Goal: Task Accomplishment & Management: Manage account settings

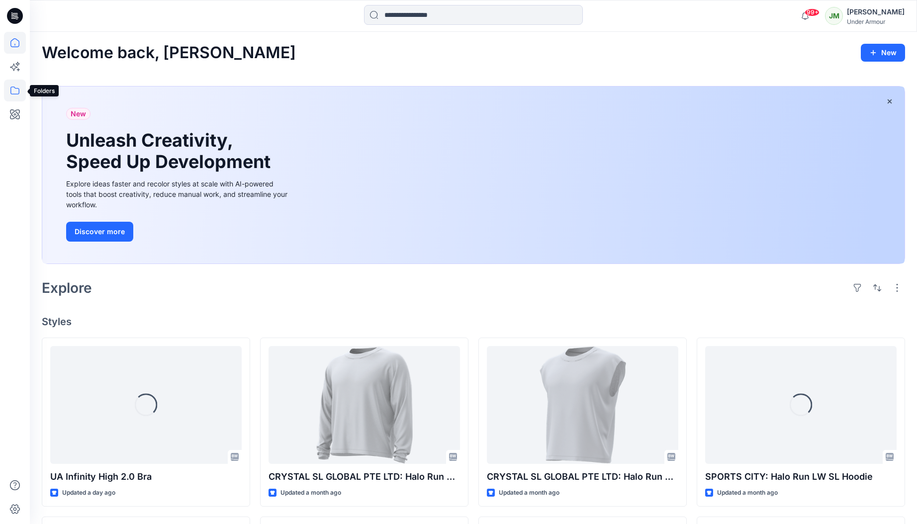
click at [16, 88] on icon at bounding box center [15, 91] width 22 height 22
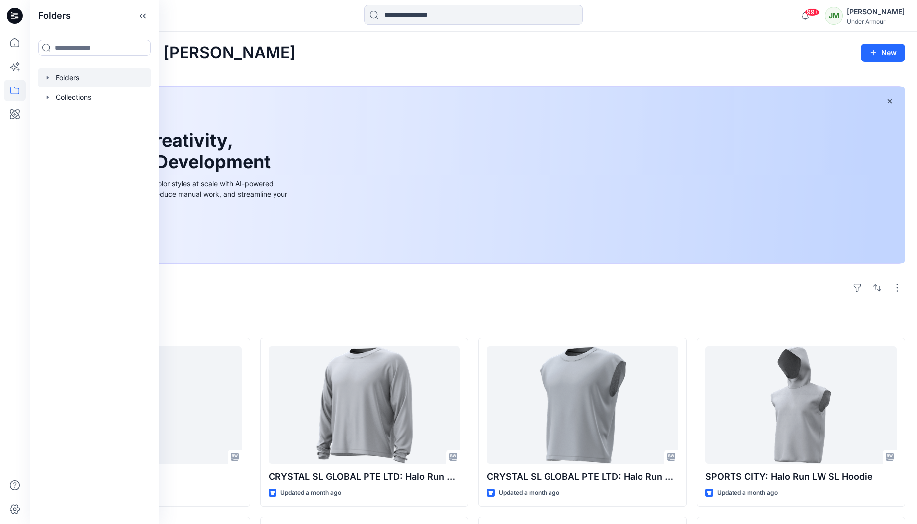
click at [72, 77] on div at bounding box center [94, 78] width 113 height 20
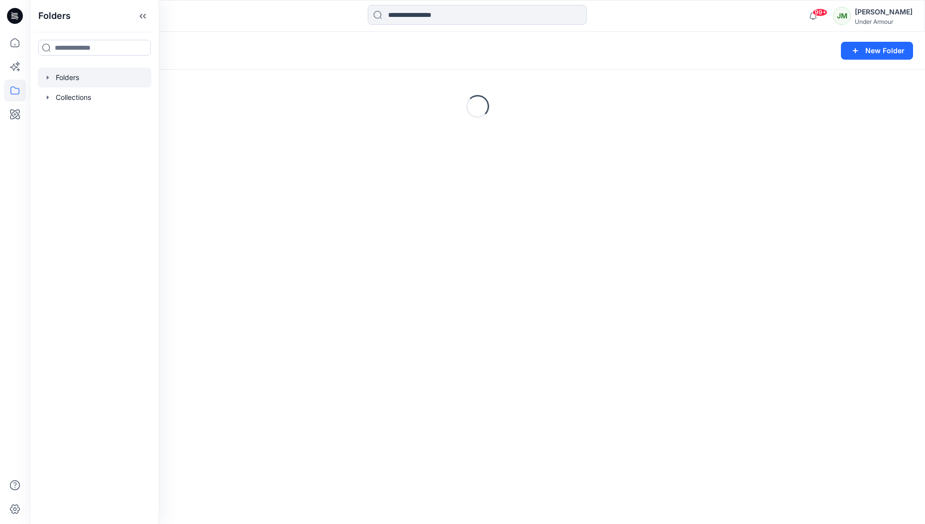
click at [49, 78] on icon "button" at bounding box center [48, 78] width 8 height 8
click at [77, 117] on div at bounding box center [94, 117] width 113 height 20
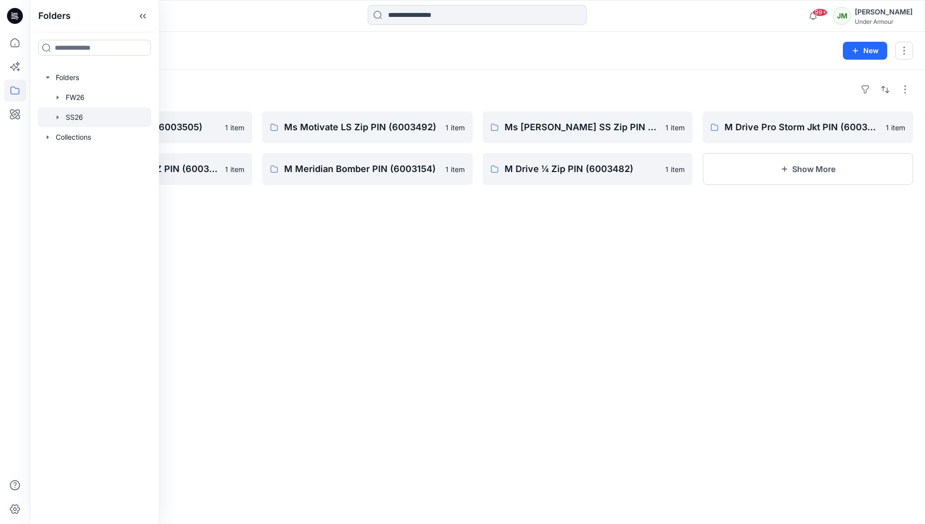
click at [198, 86] on div "Folders" at bounding box center [477, 90] width 871 height 16
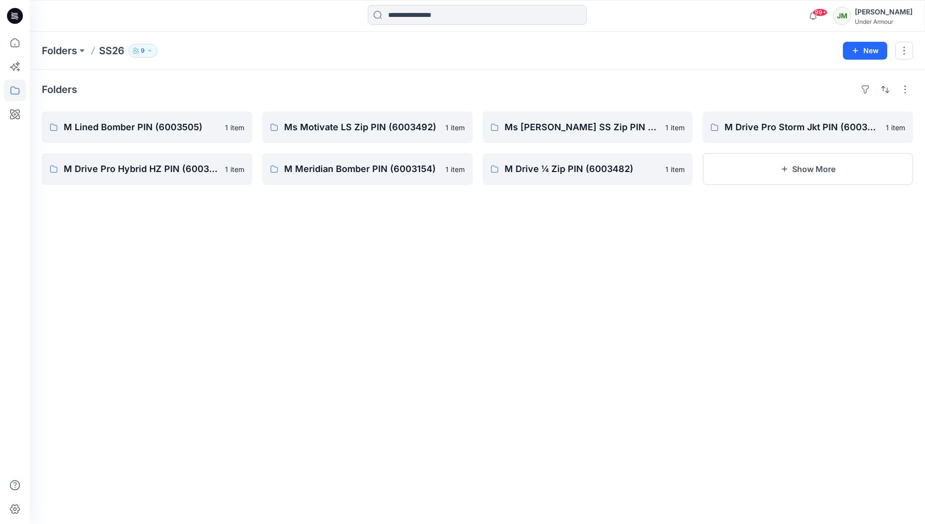
click at [151, 51] on icon "button" at bounding box center [150, 51] width 6 height 6
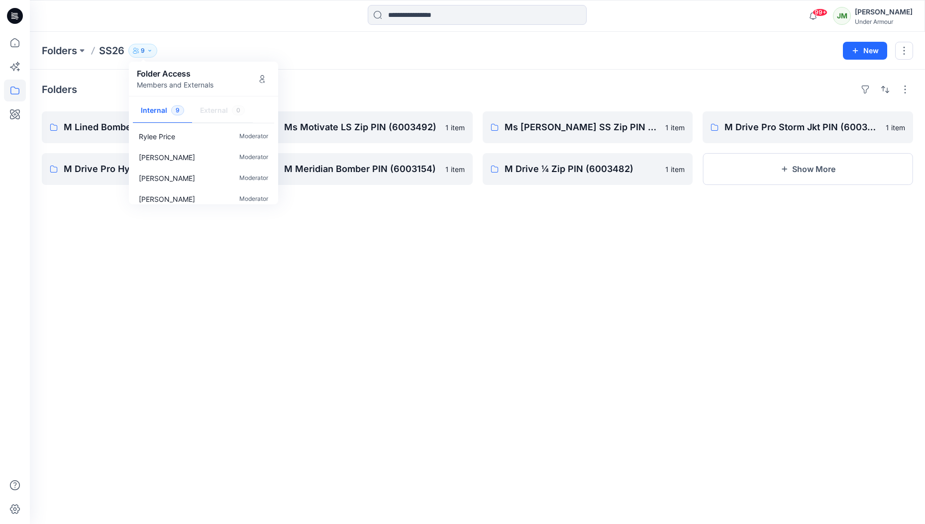
scroll to position [113, 0]
click at [264, 80] on icon "Manage Users" at bounding box center [262, 79] width 8 height 8
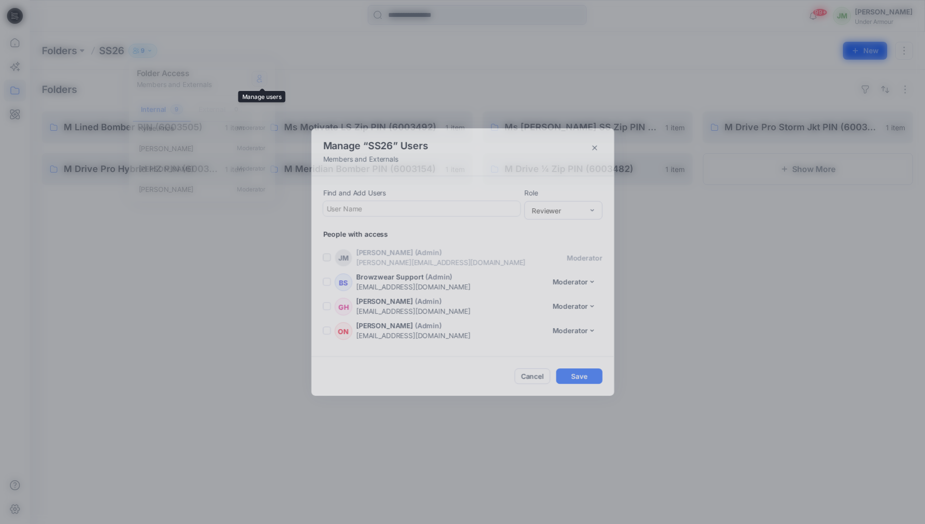
scroll to position [120, 0]
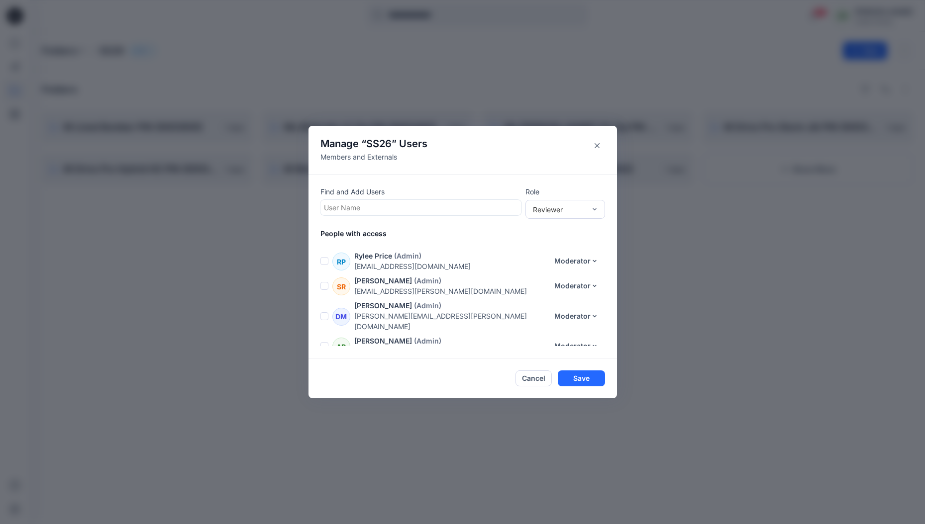
click at [340, 210] on div at bounding box center [421, 207] width 194 height 12
type input "***"
click at [386, 232] on p "[PERSON_NAME]" at bounding box center [371, 232] width 56 height 13
click at [569, 208] on div "Reviewer" at bounding box center [559, 209] width 53 height 10
click at [564, 259] on div "Moderator" at bounding box center [565, 263] width 76 height 17
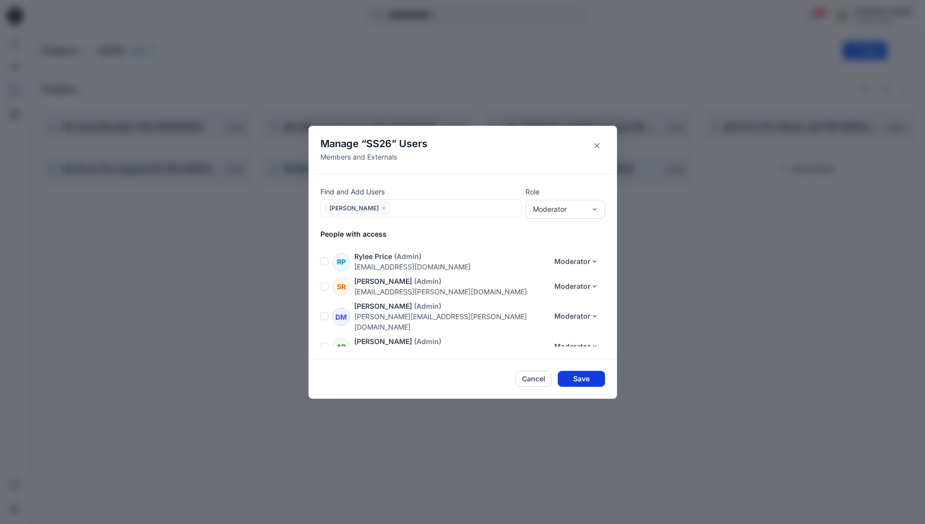
click at [576, 375] on button "Save" at bounding box center [581, 379] width 47 height 16
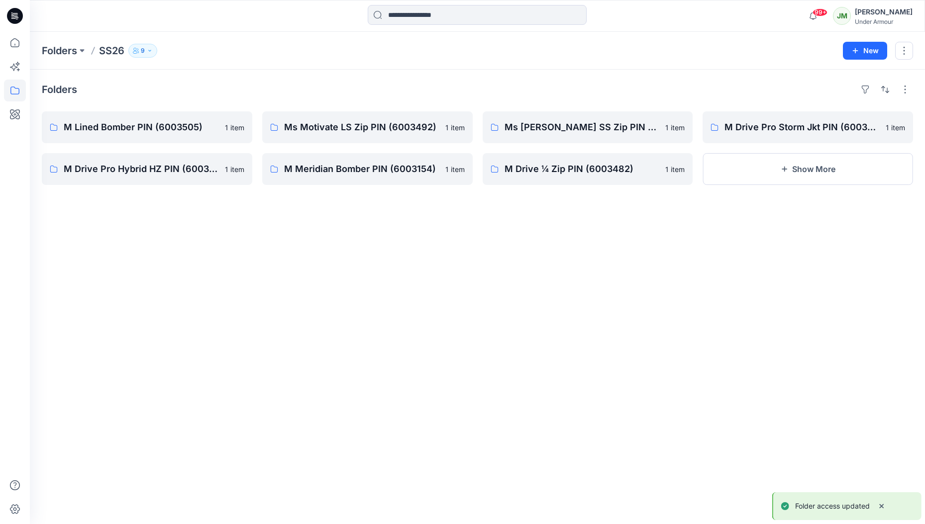
scroll to position [134, 0]
click at [151, 50] on icon "button" at bounding box center [152, 51] width 6 height 6
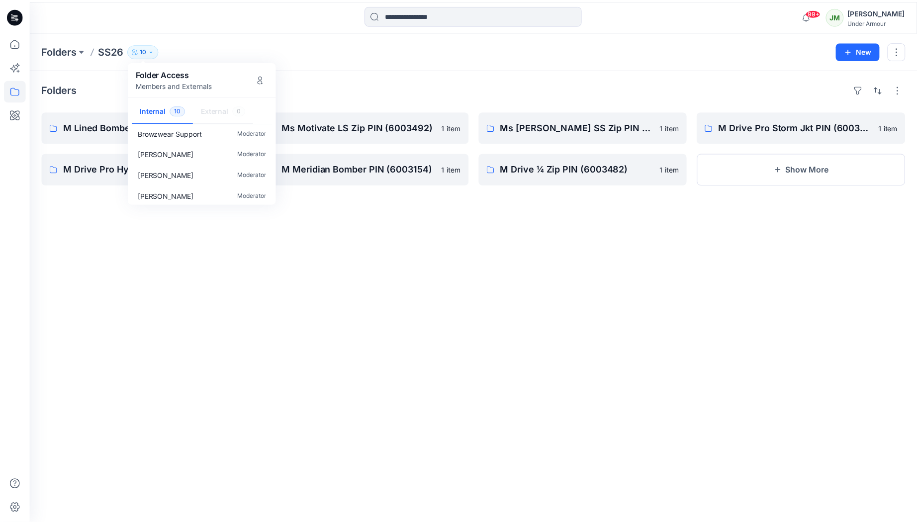
scroll to position [0, 0]
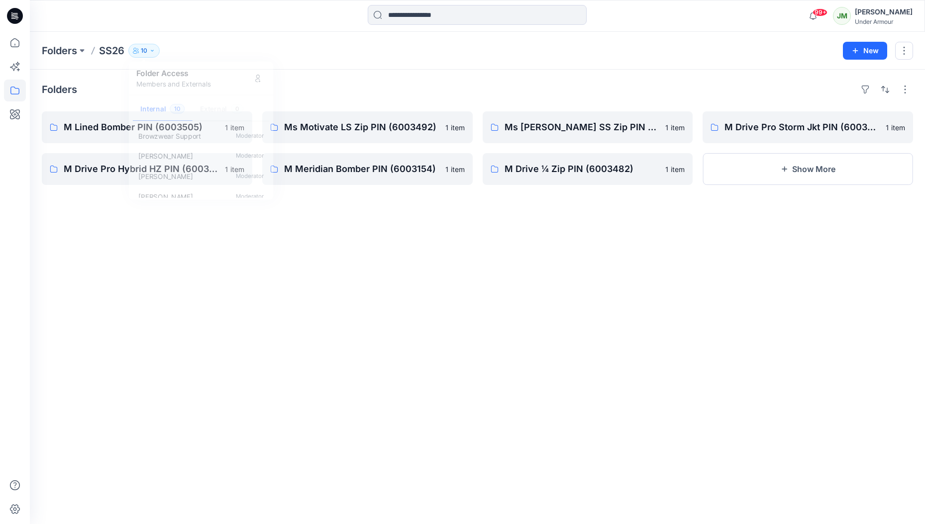
click at [365, 72] on div "Folders M Lined Bomber PIN (6003505) 1 item M Drive Pro Hybrid HZ PIN (6003484)…" at bounding box center [477, 297] width 895 height 455
click at [63, 51] on p "Folders" at bounding box center [59, 51] width 35 height 14
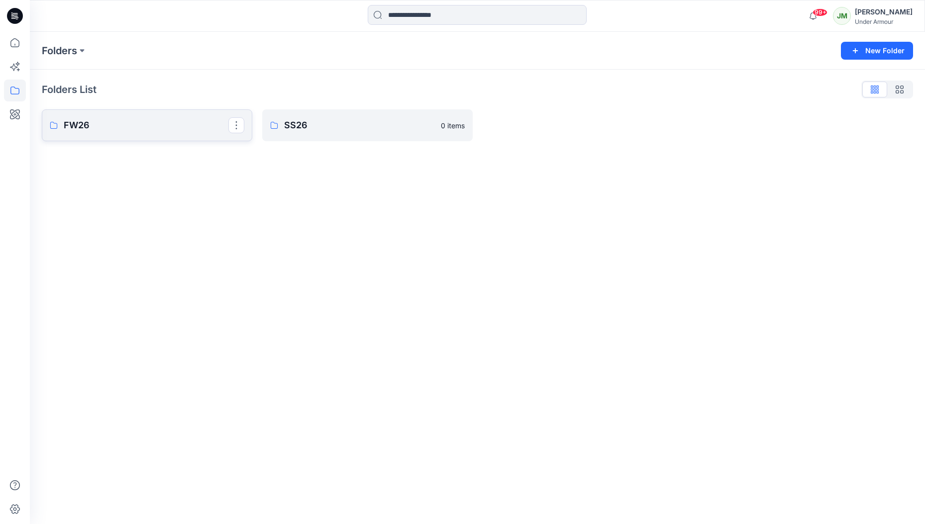
click at [101, 126] on p "FW26" at bounding box center [146, 125] width 165 height 14
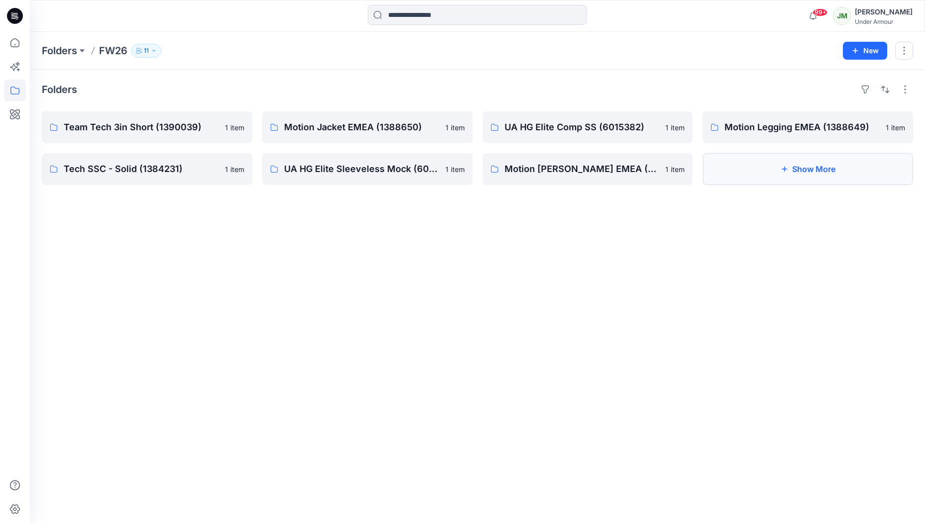
click at [831, 173] on button "Show More" at bounding box center [807, 169] width 210 height 32
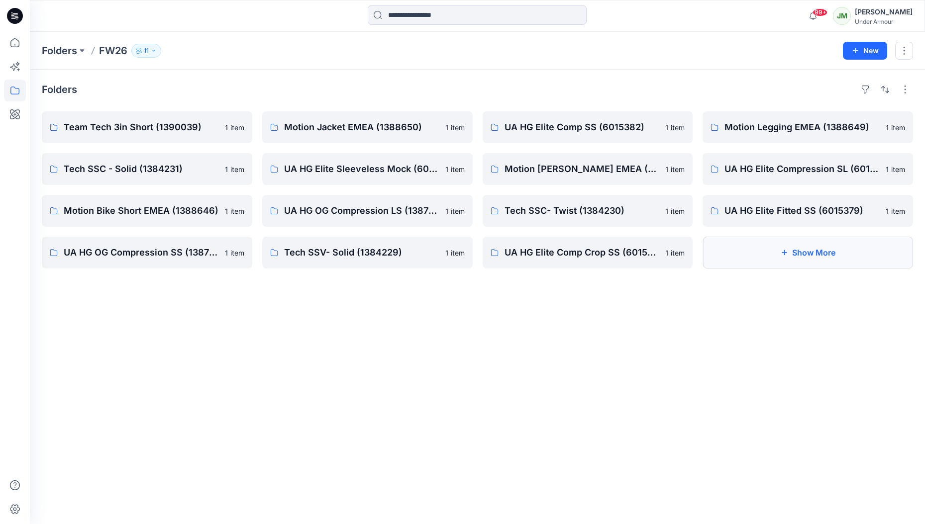
click at [822, 252] on button "Show More" at bounding box center [807, 253] width 210 height 32
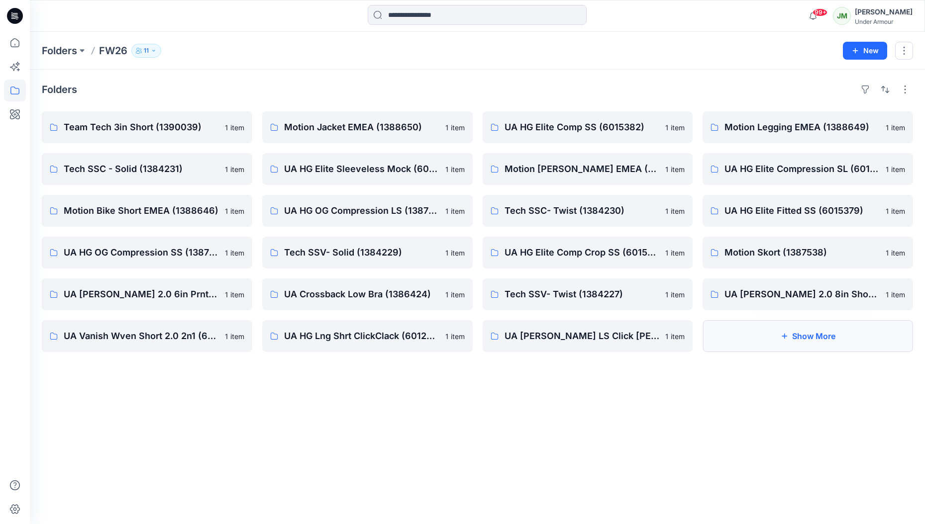
click at [808, 320] on button "Show More" at bounding box center [807, 336] width 210 height 32
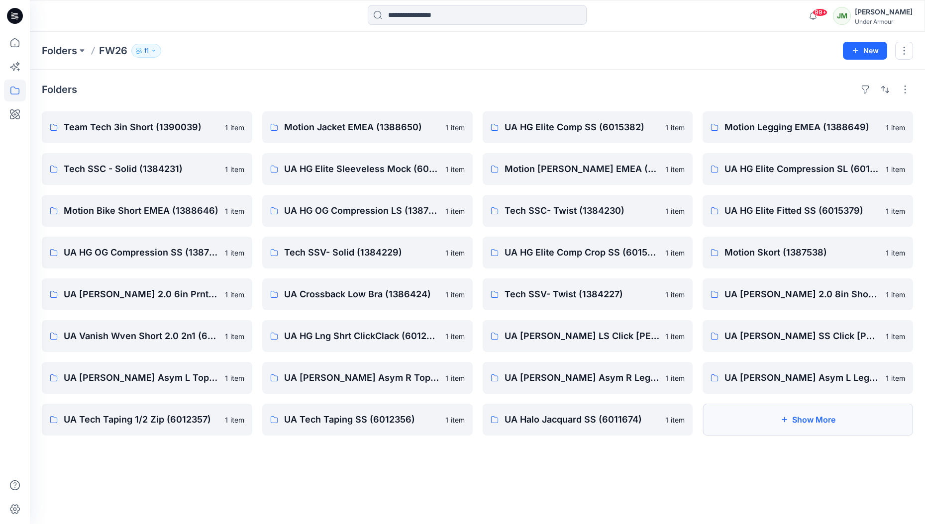
click at [782, 408] on button "Show More" at bounding box center [807, 420] width 210 height 32
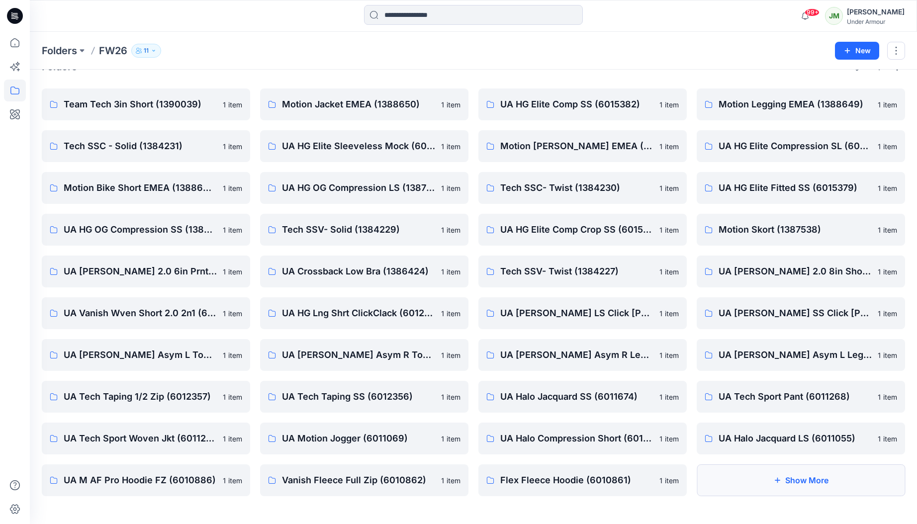
click at [762, 485] on button "Show More" at bounding box center [801, 481] width 208 height 32
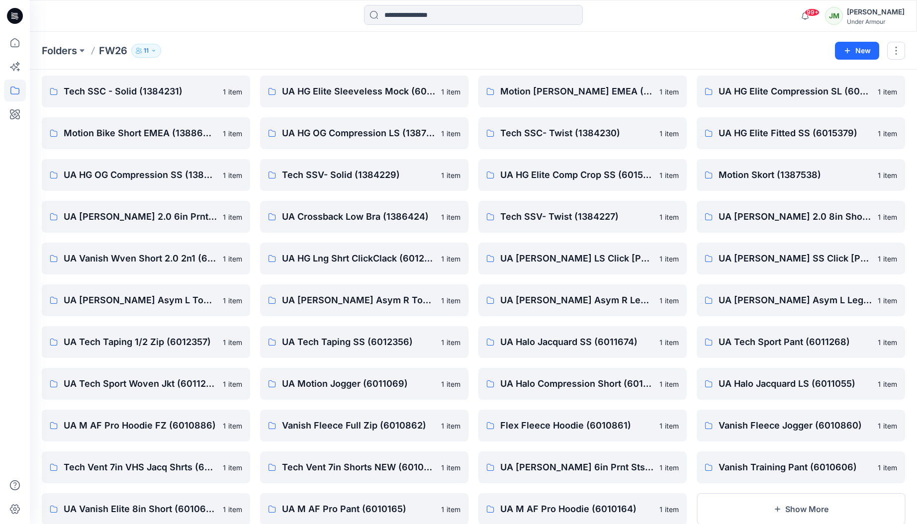
scroll to position [106, 0]
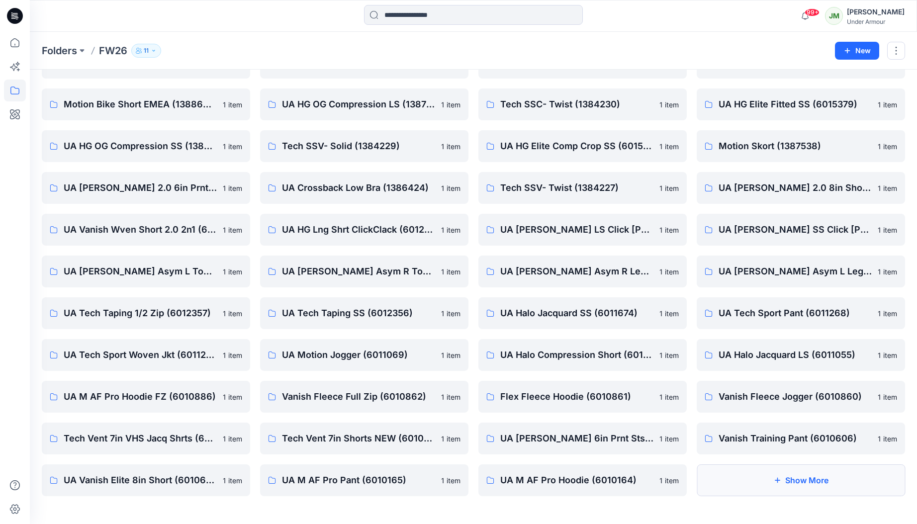
click at [774, 482] on icon "button" at bounding box center [778, 481] width 8 height 8
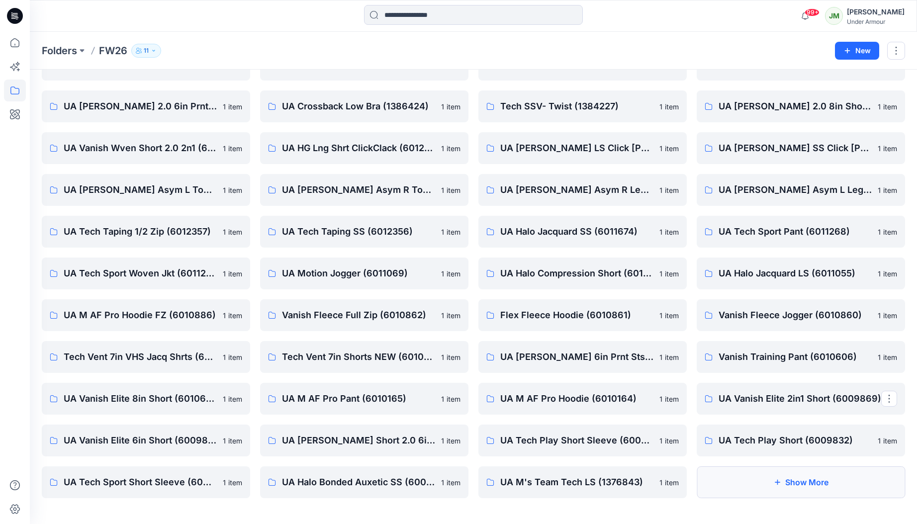
scroll to position [190, 0]
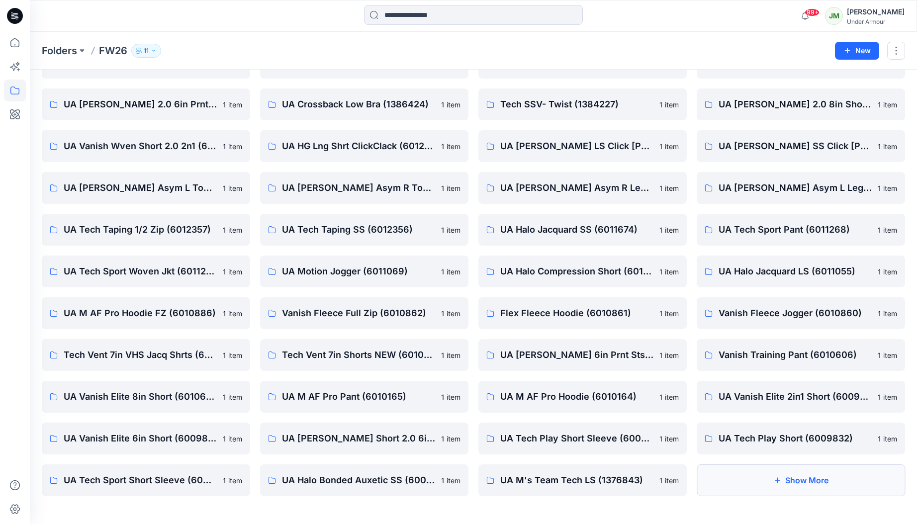
click at [783, 479] on button "Show More" at bounding box center [801, 481] width 208 height 32
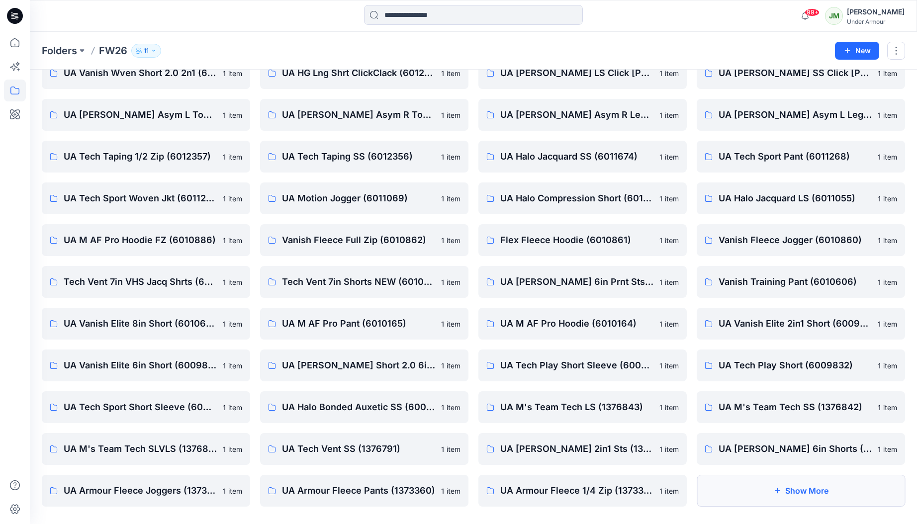
scroll to position [274, 0]
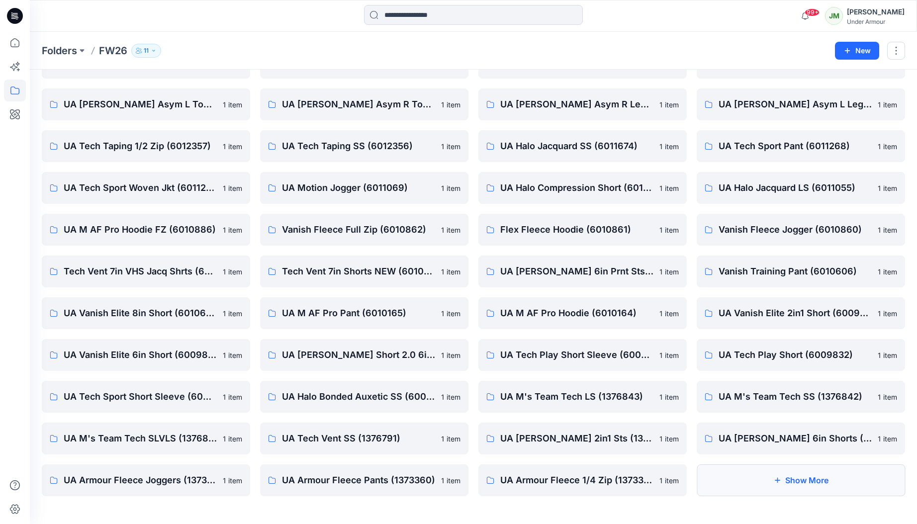
click at [777, 480] on icon "button" at bounding box center [777, 480] width 5 height 5
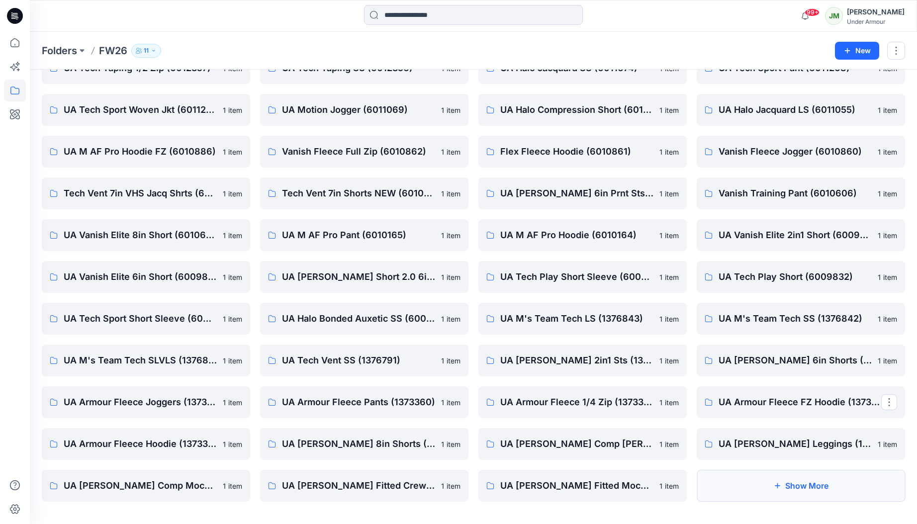
scroll to position [357, 0]
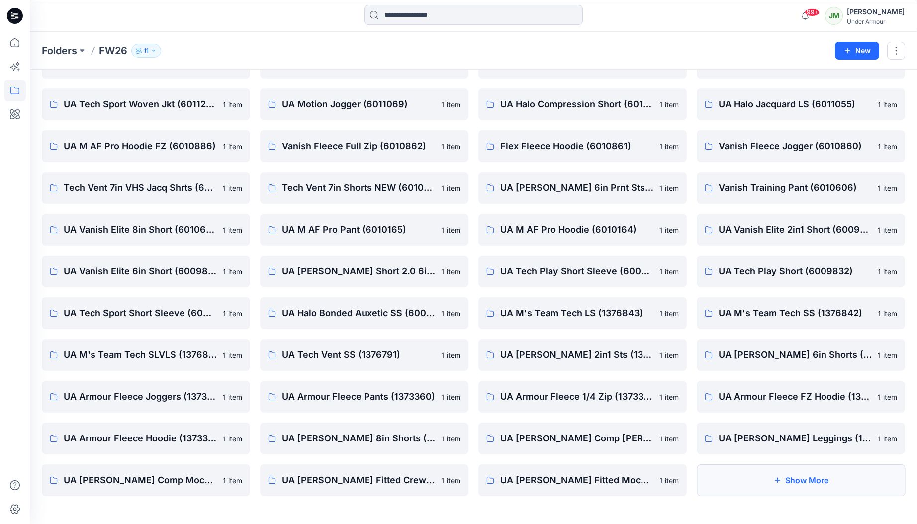
click at [778, 473] on button "Show More" at bounding box center [801, 481] width 208 height 32
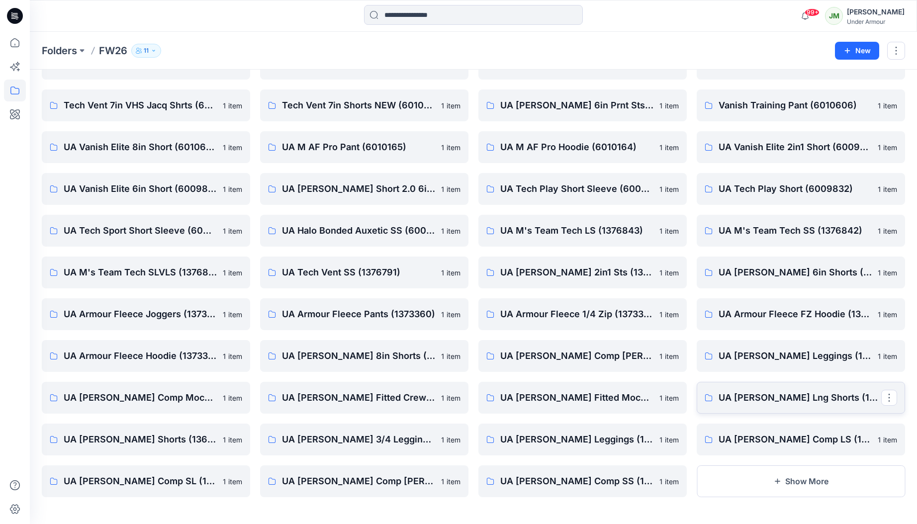
scroll to position [441, 0]
click at [776, 478] on icon "button" at bounding box center [778, 481] width 8 height 8
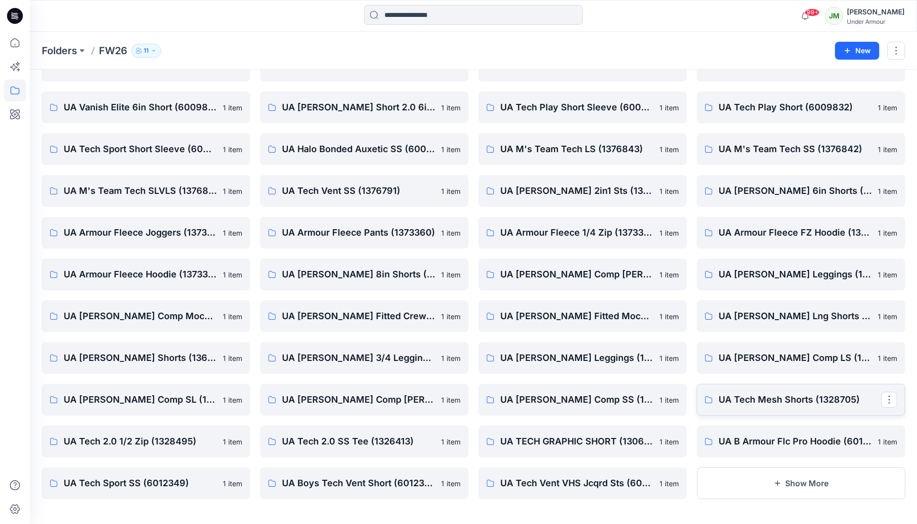
scroll to position [524, 0]
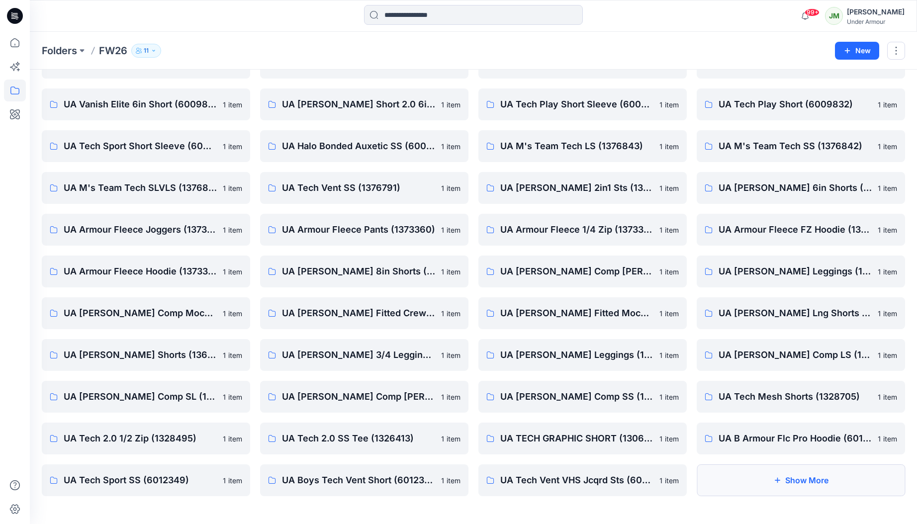
click at [775, 472] on button "Show More" at bounding box center [801, 481] width 208 height 32
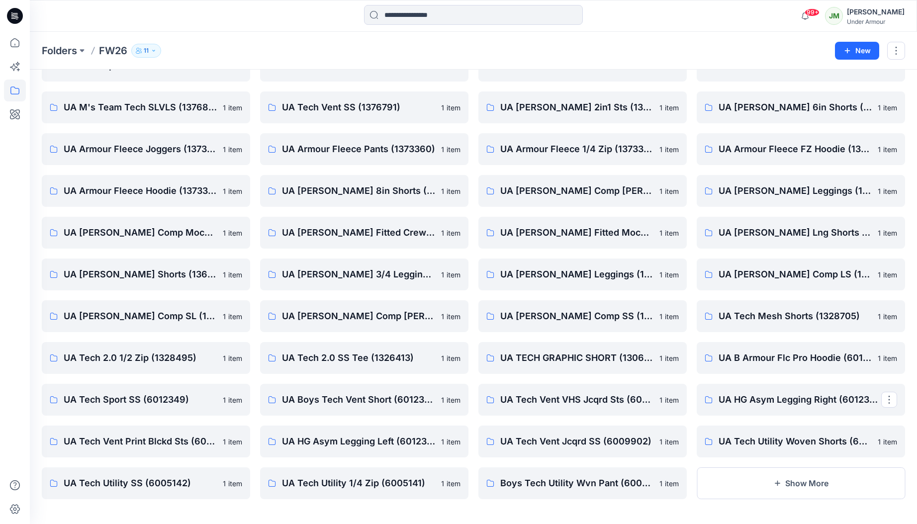
scroll to position [608, 0]
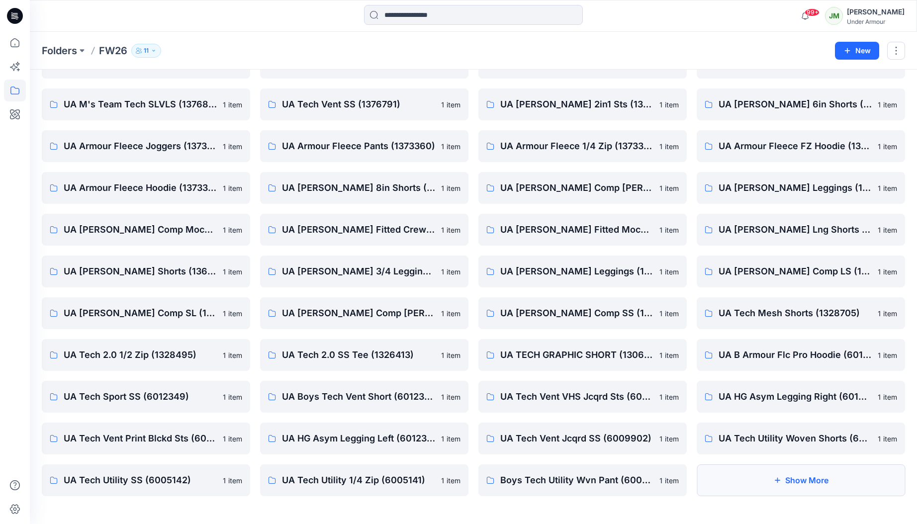
click at [773, 470] on button "Show More" at bounding box center [801, 481] width 208 height 32
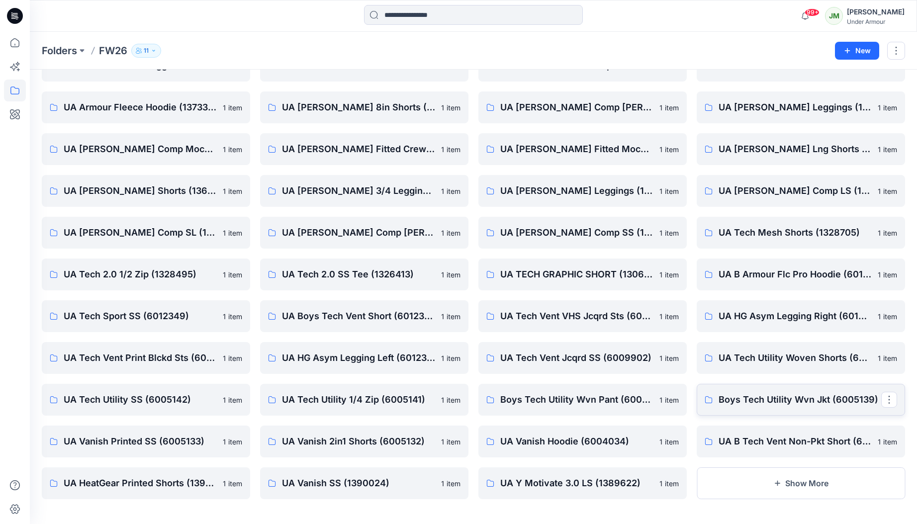
scroll to position [692, 0]
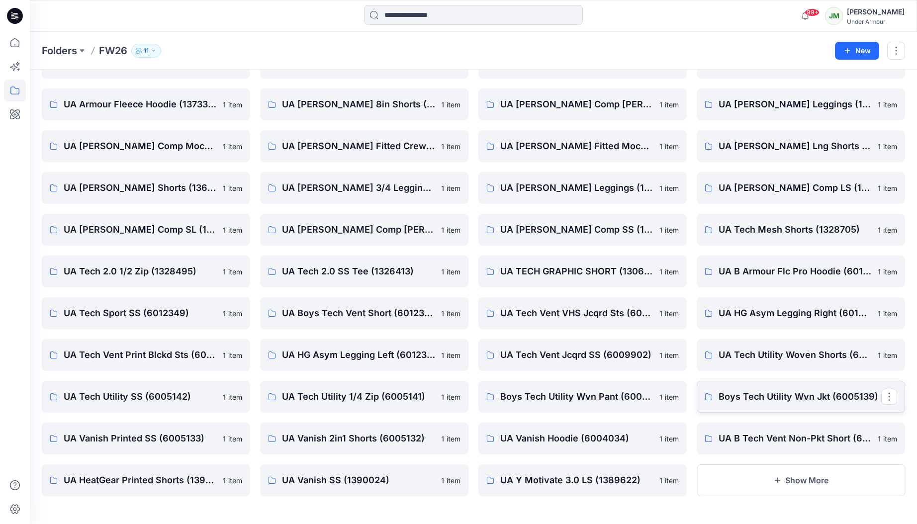
click at [773, 470] on button "Show More" at bounding box center [801, 481] width 208 height 32
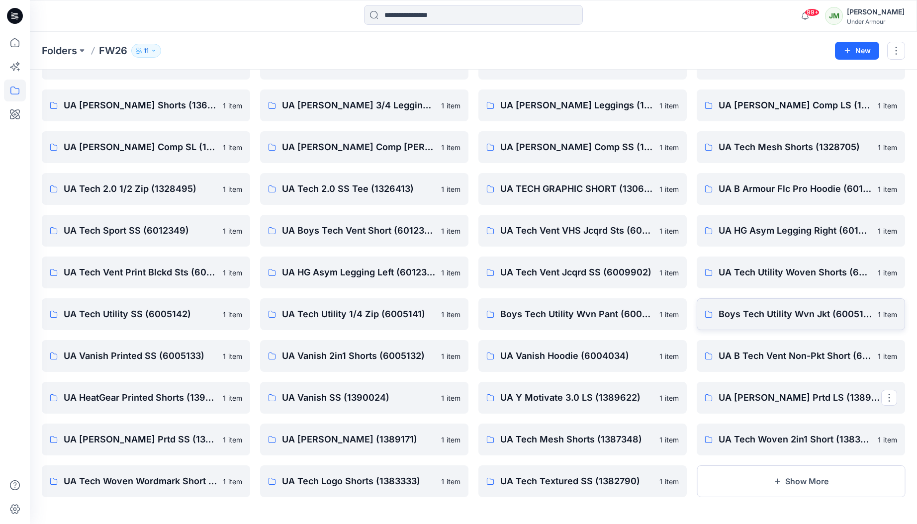
scroll to position [775, 0]
click at [773, 470] on button "Show More" at bounding box center [801, 481] width 208 height 32
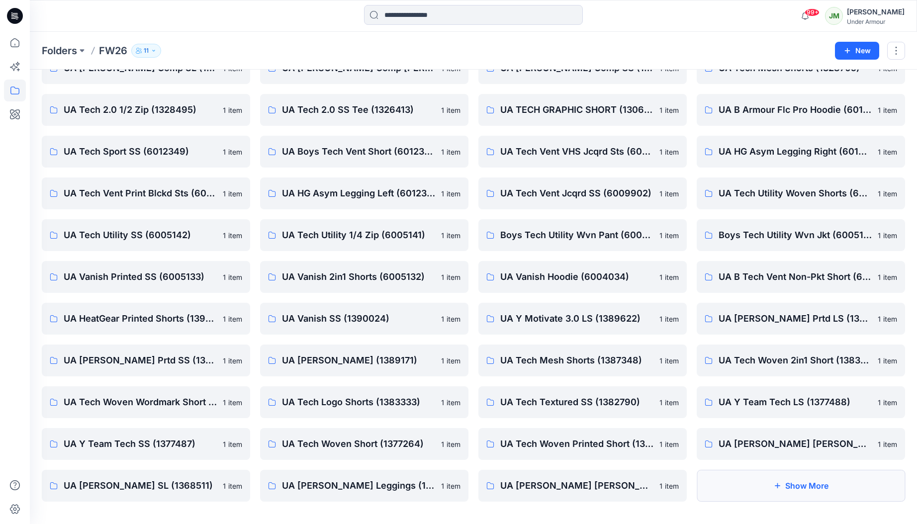
scroll to position [859, 0]
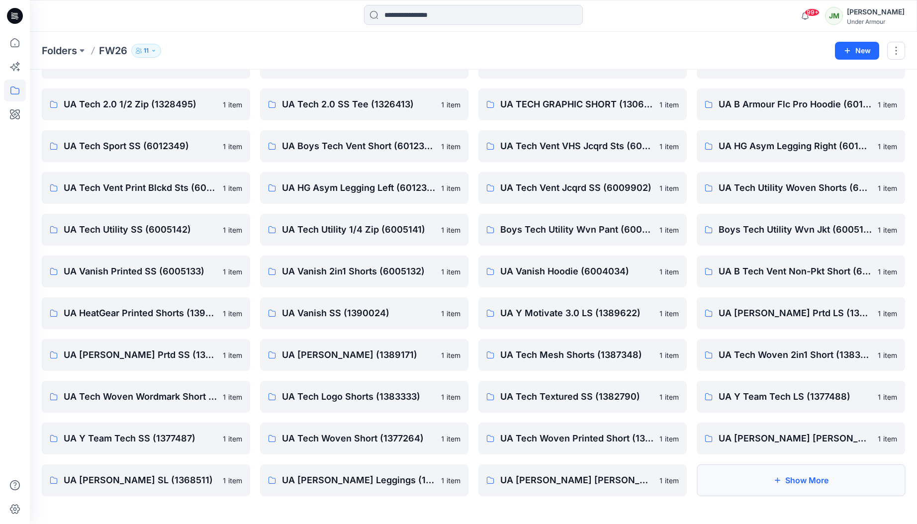
click at [773, 470] on button "Show More" at bounding box center [801, 481] width 208 height 32
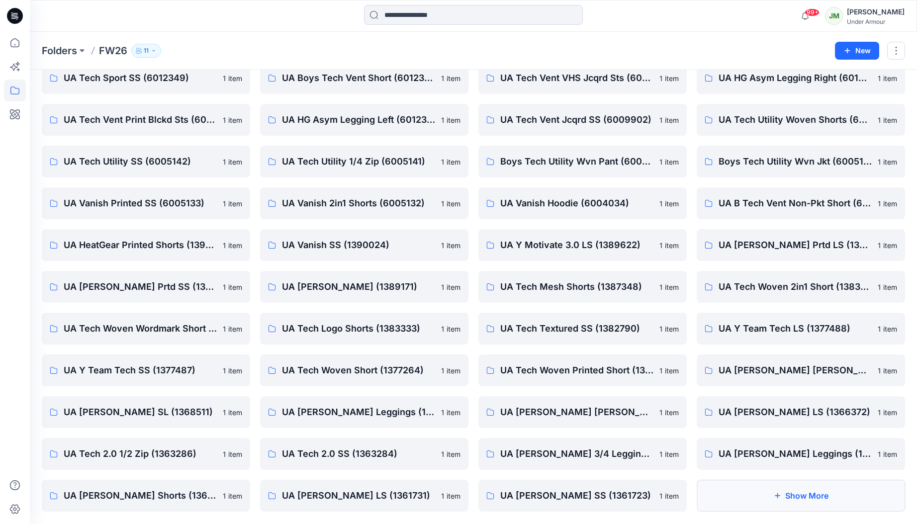
click at [754, 485] on button "Show More" at bounding box center [801, 496] width 208 height 32
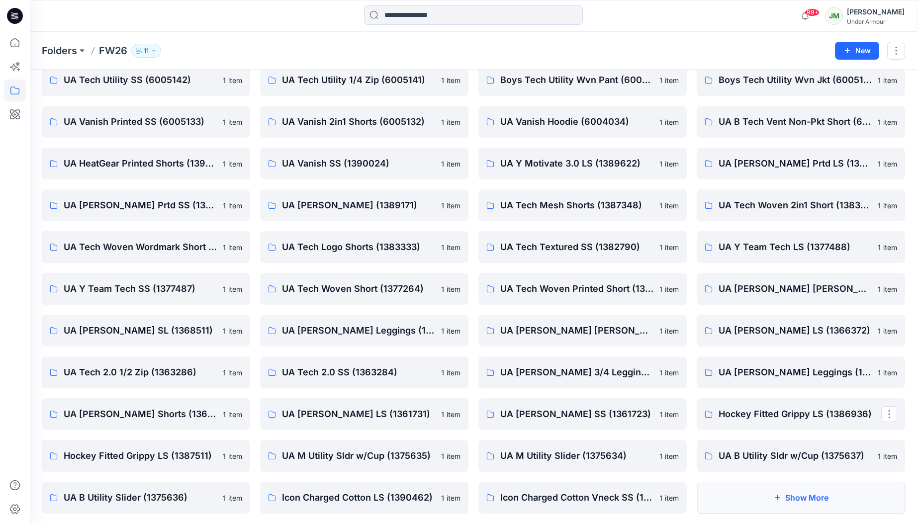
scroll to position [1026, 0]
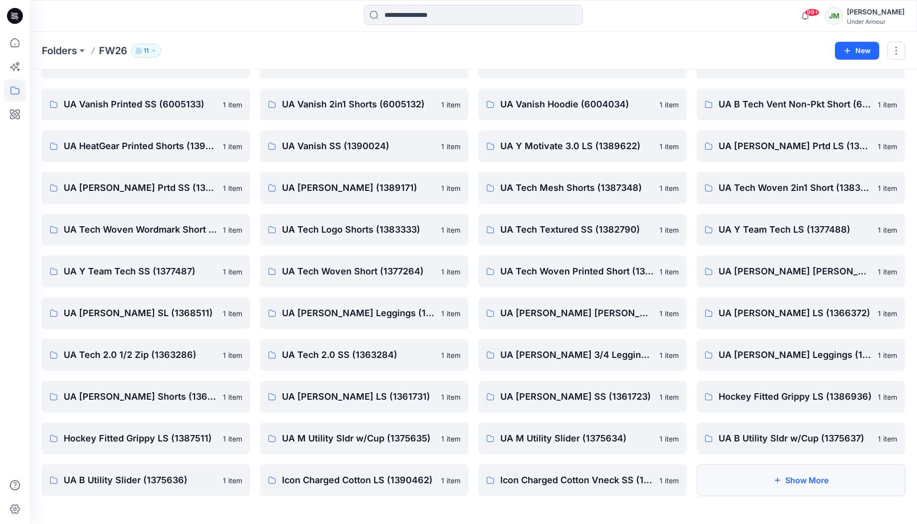
click at [756, 480] on button "Show More" at bounding box center [801, 481] width 208 height 32
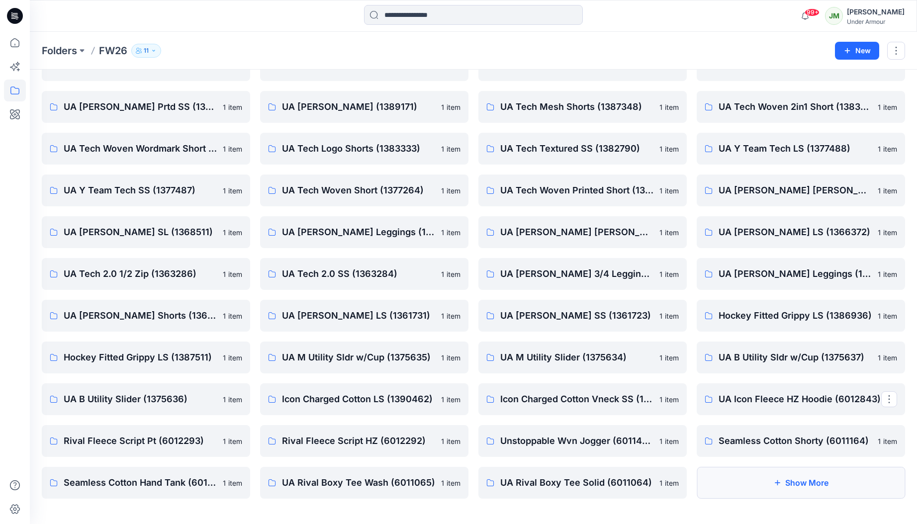
scroll to position [1109, 0]
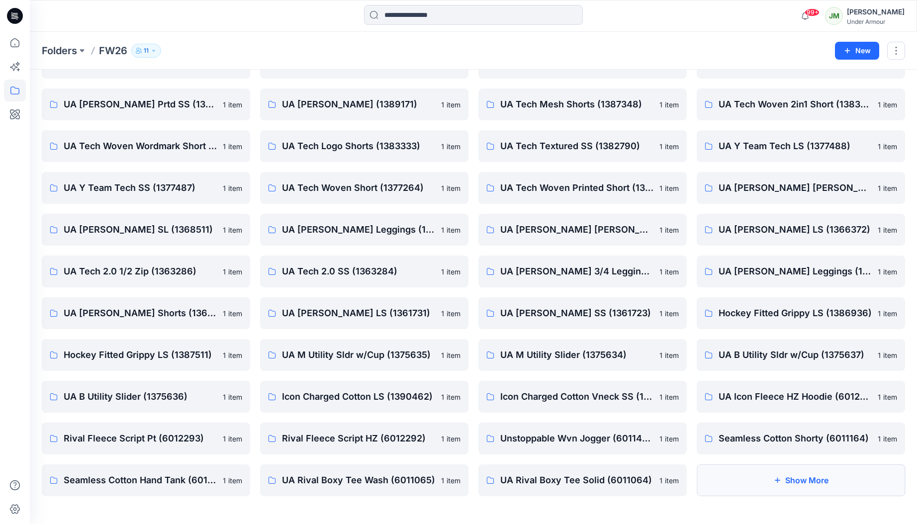
click at [756, 478] on button "Show More" at bounding box center [801, 481] width 208 height 32
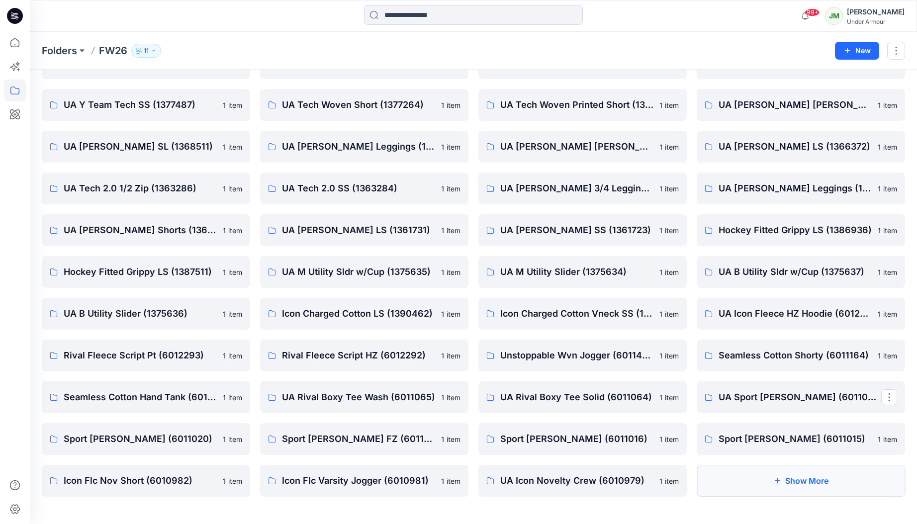
scroll to position [1193, 0]
click at [756, 477] on button "Show More" at bounding box center [801, 481] width 208 height 32
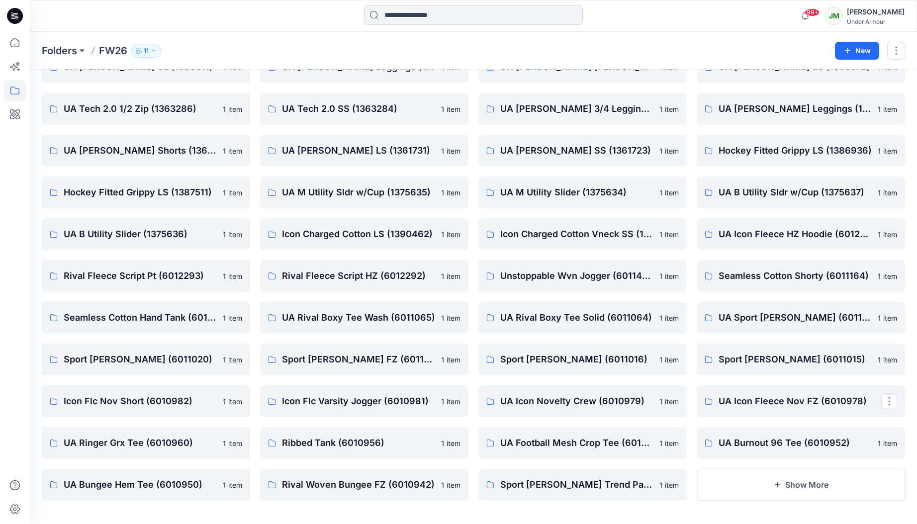
scroll to position [1277, 0]
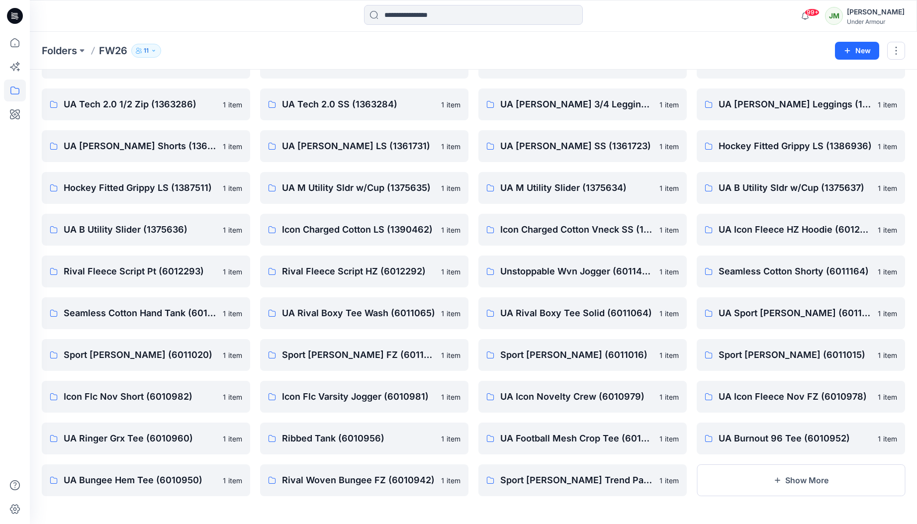
click at [756, 477] on button "Show More" at bounding box center [801, 481] width 208 height 32
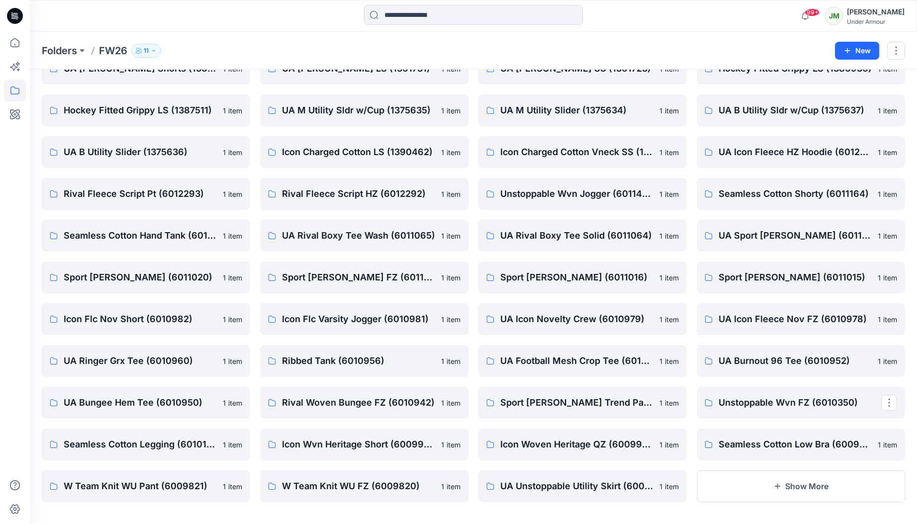
scroll to position [1360, 0]
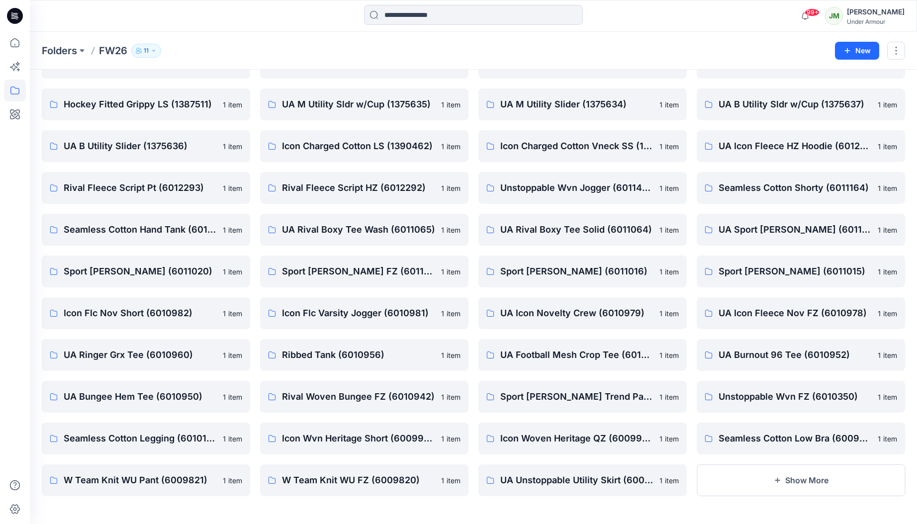
click at [756, 477] on button "Show More" at bounding box center [801, 481] width 208 height 32
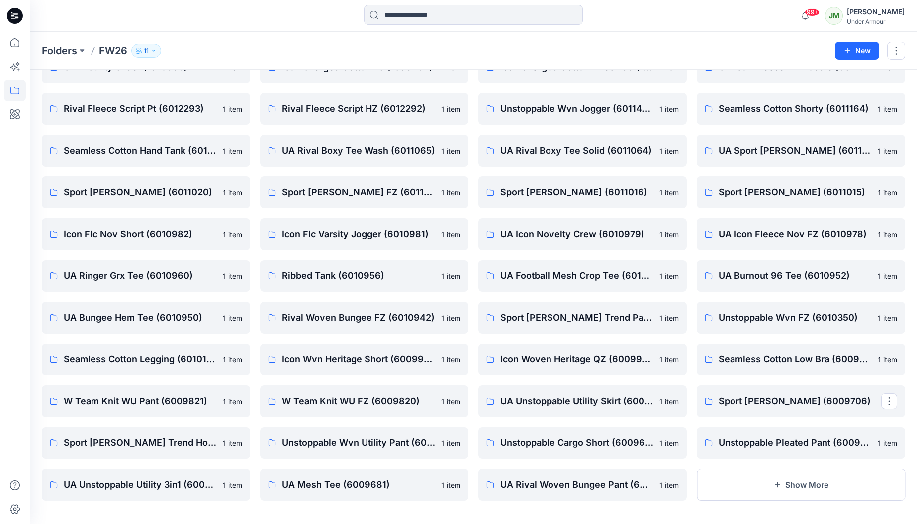
scroll to position [1444, 0]
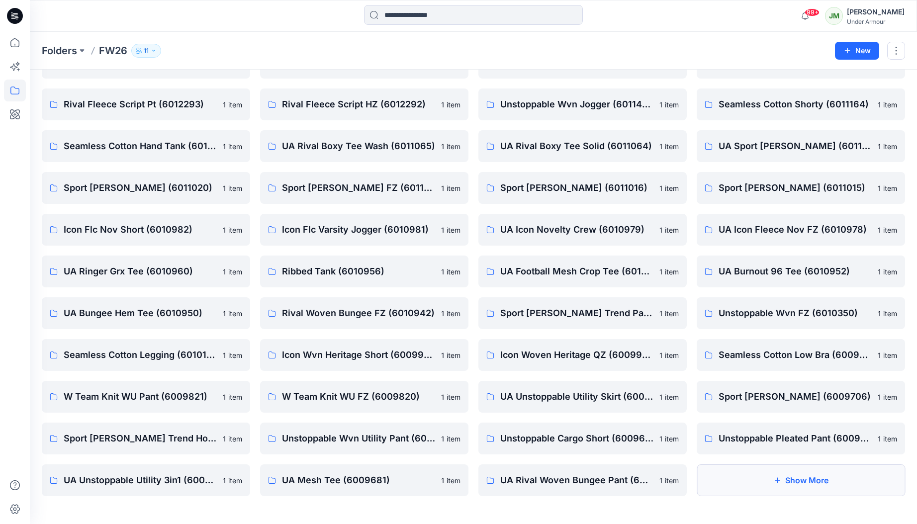
click at [756, 477] on button "Show More" at bounding box center [801, 481] width 208 height 32
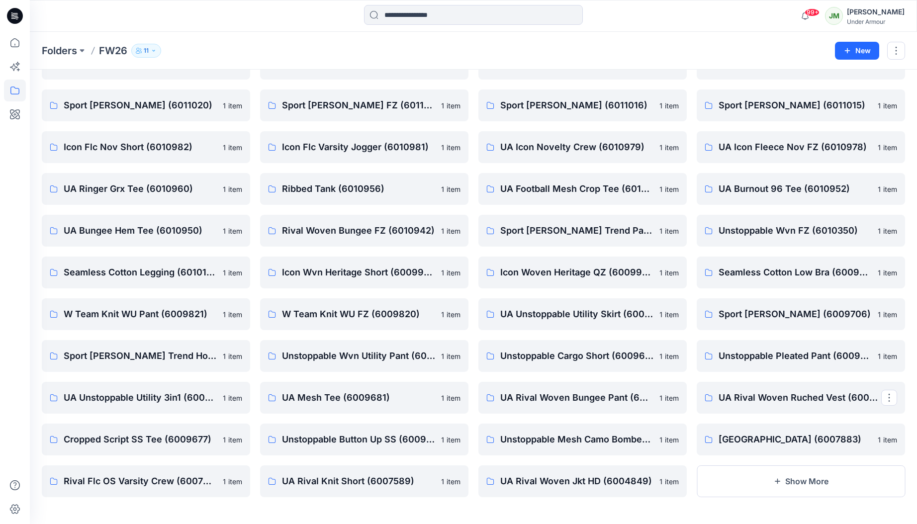
scroll to position [1527, 0]
click at [756, 477] on button "Show More" at bounding box center [801, 481] width 208 height 32
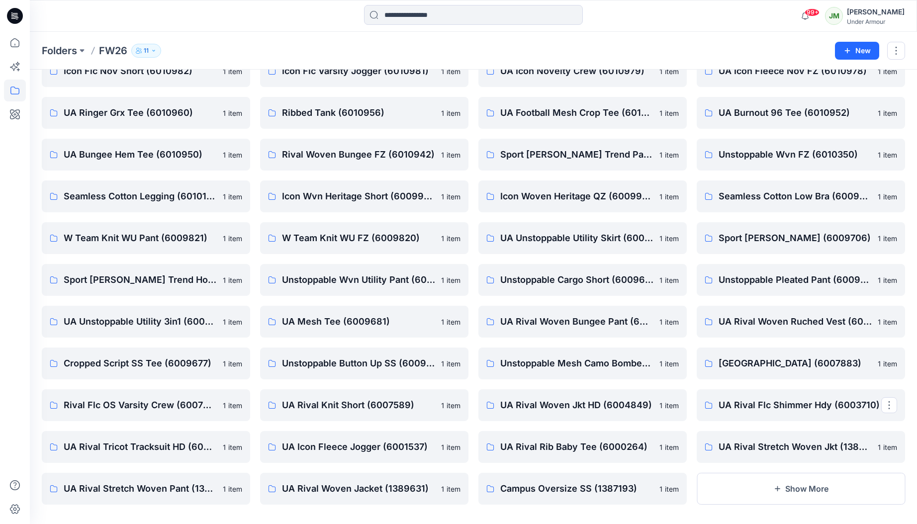
scroll to position [1611, 0]
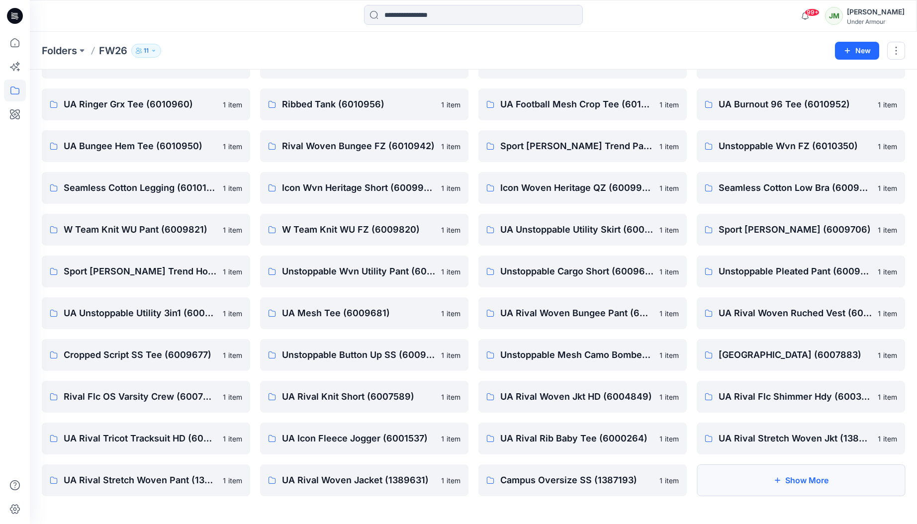
click at [756, 477] on button "Show More" at bounding box center [801, 481] width 208 height 32
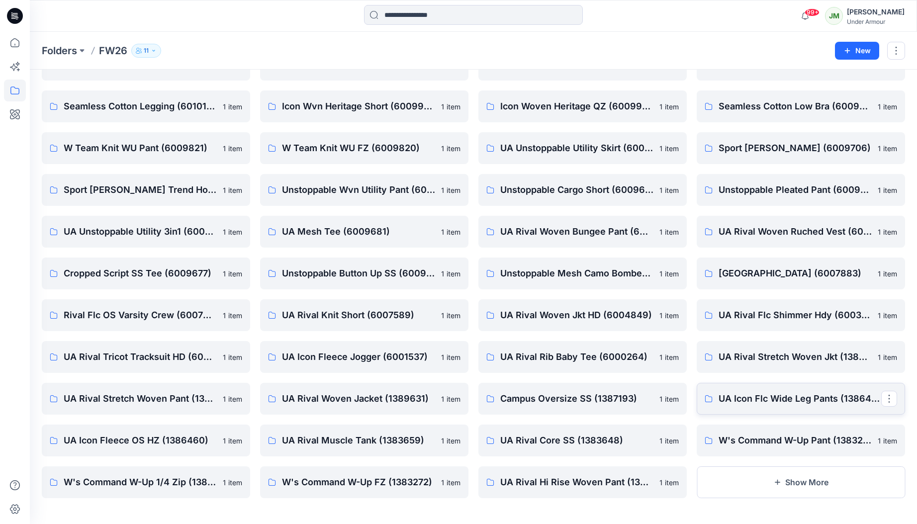
scroll to position [1694, 0]
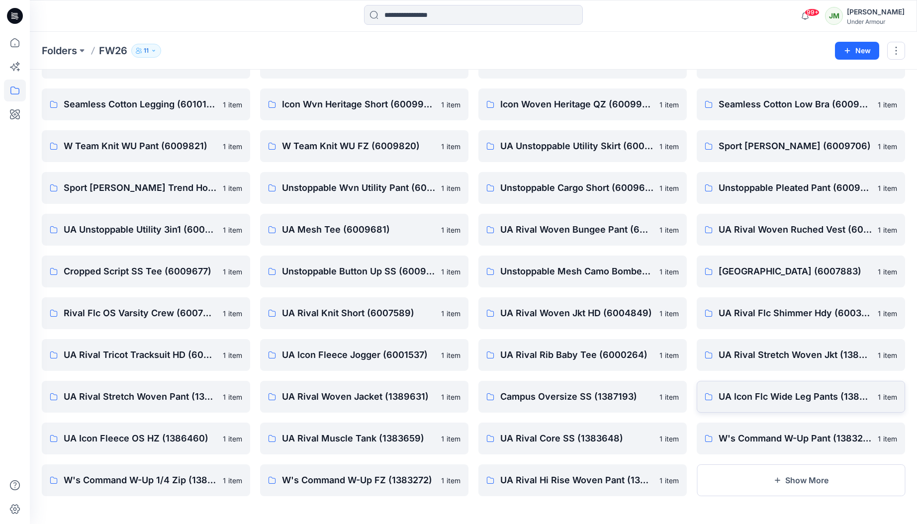
click at [756, 477] on button "Show More" at bounding box center [801, 481] width 208 height 32
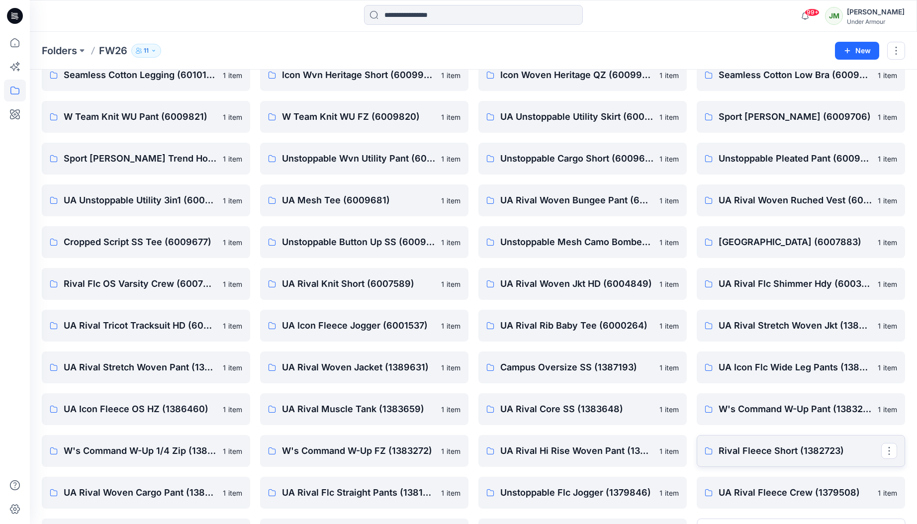
scroll to position [1778, 0]
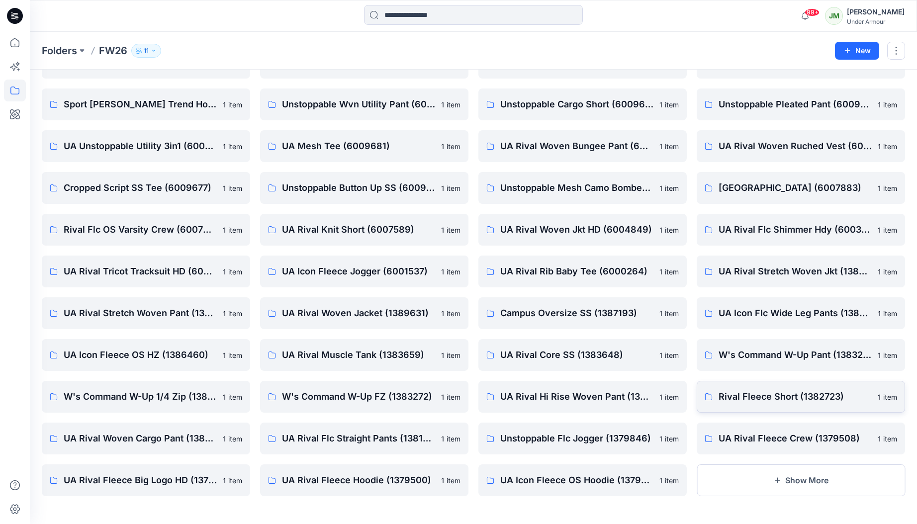
click at [755, 477] on button "Show More" at bounding box center [801, 481] width 208 height 32
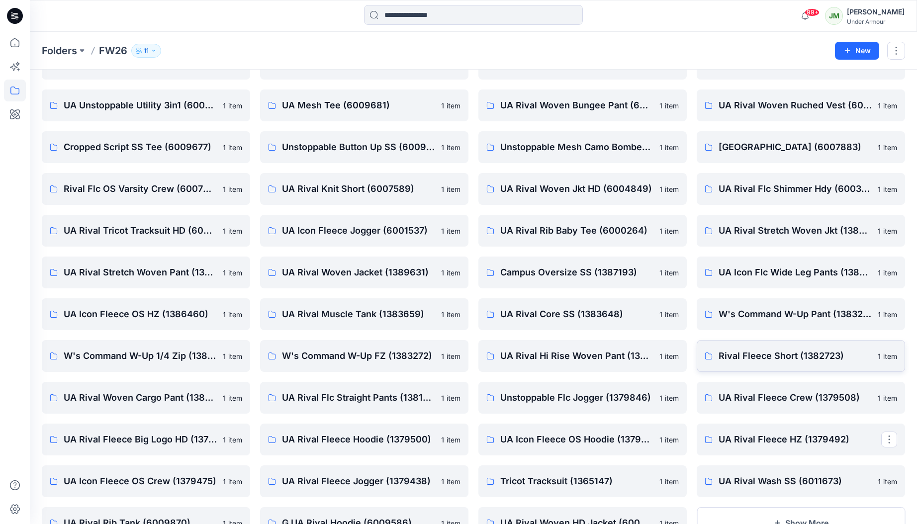
scroll to position [1862, 0]
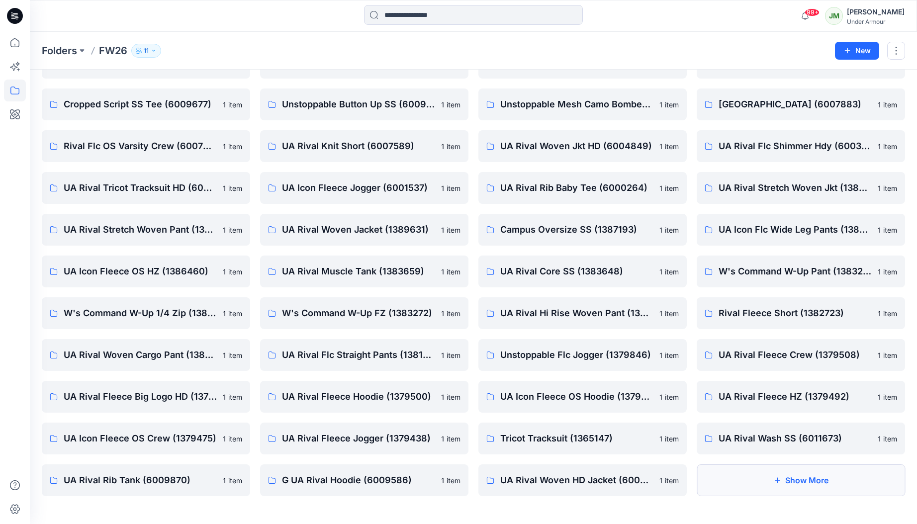
click at [755, 476] on button "Show More" at bounding box center [801, 481] width 208 height 32
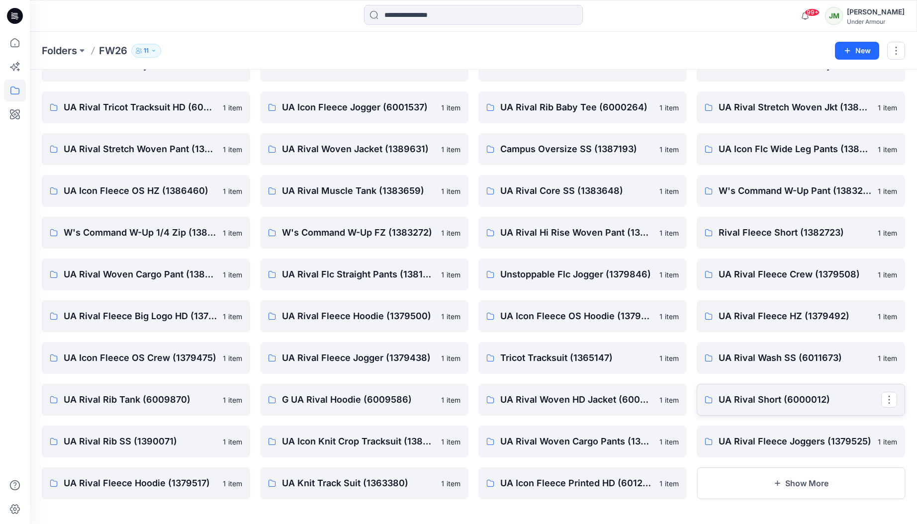
scroll to position [1945, 0]
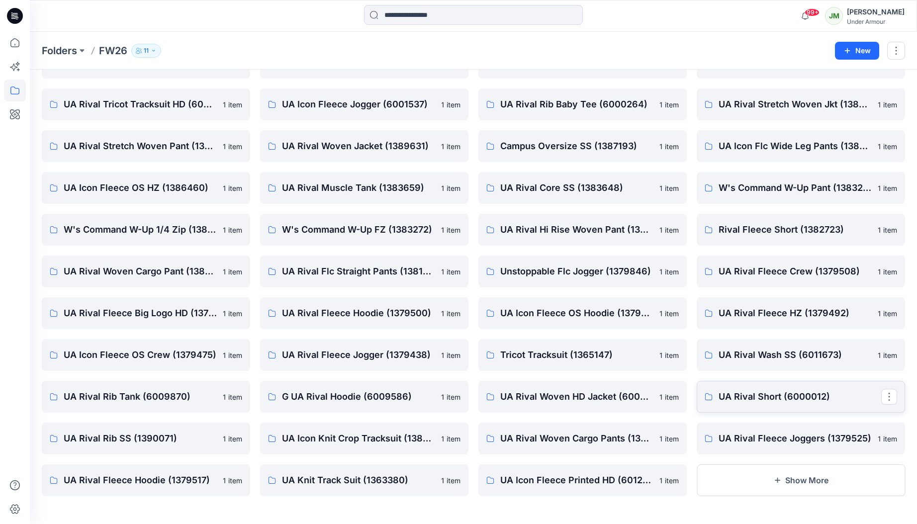
click at [755, 476] on button "Show More" at bounding box center [801, 481] width 208 height 32
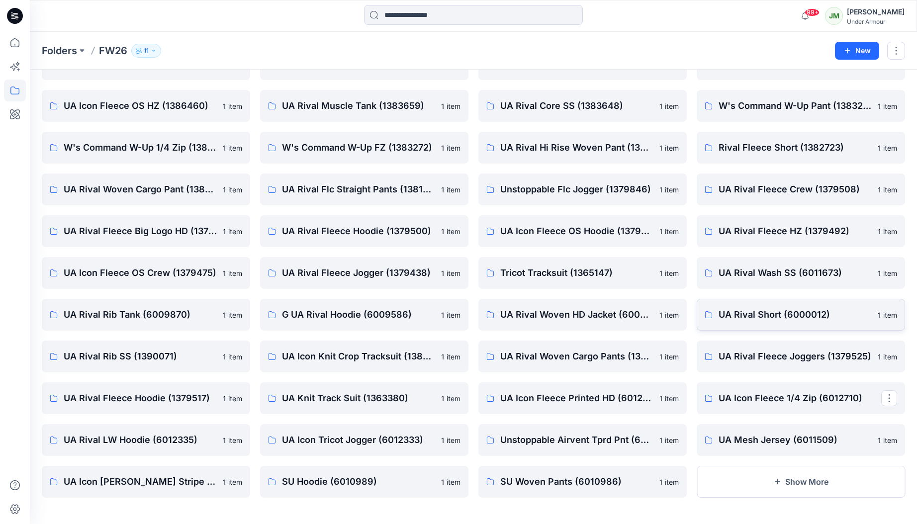
scroll to position [2029, 0]
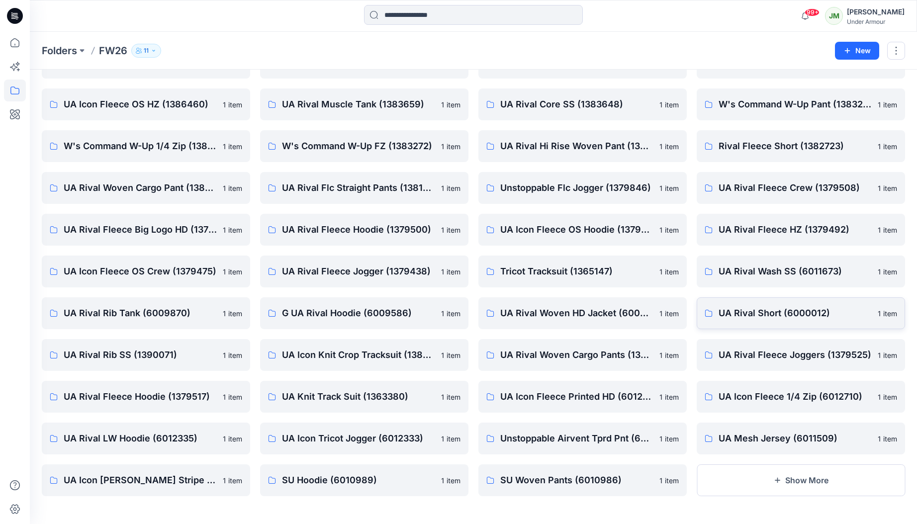
click at [755, 476] on button "Show More" at bounding box center [801, 481] width 208 height 32
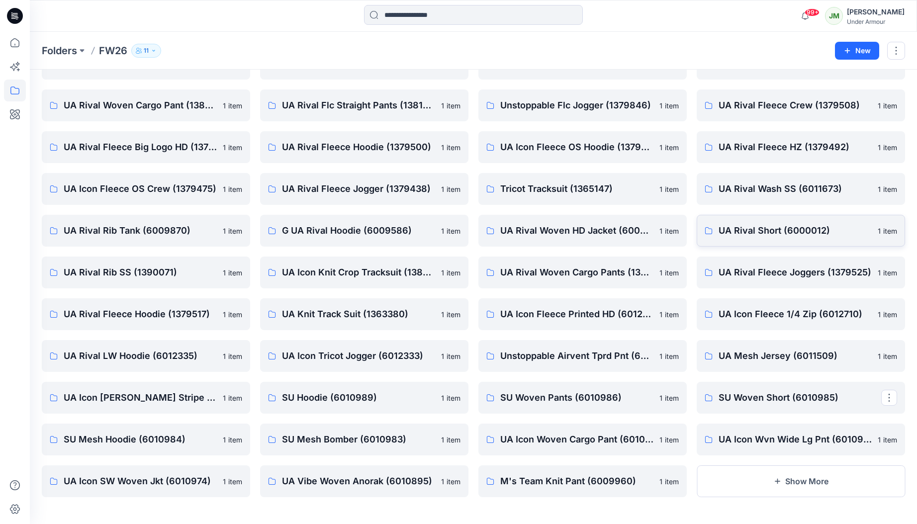
scroll to position [2112, 0]
click at [755, 476] on button "Show More" at bounding box center [801, 481] width 208 height 32
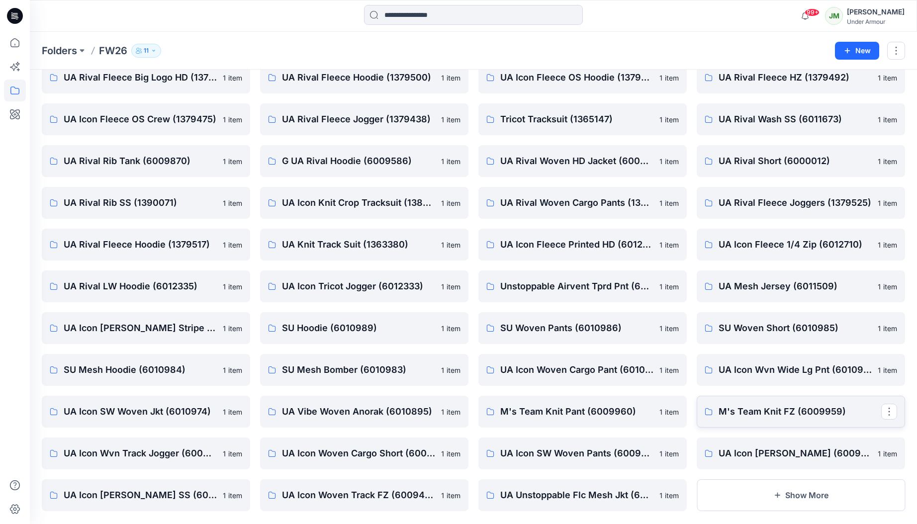
scroll to position [2196, 0]
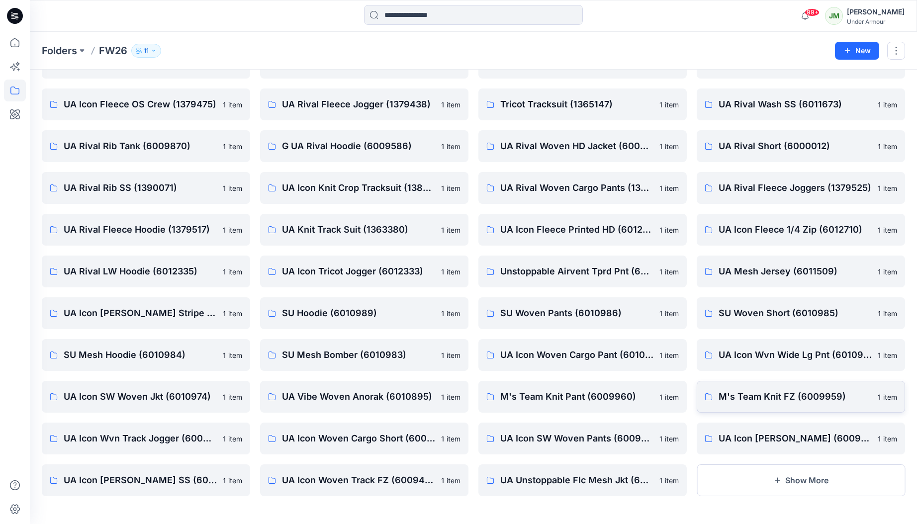
click at [755, 476] on button "Show More" at bounding box center [801, 481] width 208 height 32
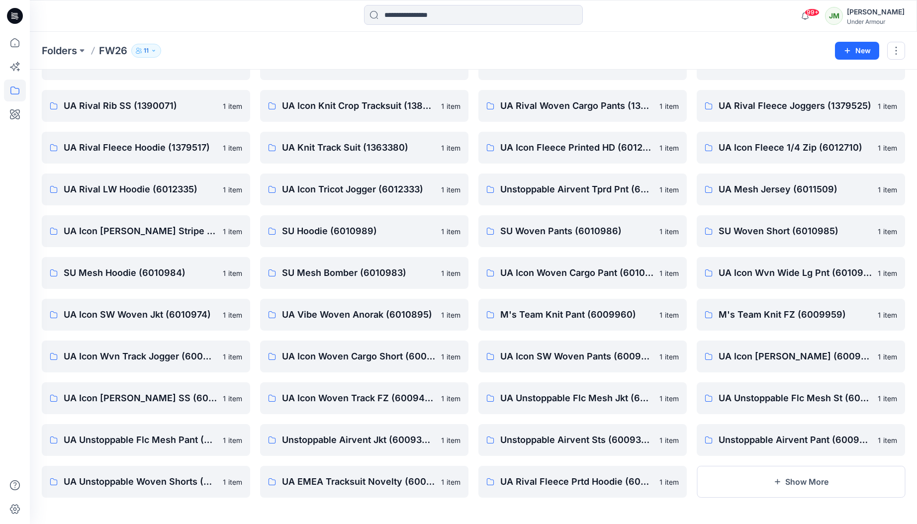
scroll to position [2279, 0]
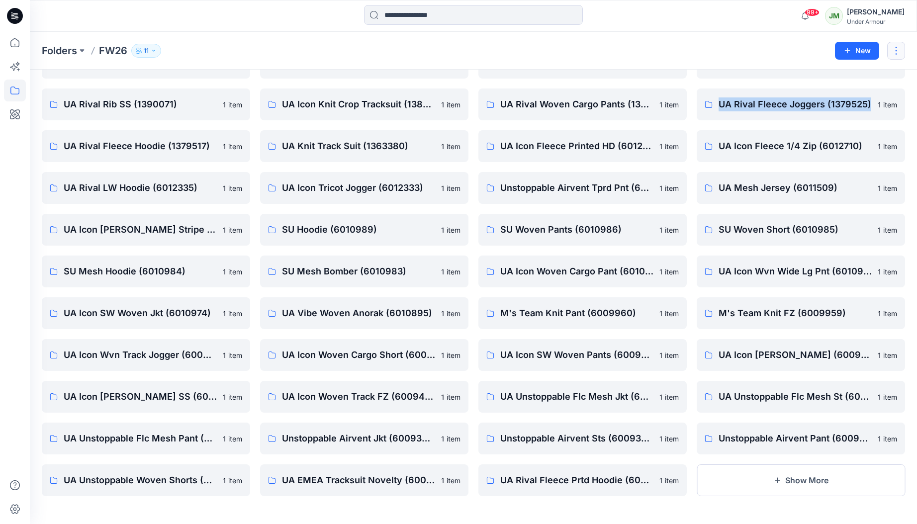
click at [892, 49] on button "button" at bounding box center [897, 51] width 18 height 18
click at [840, 74] on button "Edit" at bounding box center [849, 75] width 107 height 18
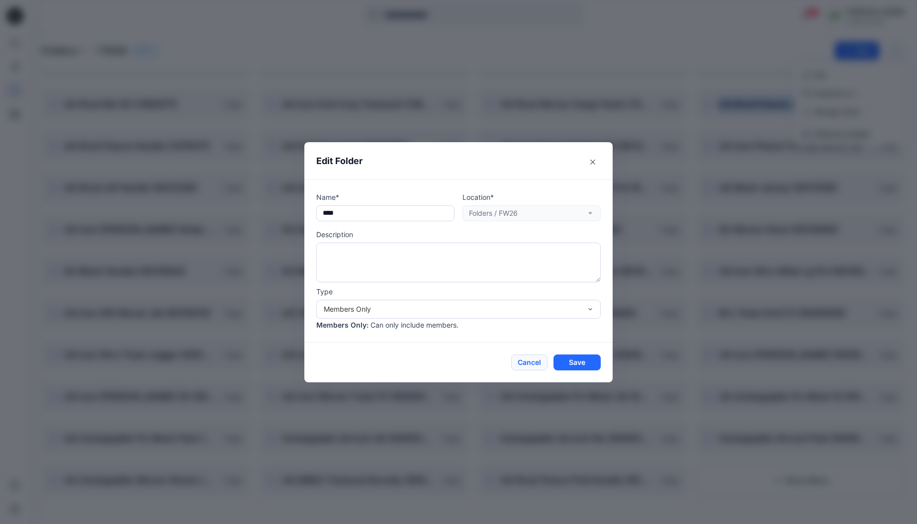
click at [527, 359] on button "Cancel" at bounding box center [529, 363] width 36 height 16
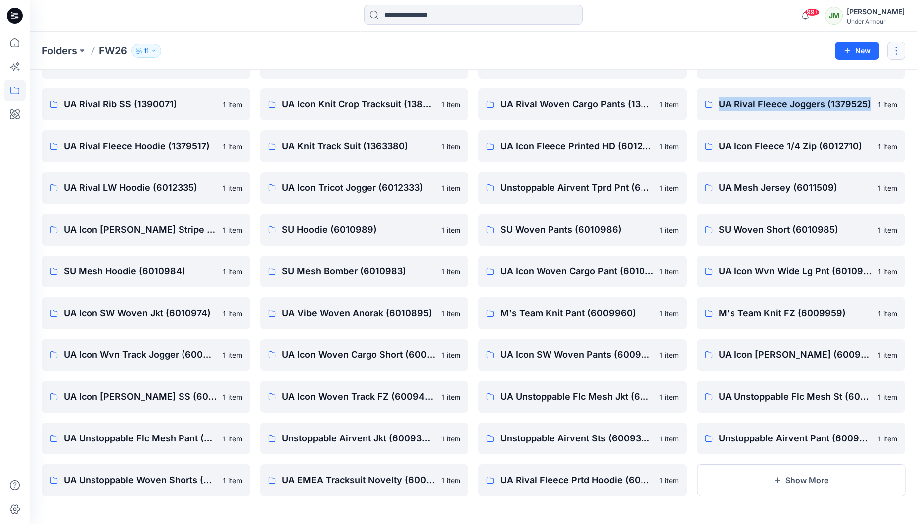
click at [893, 52] on button "button" at bounding box center [897, 51] width 18 height 18
click at [755, 51] on div "Folders FW26 11" at bounding box center [435, 51] width 786 height 14
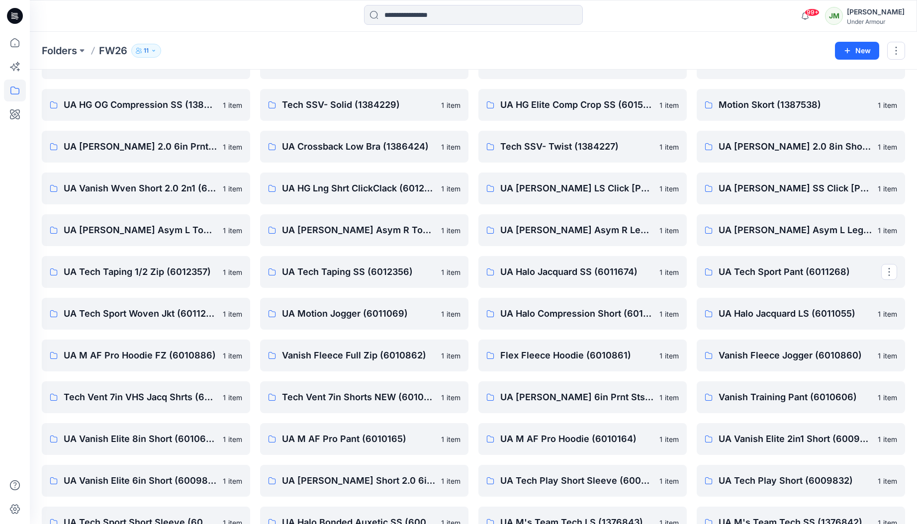
scroll to position [0, 0]
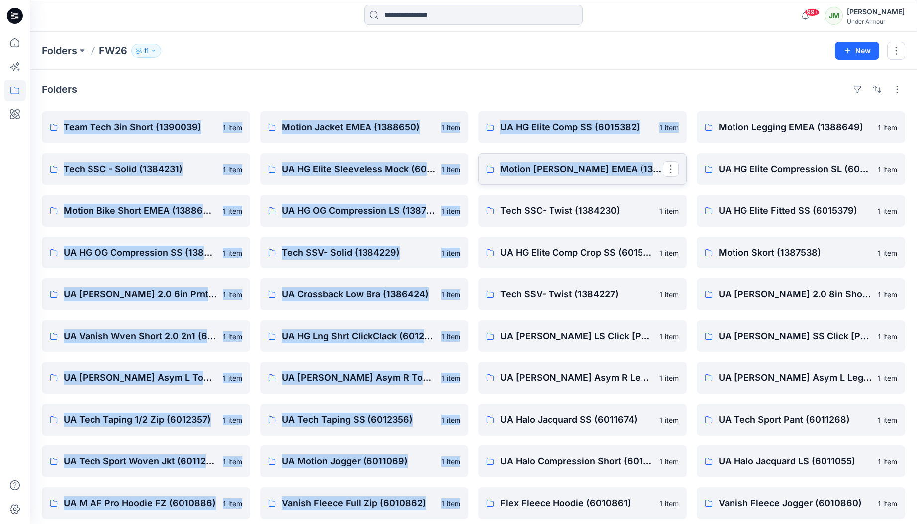
drag, startPoint x: 593, startPoint y: 90, endPoint x: 651, endPoint y: 180, distance: 107.4
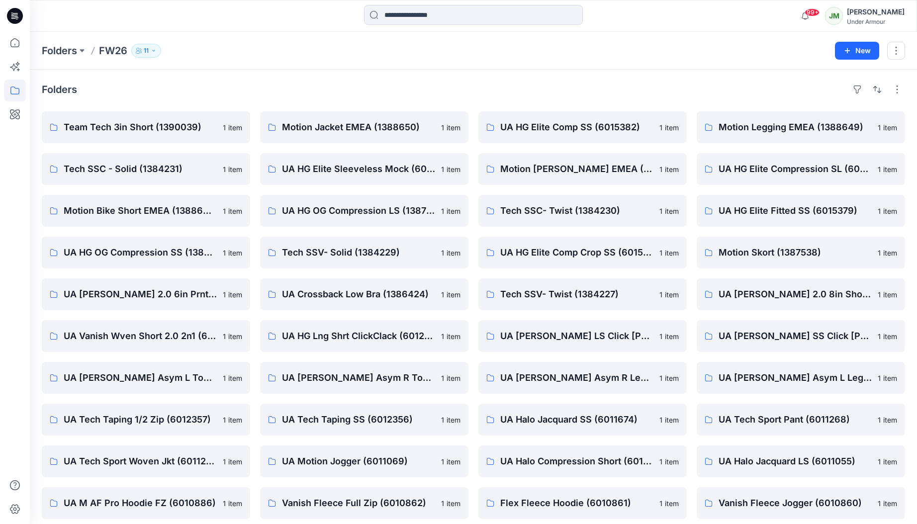
click at [648, 93] on div "Folders" at bounding box center [474, 90] width 864 height 16
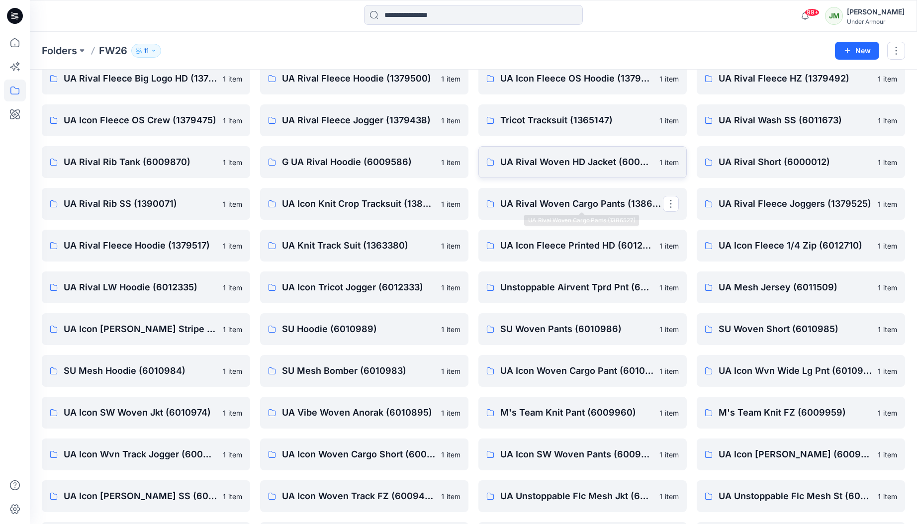
scroll to position [2279, 0]
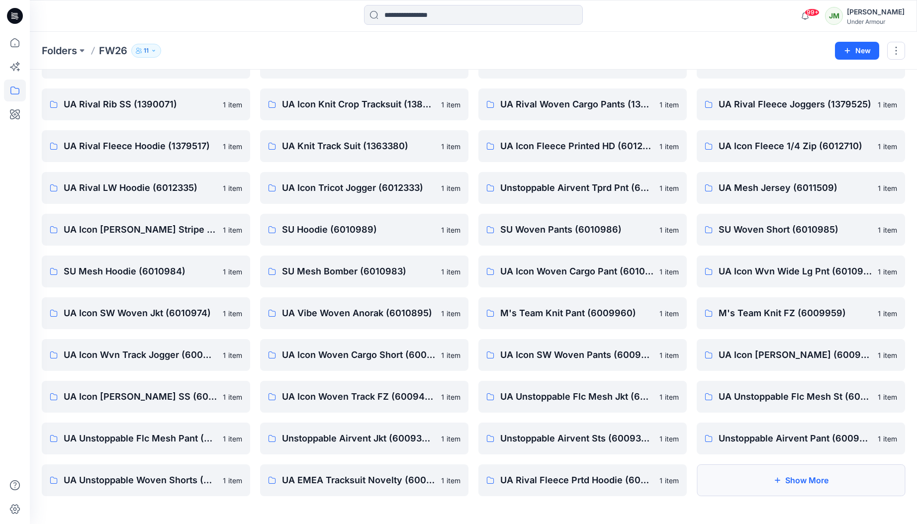
click at [739, 476] on button "Show More" at bounding box center [801, 481] width 208 height 32
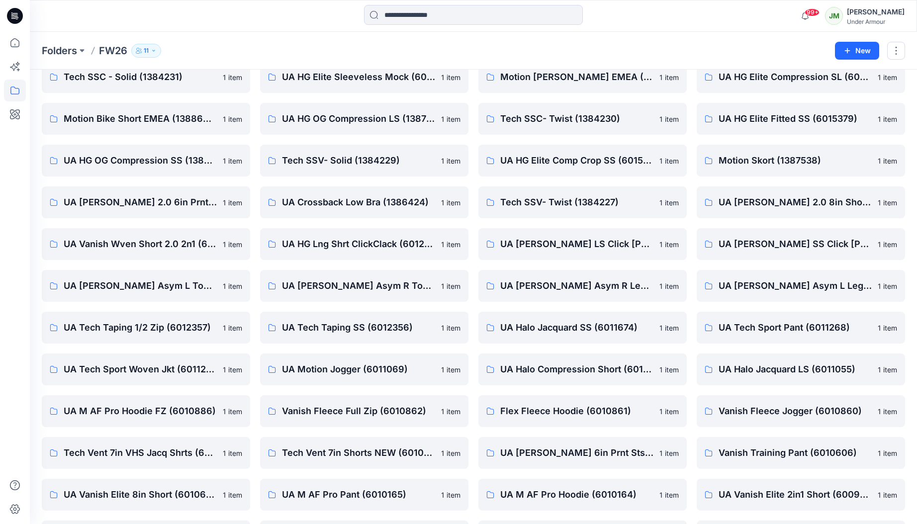
scroll to position [0, 0]
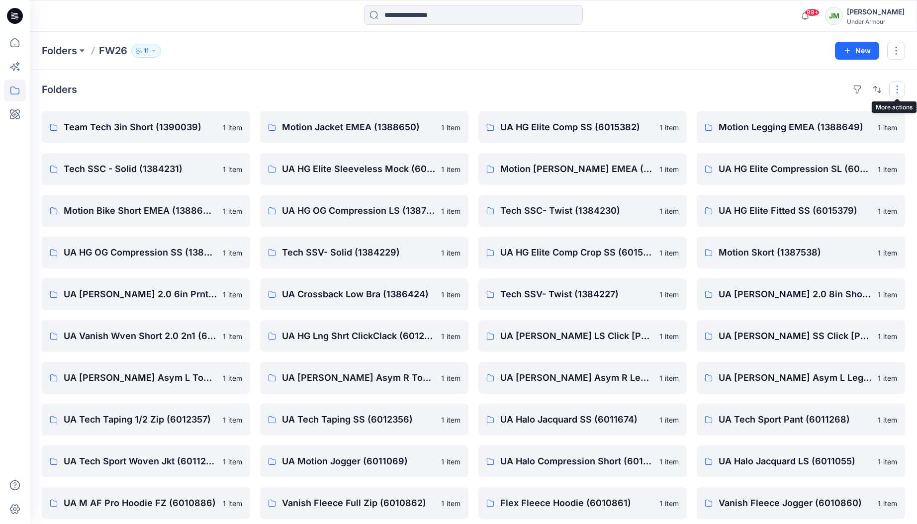
click at [897, 87] on button "button" at bounding box center [898, 90] width 16 height 16
click at [855, 89] on button "button" at bounding box center [858, 90] width 16 height 16
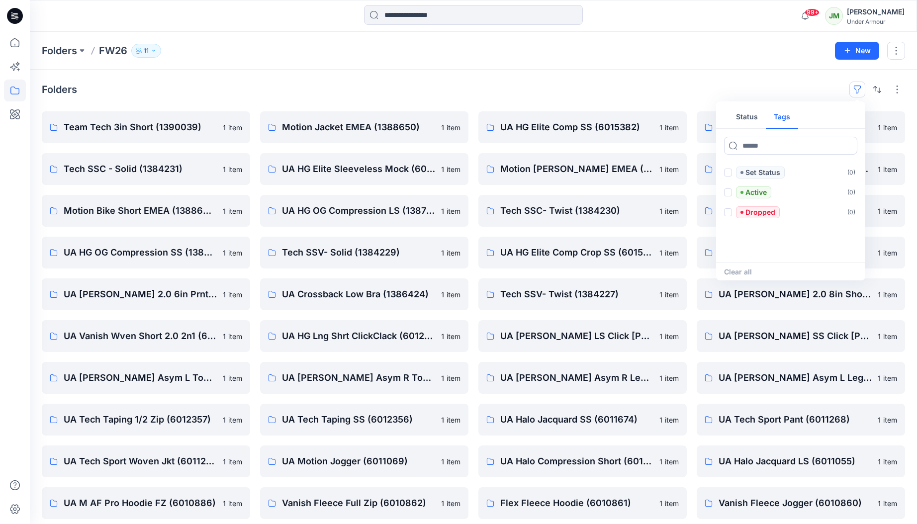
click at [785, 113] on button "Tags" at bounding box center [782, 117] width 32 height 24
click at [776, 150] on input at bounding box center [790, 146] width 133 height 18
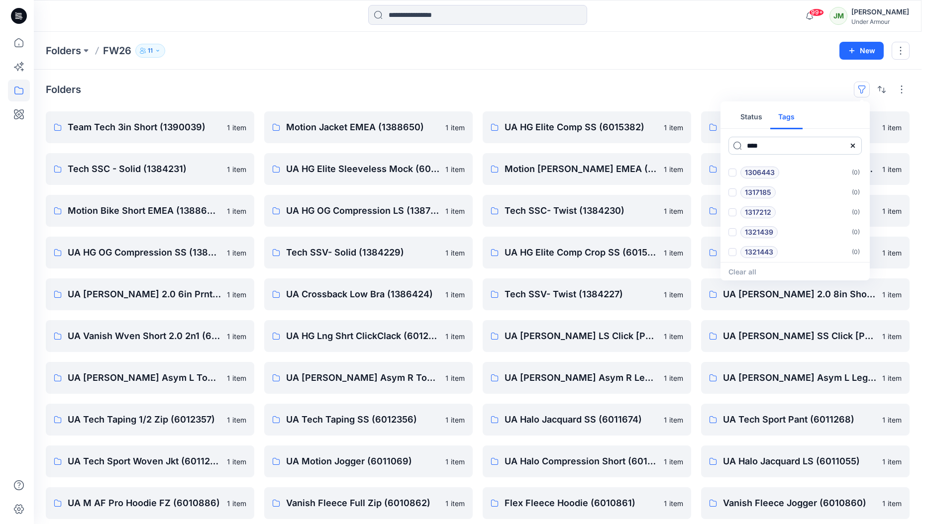
scroll to position [0, 0]
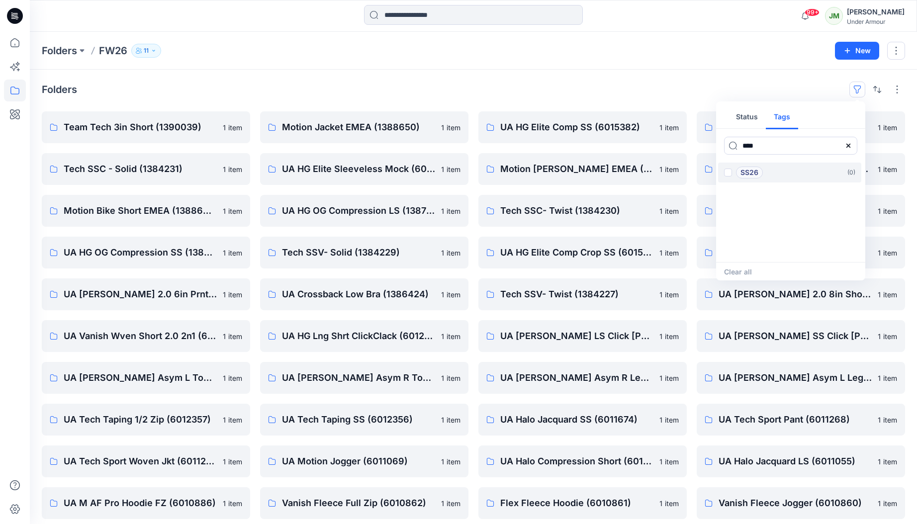
type input "****"
click at [726, 173] on span at bounding box center [728, 173] width 8 height 8
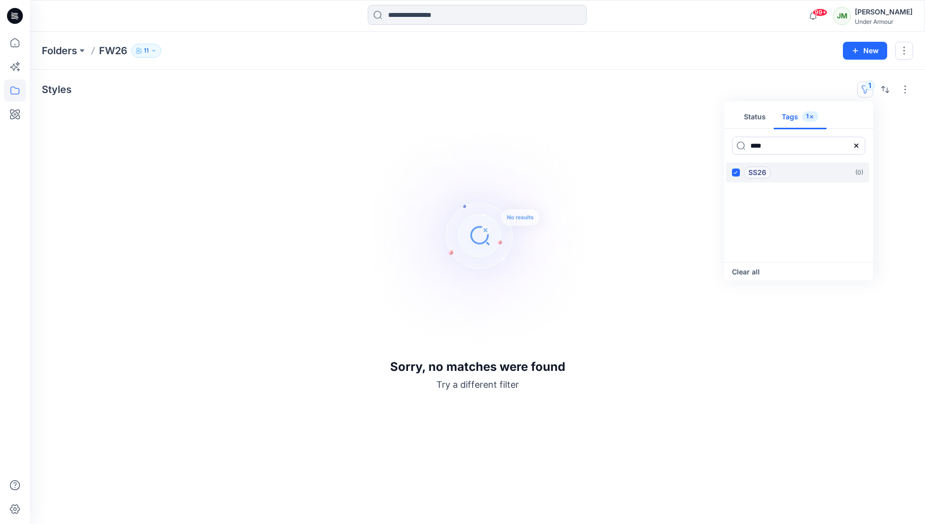
click at [736, 173] on icon at bounding box center [735, 172] width 4 height 3
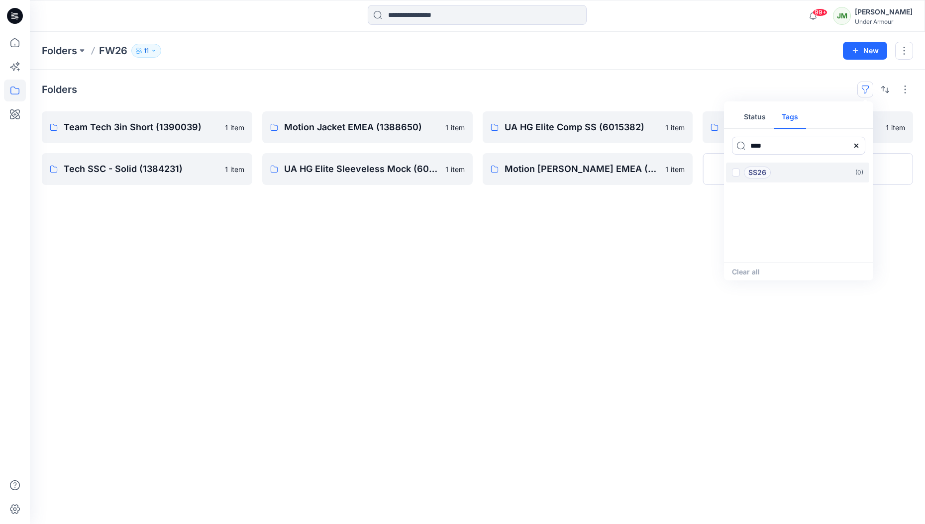
click at [858, 146] on icon at bounding box center [856, 146] width 8 height 8
click at [637, 262] on div "Folders Status Tags 1005684 ( 0 ) 1216007 ( 0 ) 1248196 ( 0 ) 1287906 ( 0 ) 129…" at bounding box center [477, 297] width 895 height 455
click at [630, 169] on p "Motion [PERSON_NAME] EMEA (1388647)" at bounding box center [586, 169] width 165 height 14
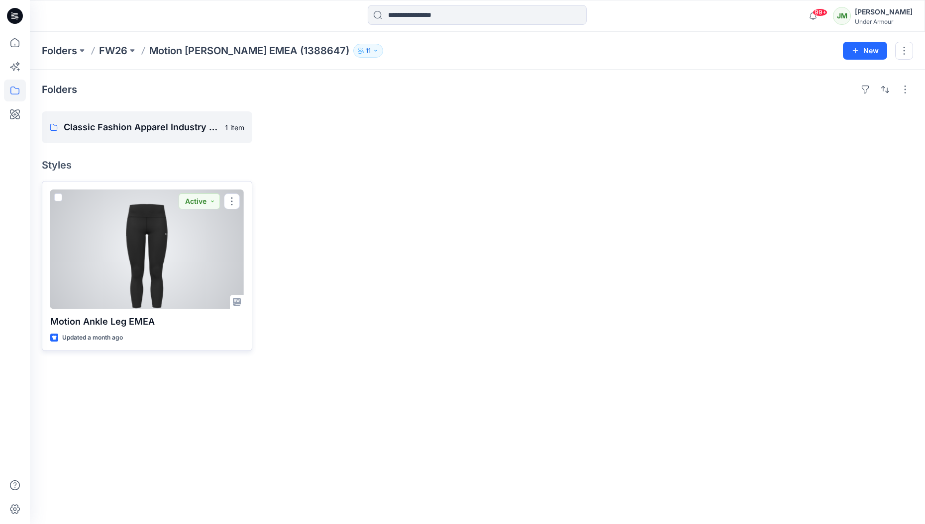
click at [198, 241] on div at bounding box center [147, 249] width 194 height 119
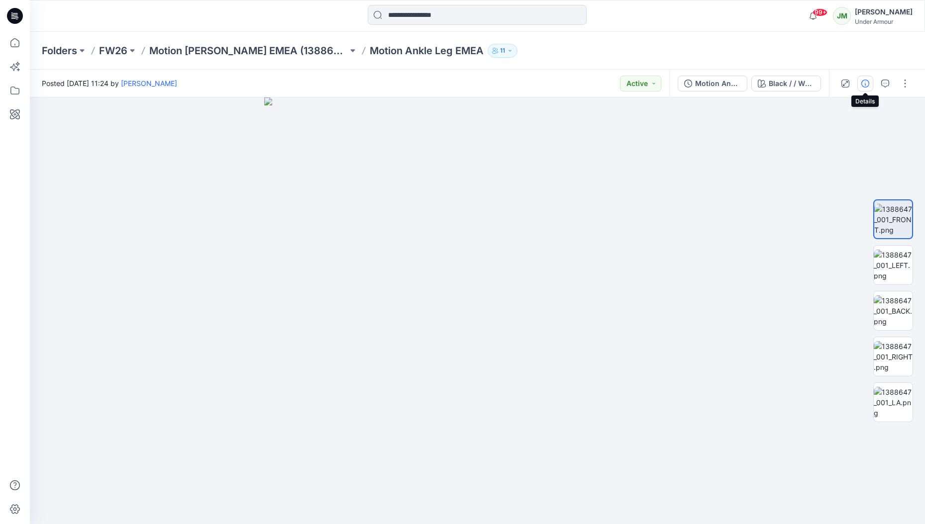
click at [865, 82] on icon "button" at bounding box center [865, 84] width 8 height 8
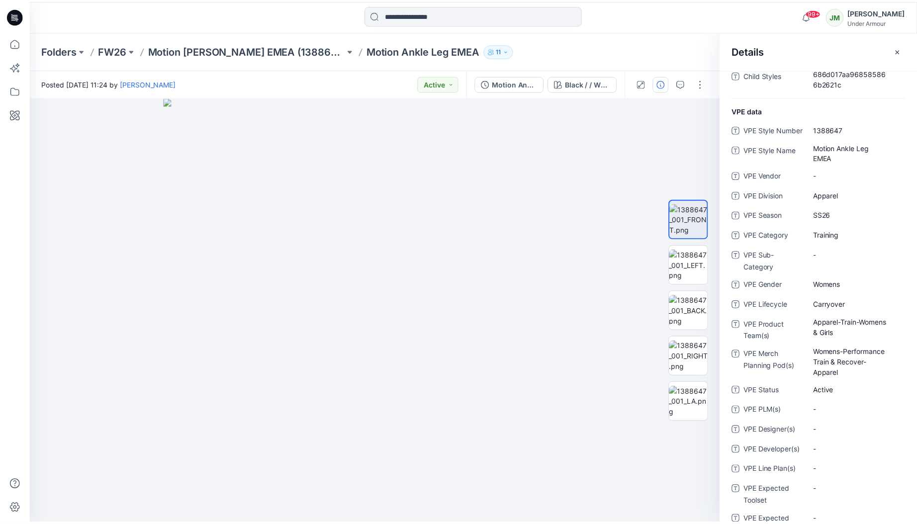
scroll to position [203, 0]
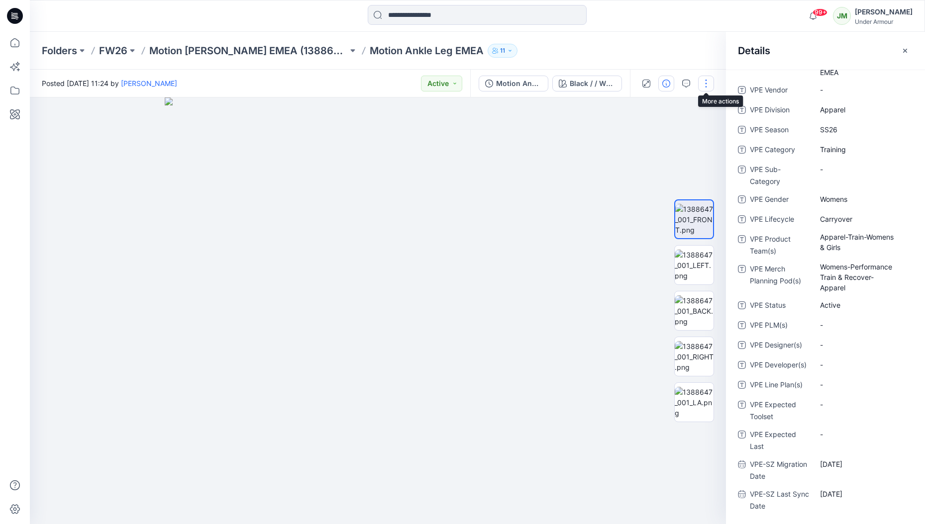
click at [707, 86] on button "button" at bounding box center [706, 84] width 16 height 16
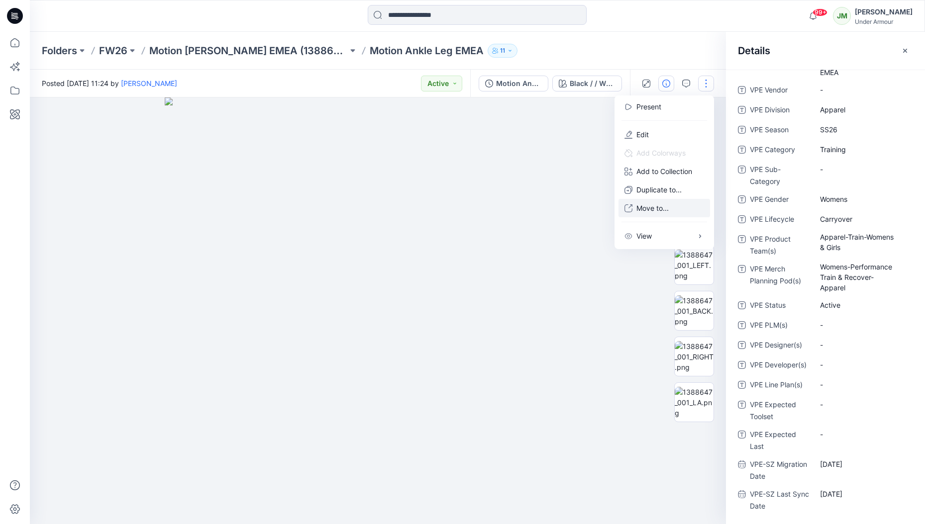
click at [670, 209] on button "Move to..." at bounding box center [664, 208] width 92 height 18
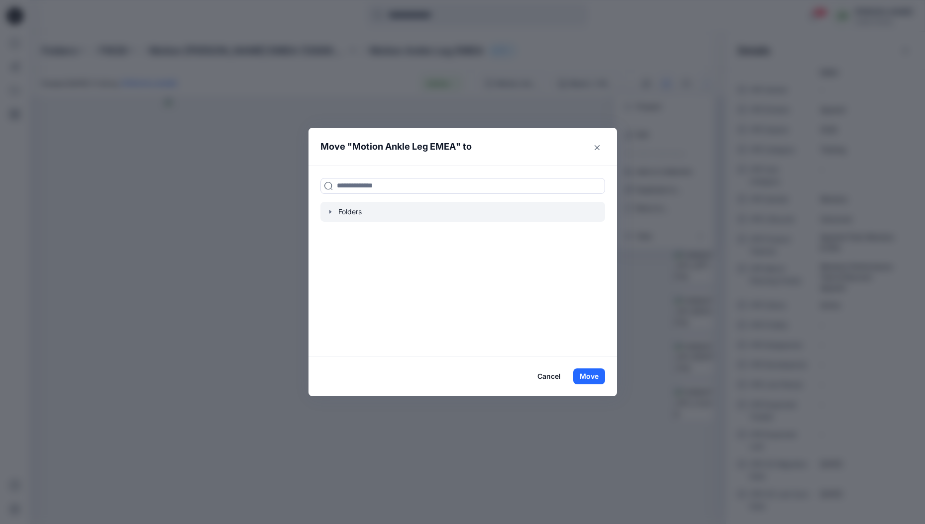
click at [333, 213] on icon "button" at bounding box center [330, 212] width 8 height 8
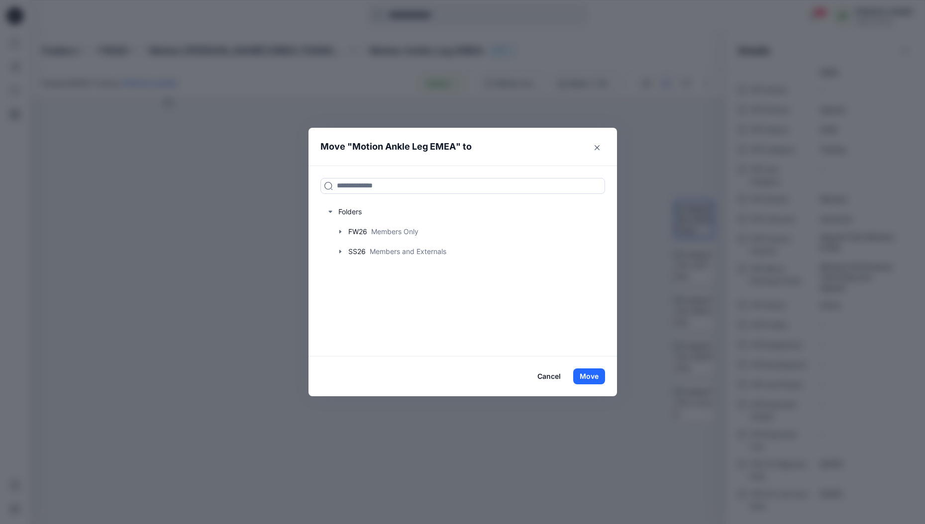
click at [546, 381] on button "Cancel" at bounding box center [549, 377] width 36 height 16
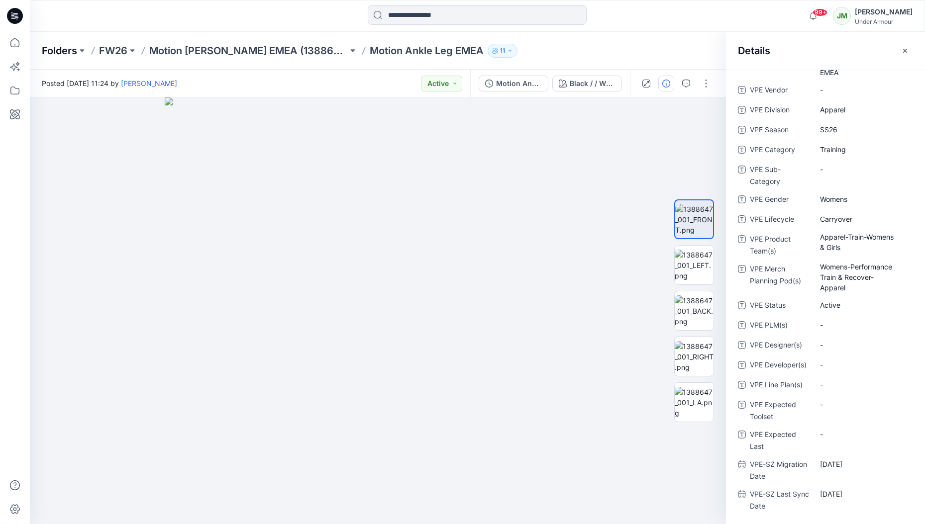
click at [61, 49] on p "Folders" at bounding box center [59, 51] width 35 height 14
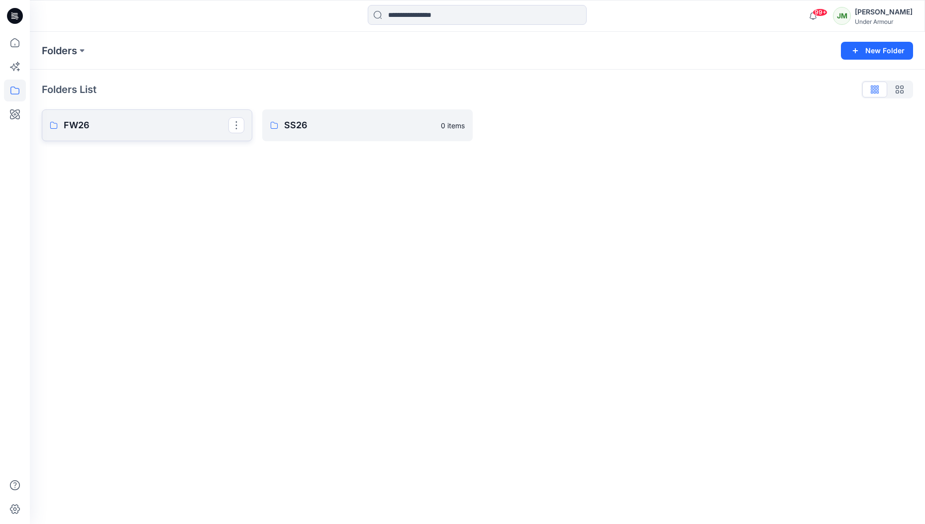
click at [131, 118] on p "FW26" at bounding box center [146, 125] width 165 height 14
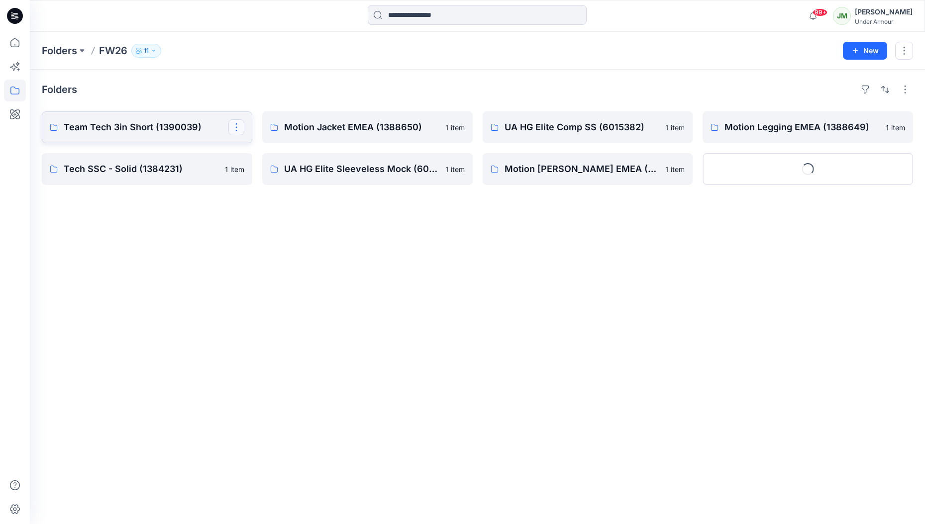
click at [236, 129] on button "button" at bounding box center [236, 127] width 16 height 16
click at [177, 133] on p "Team Tech 3in Short (1390039)" at bounding box center [146, 127] width 165 height 14
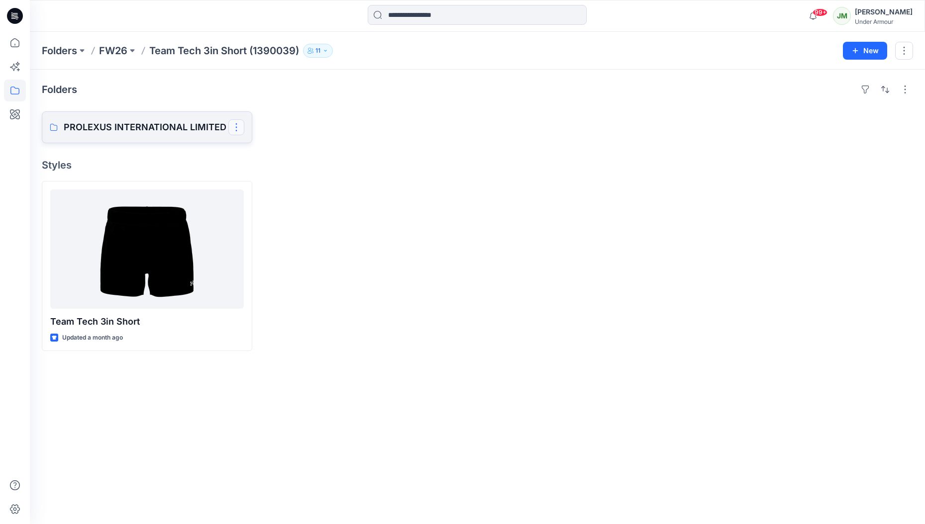
click at [233, 124] on button "button" at bounding box center [236, 127] width 16 height 16
click at [288, 104] on div "Folders PROLEXUS INTERNATIONAL LIMITED Edit Duplicate to... Delete Folder Style…" at bounding box center [477, 297] width 895 height 455
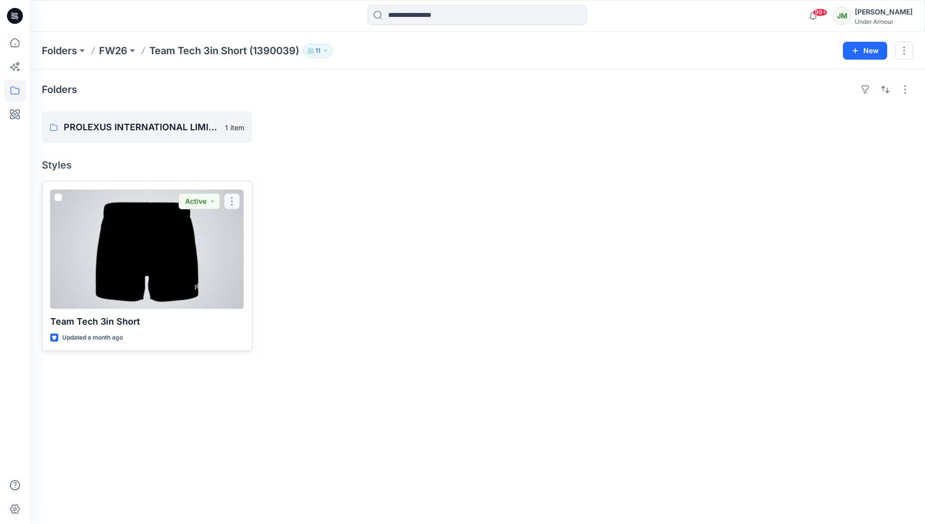
click at [234, 197] on button "button" at bounding box center [232, 202] width 16 height 16
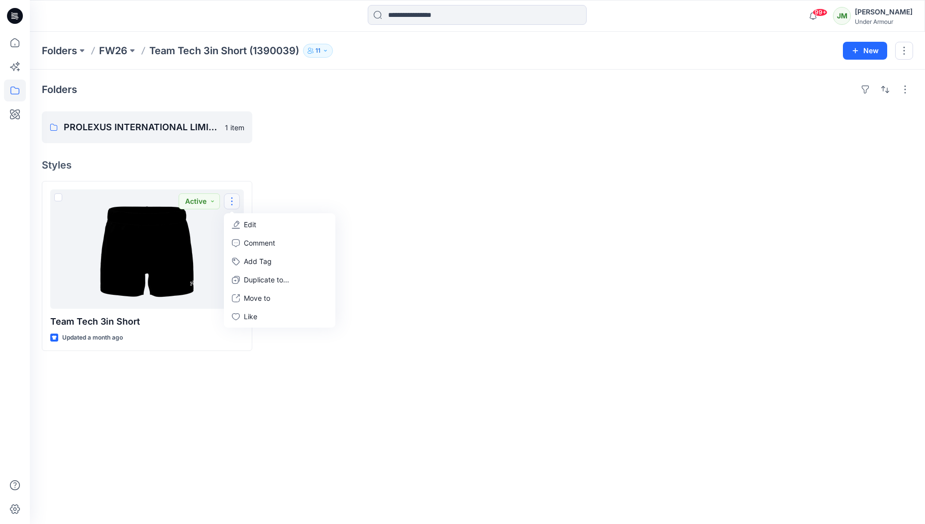
click at [226, 167] on h4 "Styles" at bounding box center [477, 165] width 871 height 12
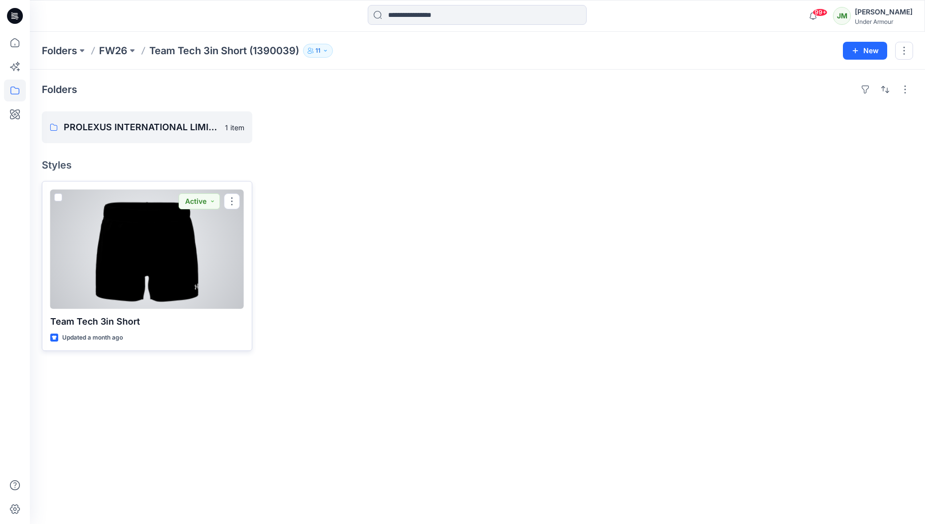
click at [57, 197] on span at bounding box center [58, 198] width 8 height 8
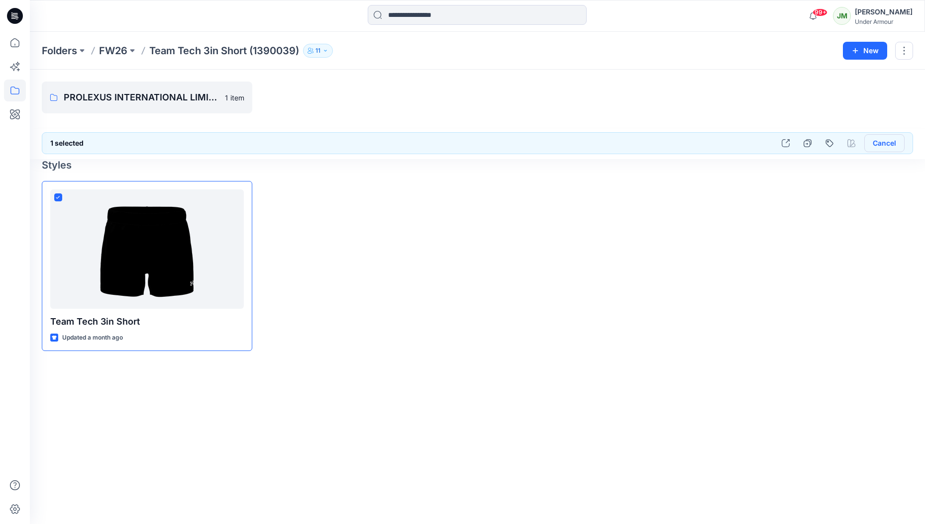
click at [888, 143] on button "Cancel" at bounding box center [884, 143] width 40 height 18
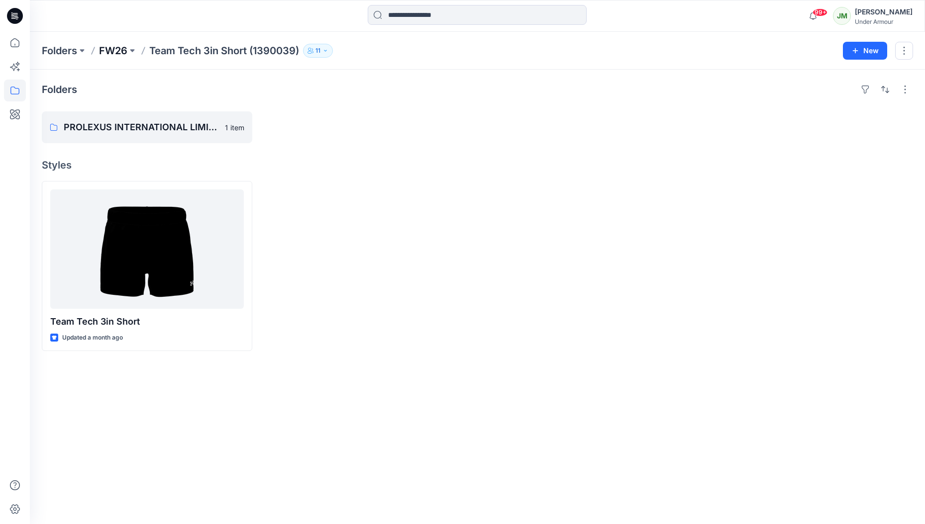
click at [111, 50] on p "FW26" at bounding box center [113, 51] width 28 height 14
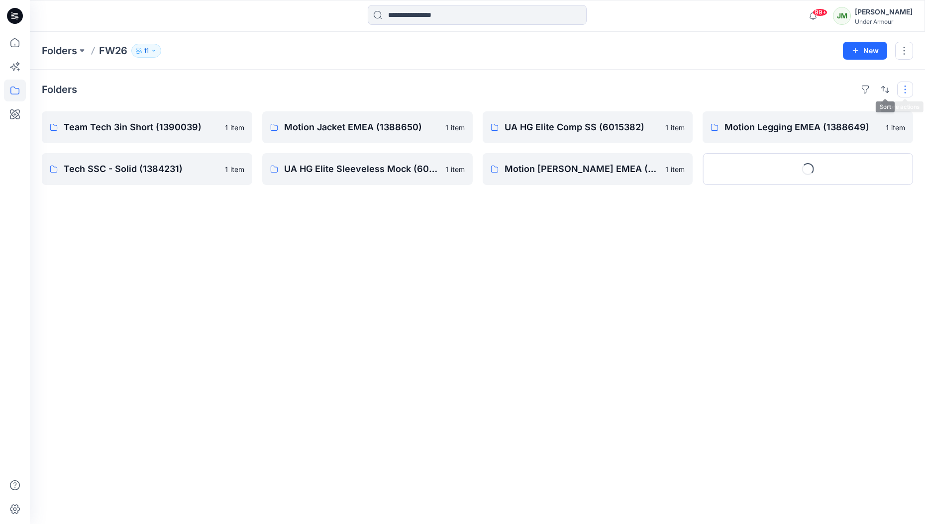
click at [905, 89] on button "button" at bounding box center [905, 90] width 16 height 16
click at [866, 91] on button "button" at bounding box center [865, 90] width 16 height 16
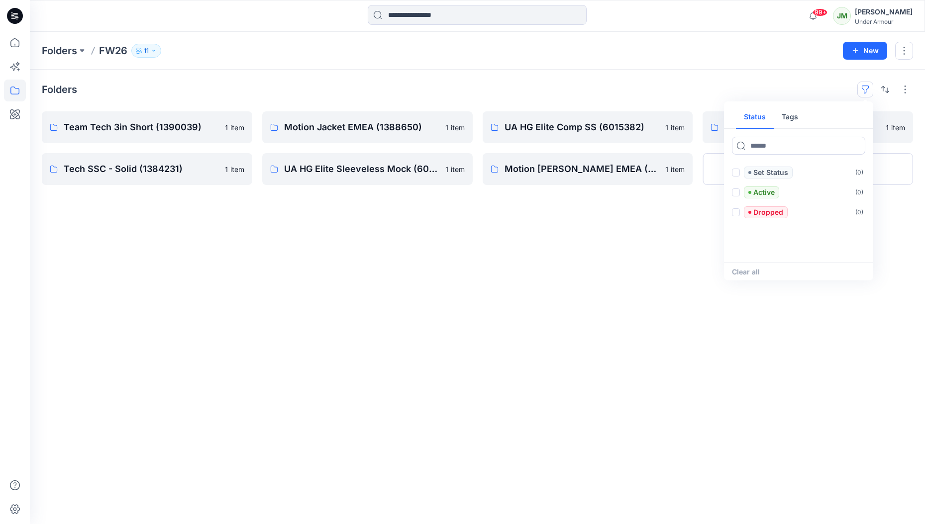
click at [791, 118] on button "Tags" at bounding box center [790, 117] width 32 height 24
click at [781, 143] on input at bounding box center [798, 146] width 133 height 18
type input "***"
click at [735, 174] on span at bounding box center [736, 173] width 8 height 8
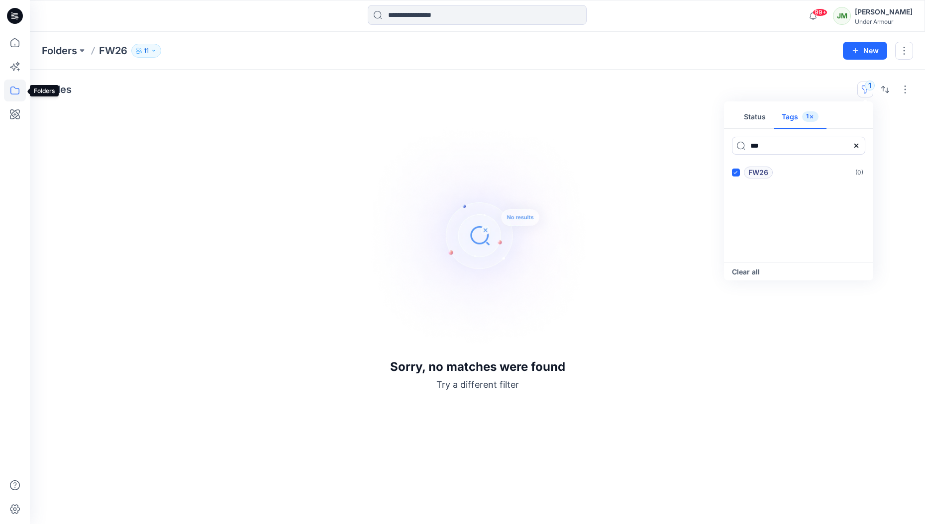
click at [11, 89] on icon at bounding box center [15, 91] width 22 height 22
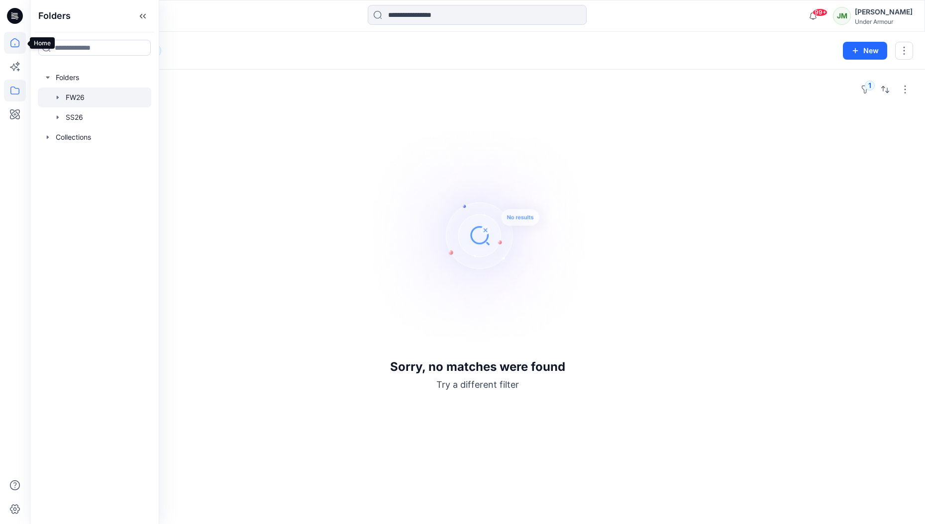
click at [15, 46] on icon at bounding box center [15, 43] width 22 height 22
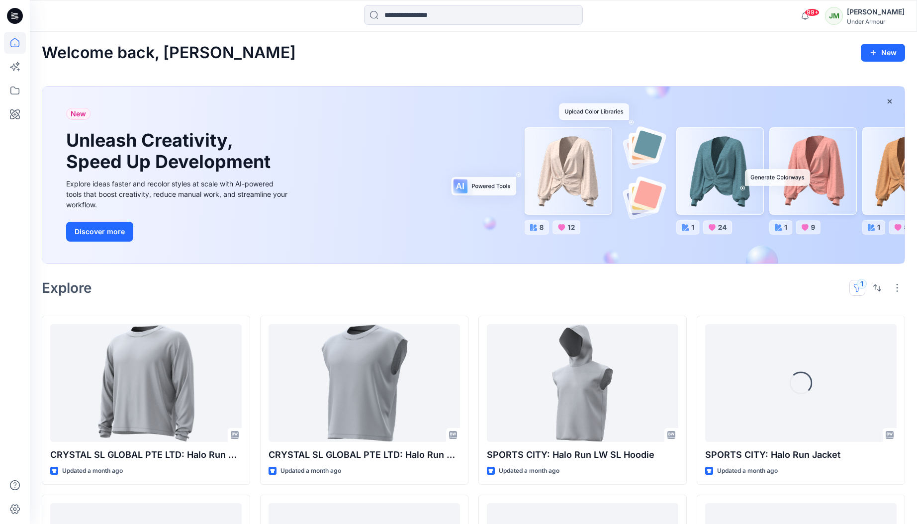
click at [857, 291] on button "1" at bounding box center [858, 288] width 16 height 16
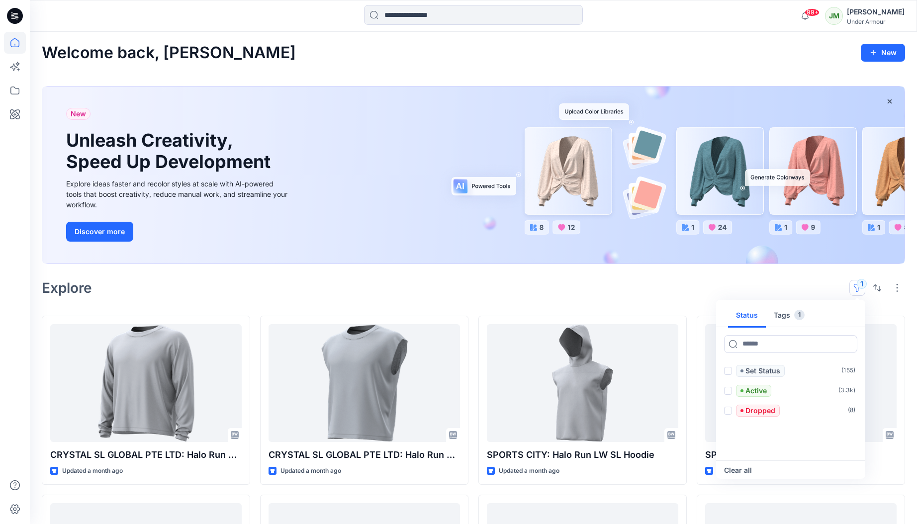
click at [793, 317] on button "Tags 1" at bounding box center [789, 316] width 47 height 24
click at [690, 286] on div "Explore 1 Status Tags 1 FW26 ( 22 ) 1005684 ( 3 ) 1216007 ( 3 ) 1248196 ( 2 ) 1…" at bounding box center [474, 288] width 864 height 24
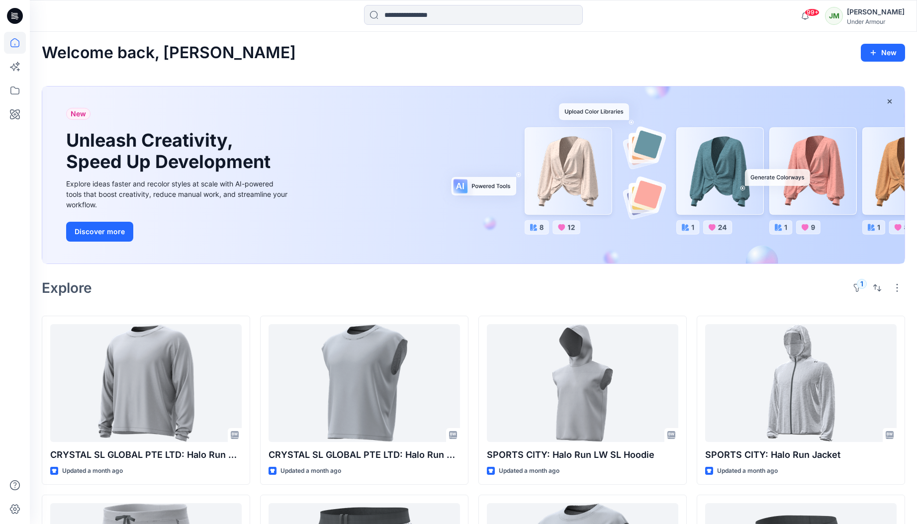
click at [789, 295] on div "Explore 1" at bounding box center [474, 288] width 864 height 24
click at [17, 93] on icon at bounding box center [15, 91] width 22 height 22
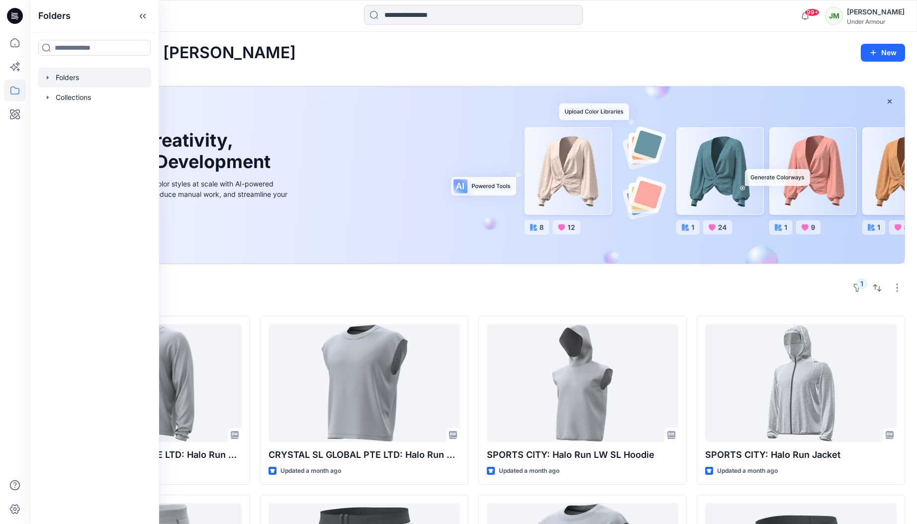
click at [48, 79] on icon "button" at bounding box center [48, 78] width 8 height 8
click at [78, 95] on div at bounding box center [94, 98] width 113 height 20
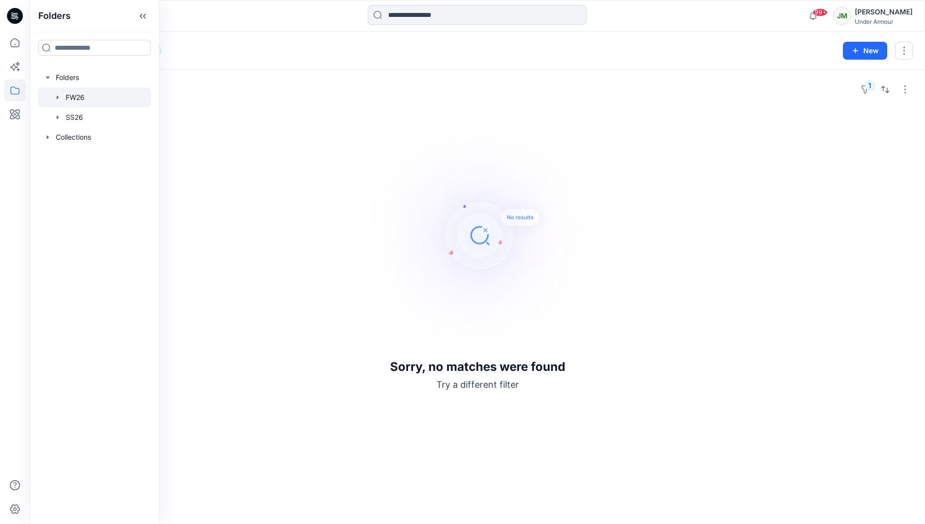
click at [200, 57] on div "Folders FW26 11" at bounding box center [438, 51] width 793 height 14
click at [865, 88] on button "1" at bounding box center [865, 90] width 16 height 16
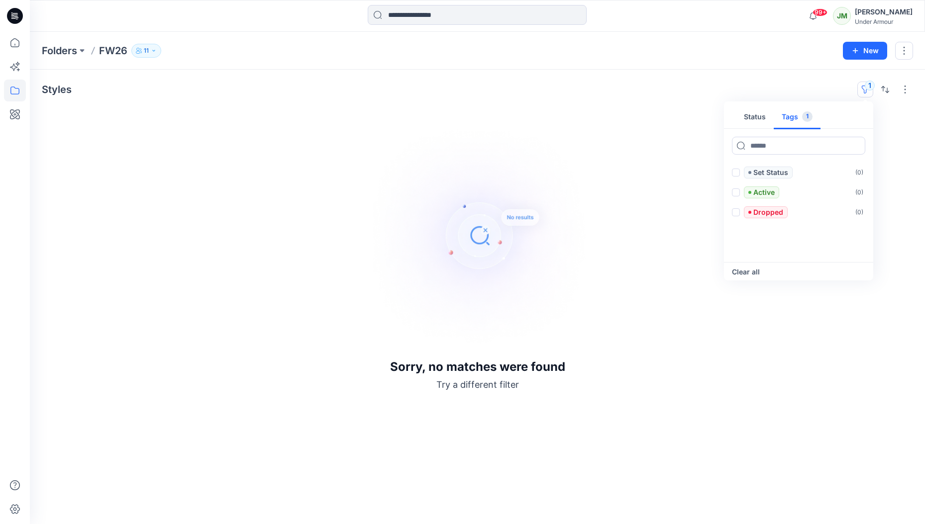
click at [799, 118] on button "Tags 1" at bounding box center [797, 117] width 47 height 24
click at [734, 175] on span at bounding box center [736, 173] width 8 height 8
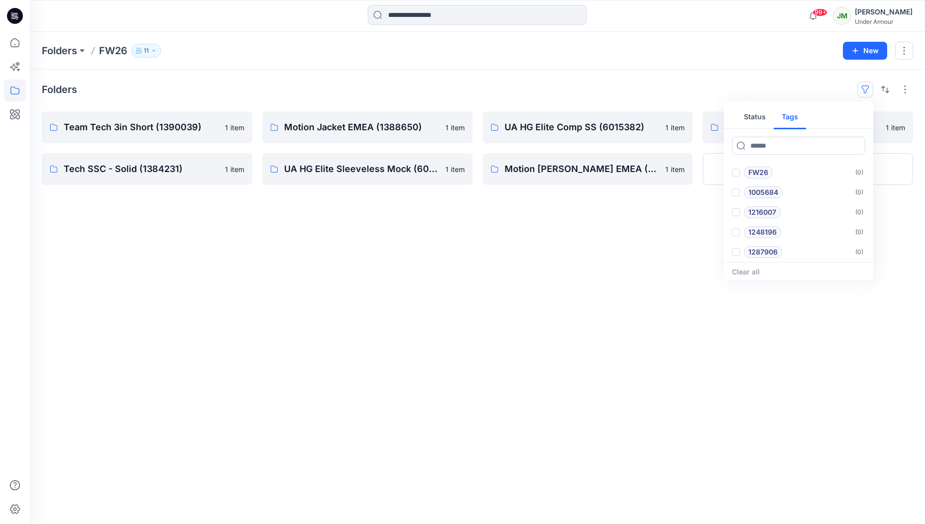
click at [746, 93] on div "Folders Status Tags FW26 ( 0 ) 1005684 ( 0 ) 1216007 ( 0 ) 1248196 ( 0 ) 128790…" at bounding box center [477, 90] width 871 height 16
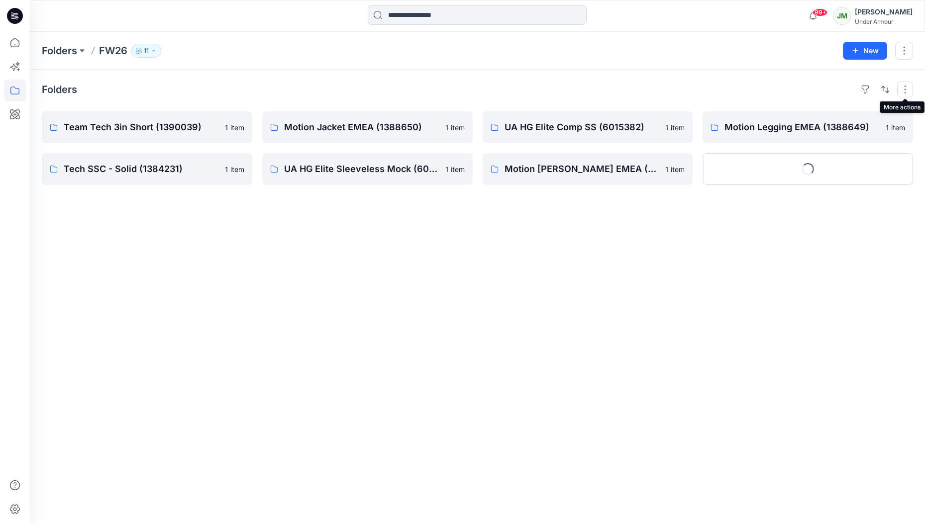
click at [907, 90] on button "button" at bounding box center [905, 90] width 16 height 16
click at [773, 172] on button "Loading..." at bounding box center [807, 169] width 210 height 32
click at [748, 163] on button "Show More" at bounding box center [807, 169] width 210 height 32
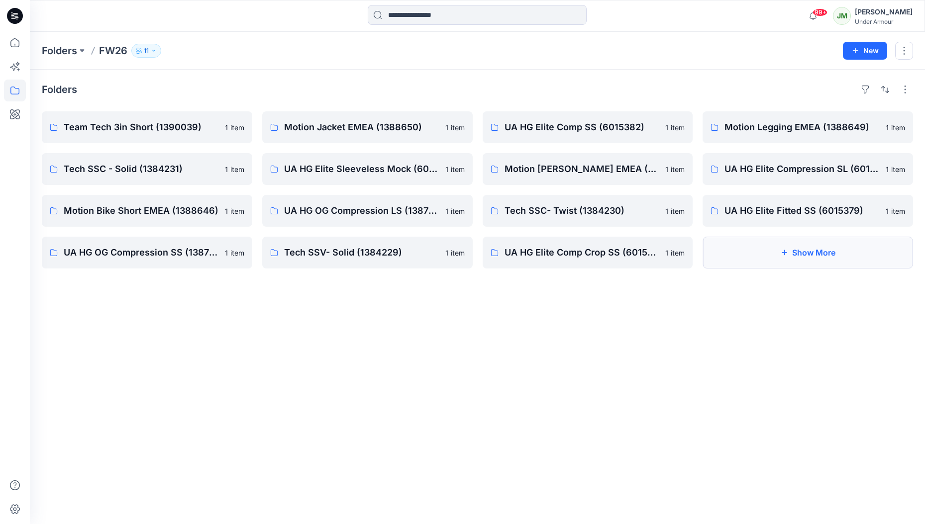
click at [767, 256] on button "Show More" at bounding box center [807, 253] width 210 height 32
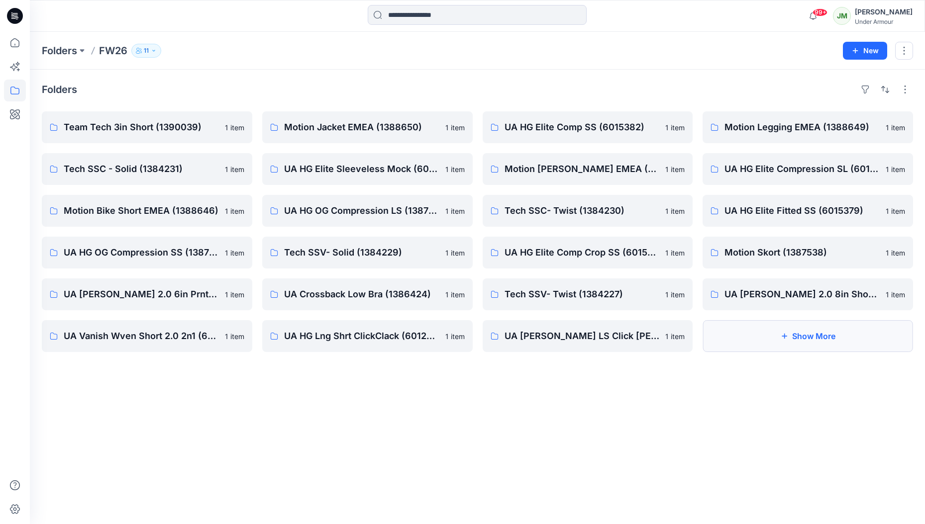
click at [786, 335] on icon "button" at bounding box center [784, 336] width 8 height 8
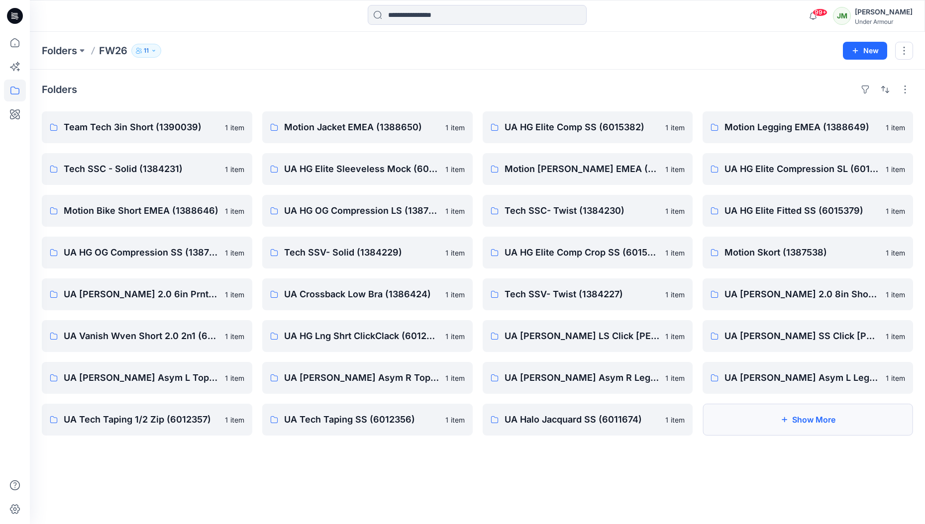
click at [733, 413] on button "Show More" at bounding box center [807, 420] width 210 height 32
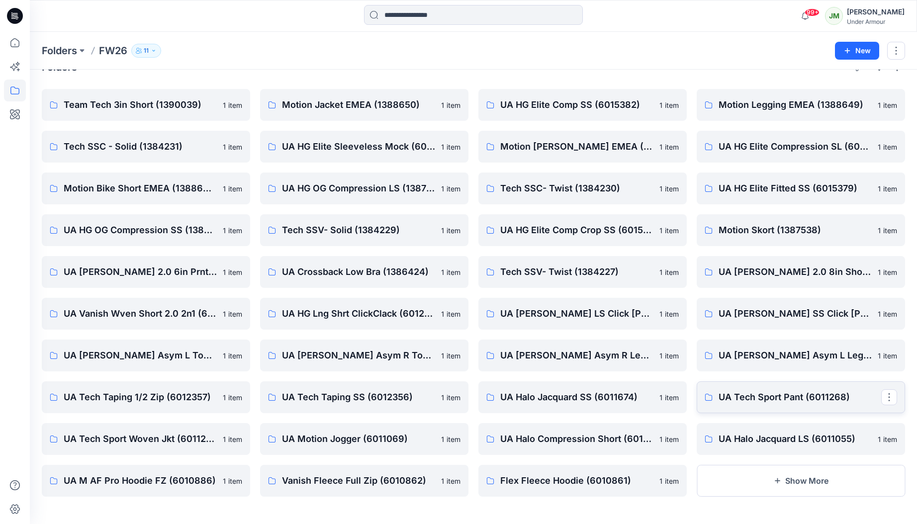
scroll to position [23, 0]
click at [713, 475] on button "Show More" at bounding box center [801, 481] width 208 height 32
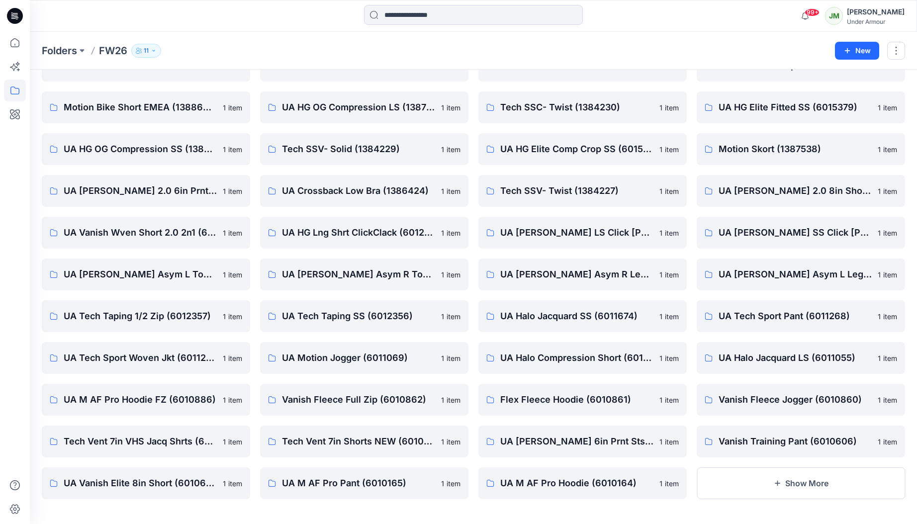
scroll to position [106, 0]
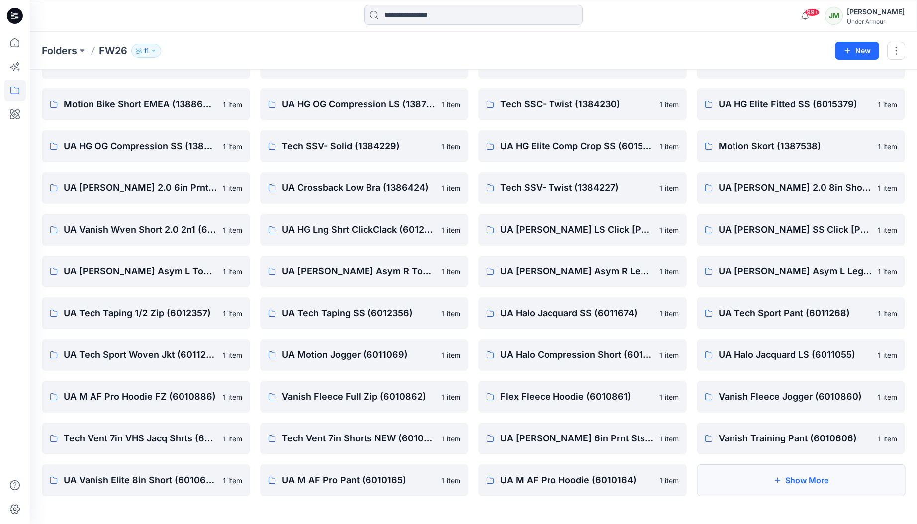
click at [727, 477] on button "Show More" at bounding box center [801, 481] width 208 height 32
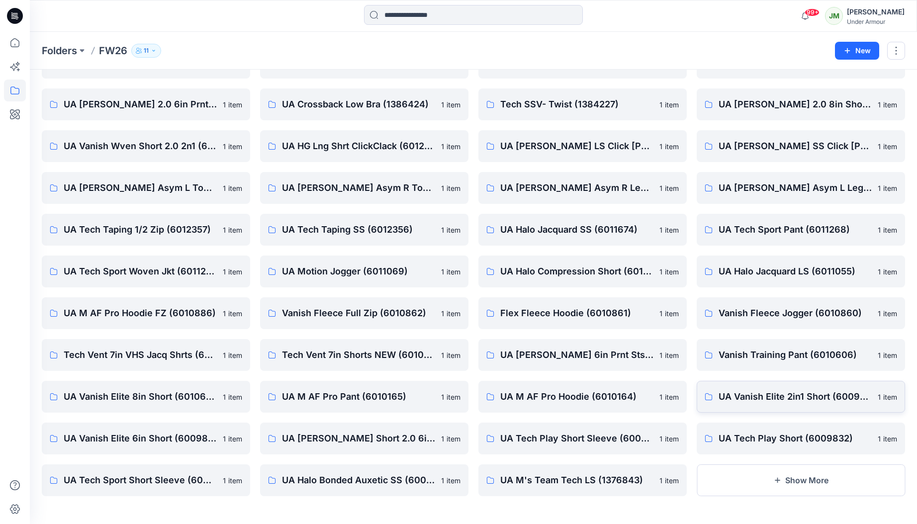
click at [727, 477] on button "Show More" at bounding box center [801, 481] width 208 height 32
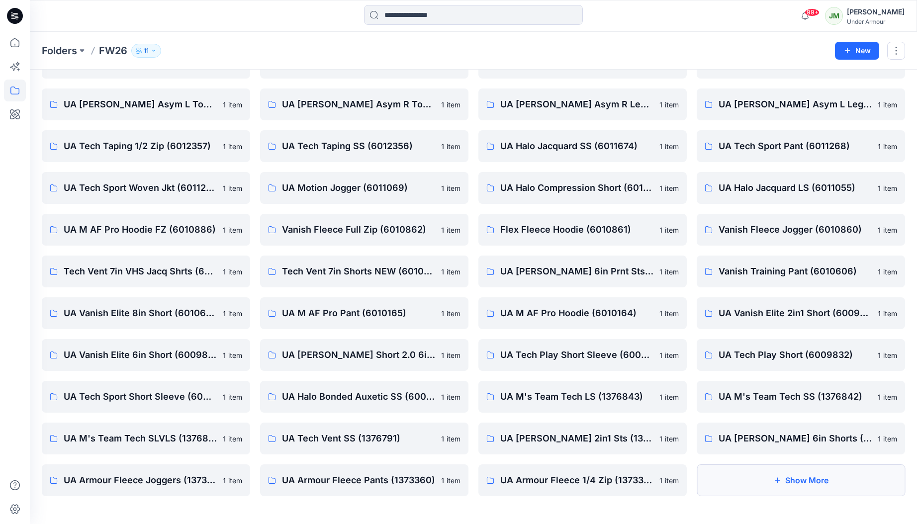
click at [727, 477] on button "Show More" at bounding box center [801, 481] width 208 height 32
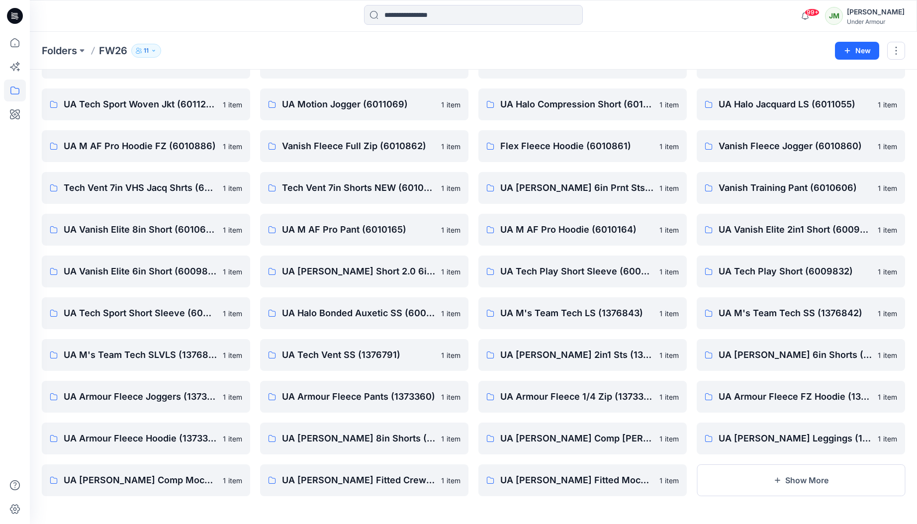
click at [727, 477] on button "Show More" at bounding box center [801, 481] width 208 height 32
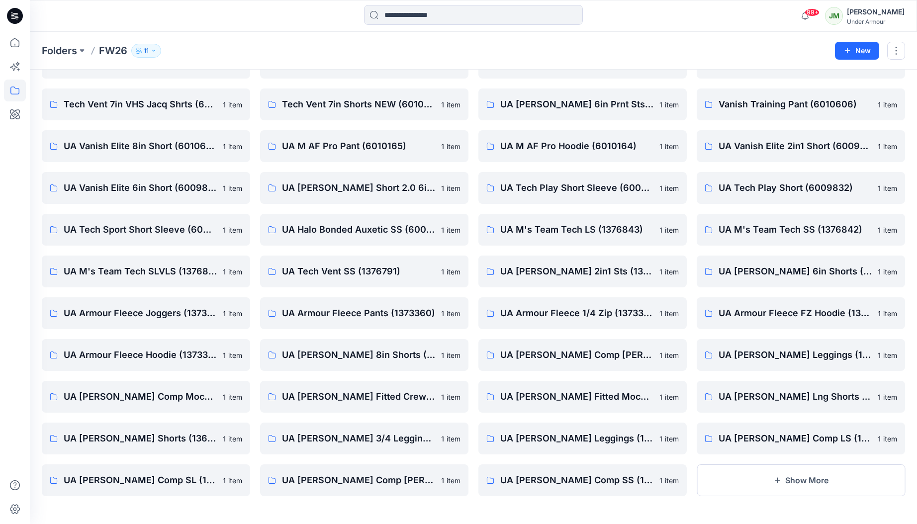
click at [727, 477] on button "Show More" at bounding box center [801, 481] width 208 height 32
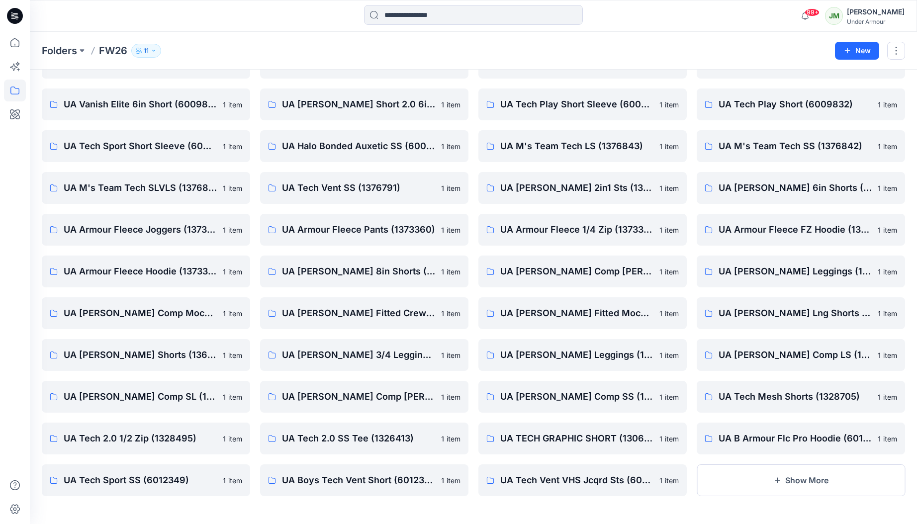
click at [727, 477] on button "Show More" at bounding box center [801, 481] width 208 height 32
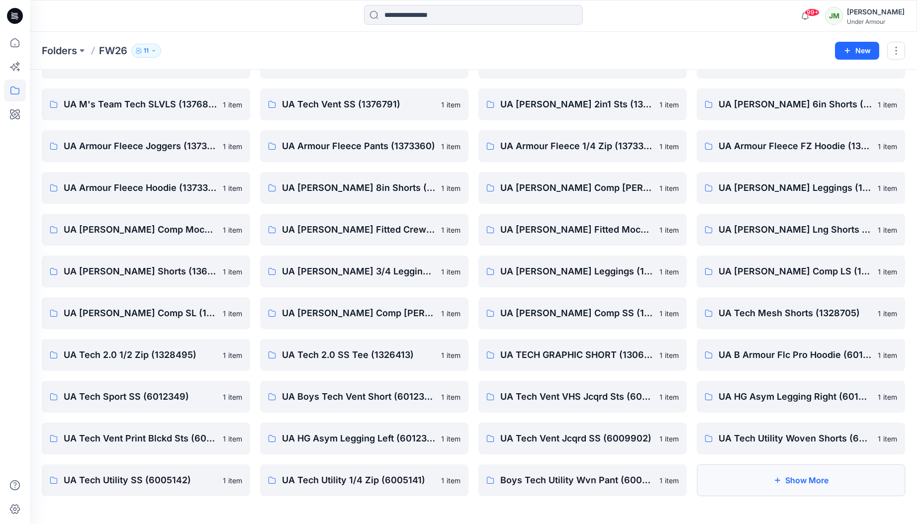
click at [727, 484] on button "Show More" at bounding box center [801, 481] width 208 height 32
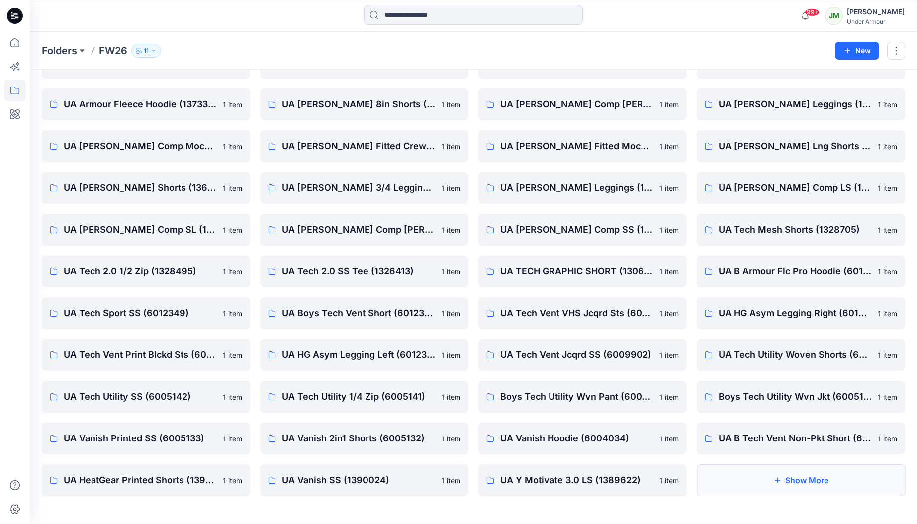
click at [727, 484] on button "Show More" at bounding box center [801, 481] width 208 height 32
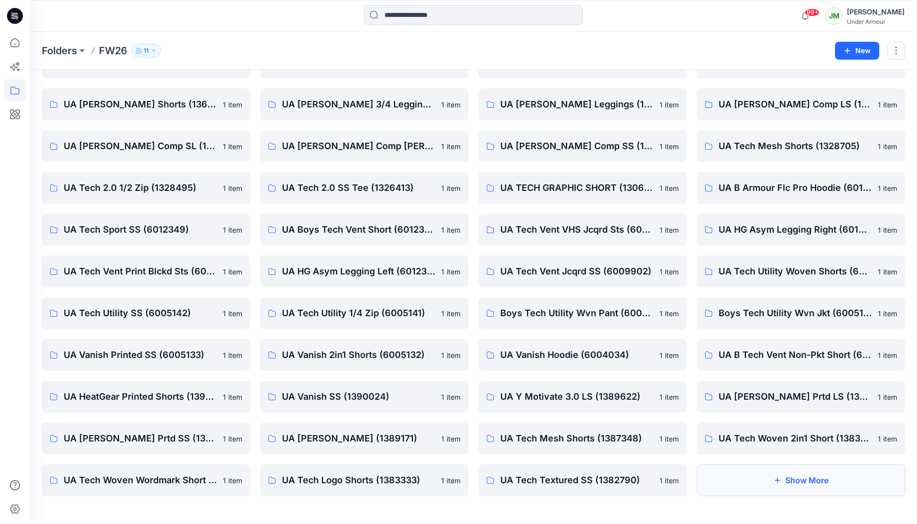
click at [727, 483] on button "Show More" at bounding box center [801, 481] width 208 height 32
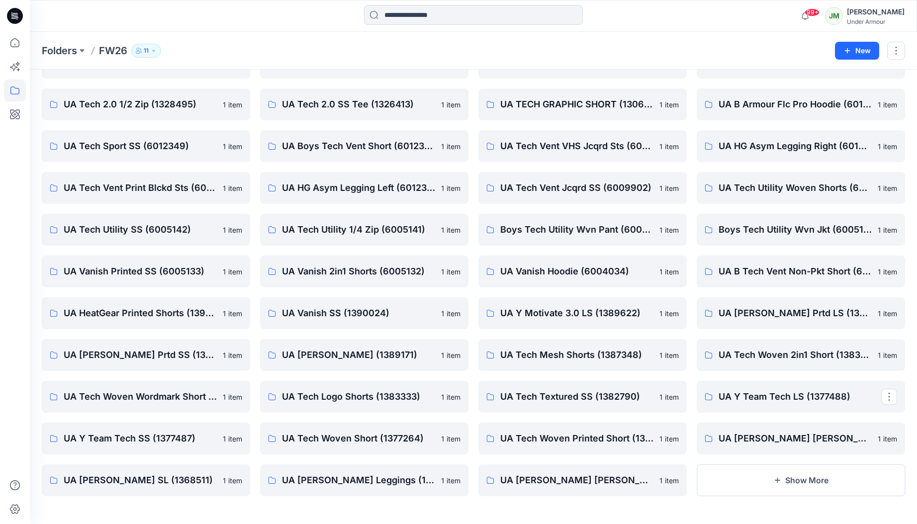
click at [727, 483] on button "Show More" at bounding box center [801, 481] width 208 height 32
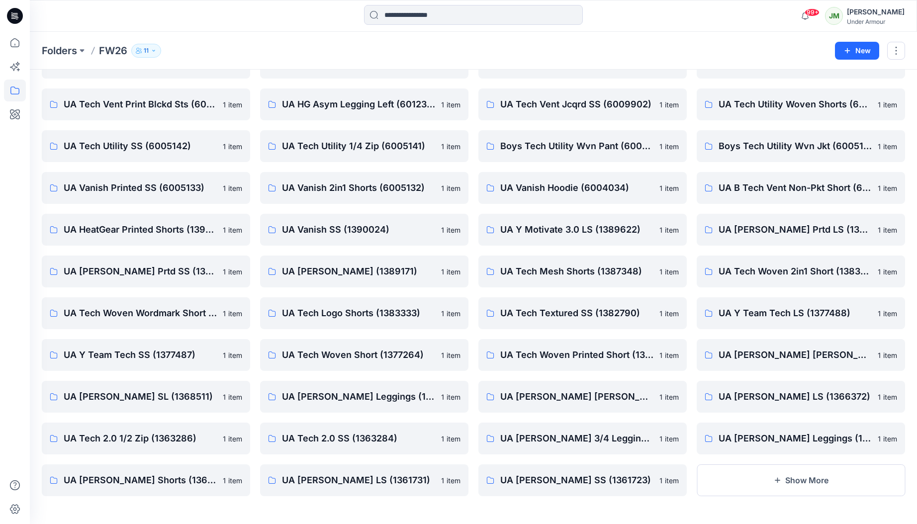
click at [727, 483] on button "Show More" at bounding box center [801, 481] width 208 height 32
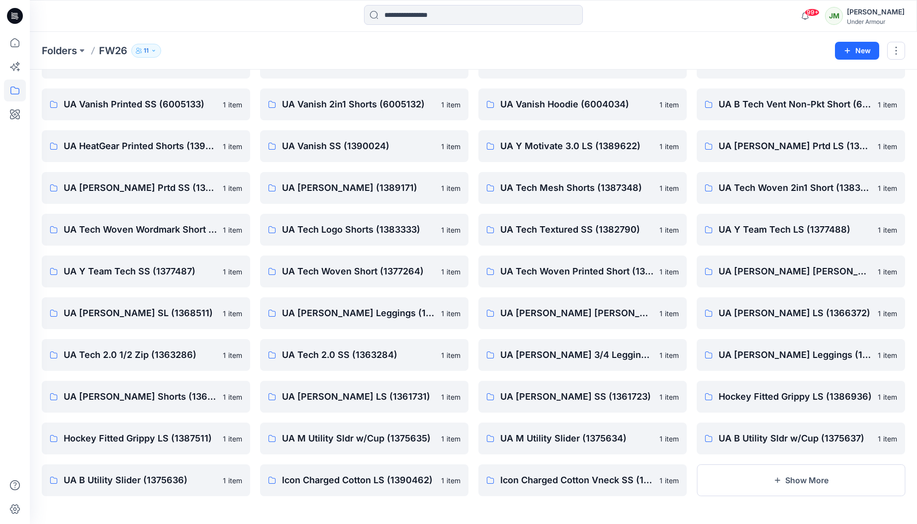
click at [727, 483] on button "Show More" at bounding box center [801, 481] width 208 height 32
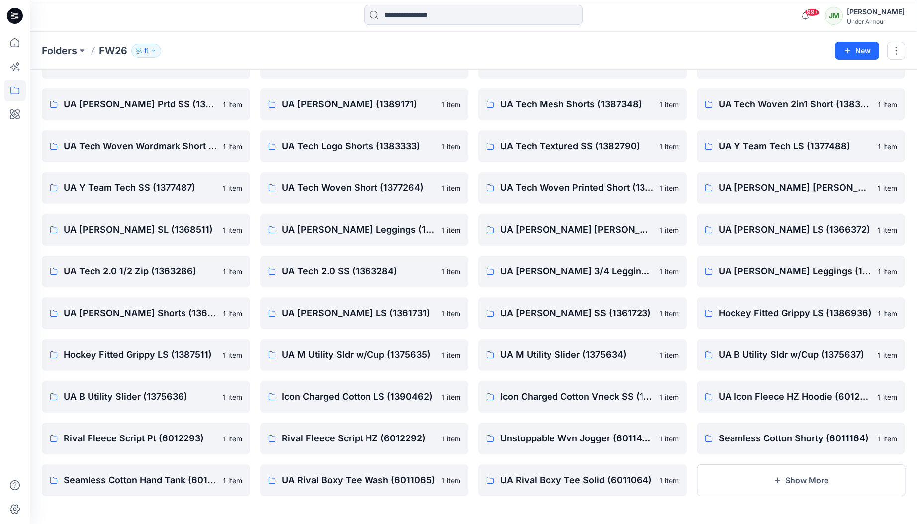
click at [727, 483] on button "Show More" at bounding box center [801, 481] width 208 height 32
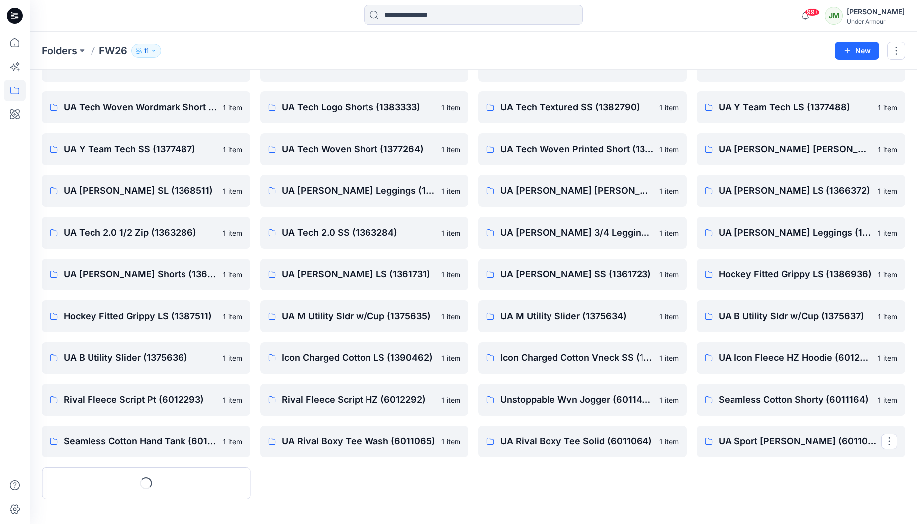
scroll to position [1151, 0]
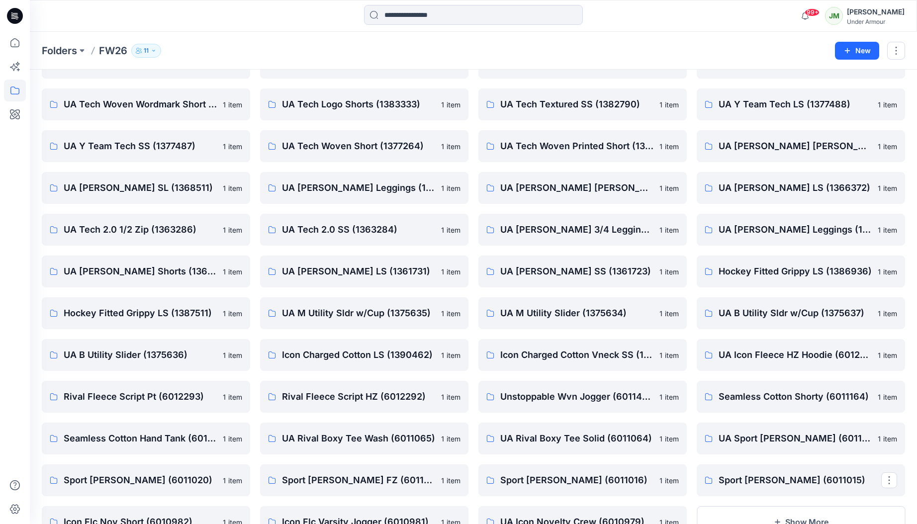
click at [727, 483] on p "Sport [PERSON_NAME] (6011015)" at bounding box center [800, 481] width 163 height 14
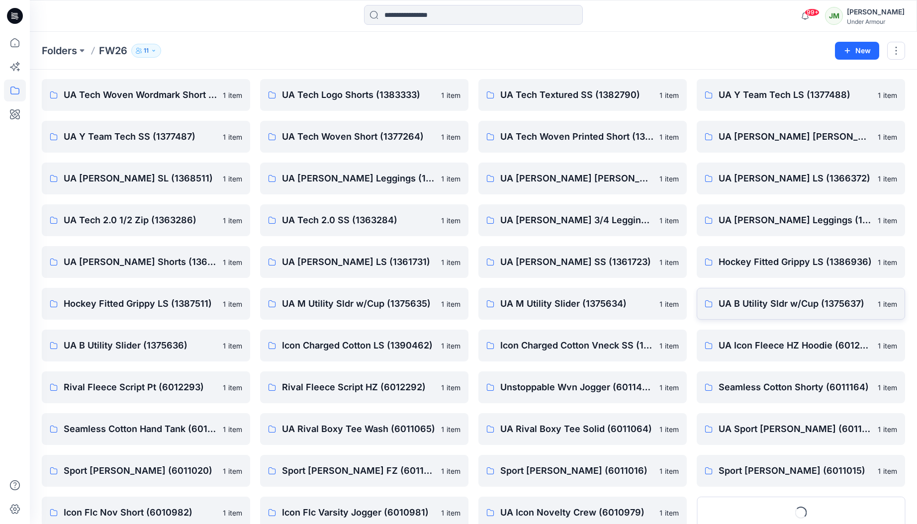
scroll to position [1193, 0]
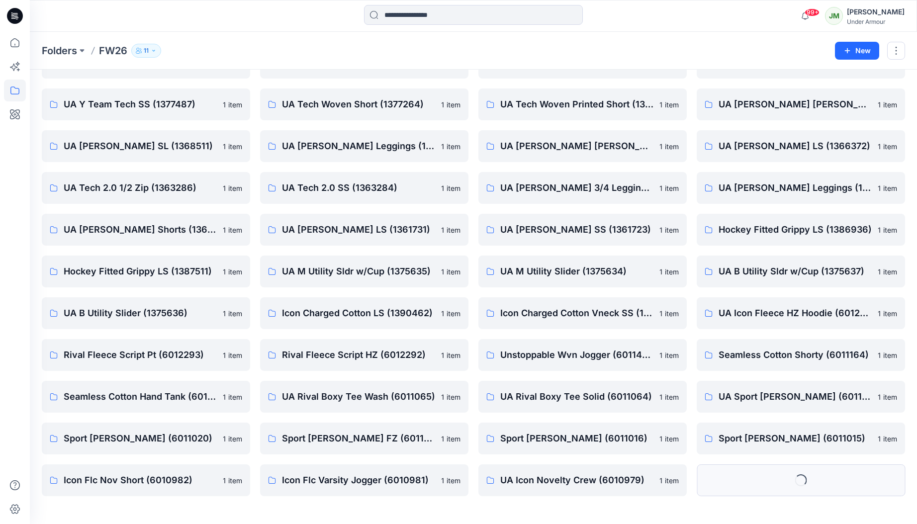
click at [742, 485] on button "Loading..." at bounding box center [801, 481] width 208 height 32
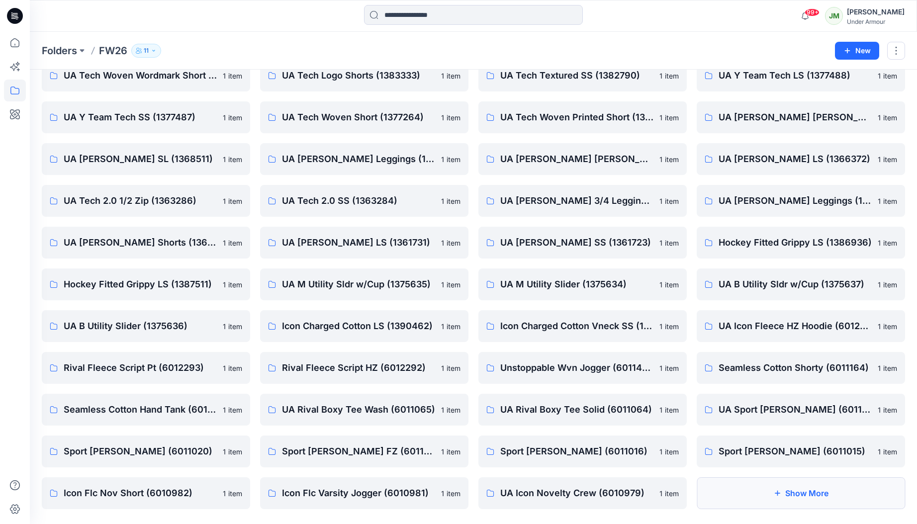
click at [748, 496] on button "Show More" at bounding box center [801, 494] width 208 height 32
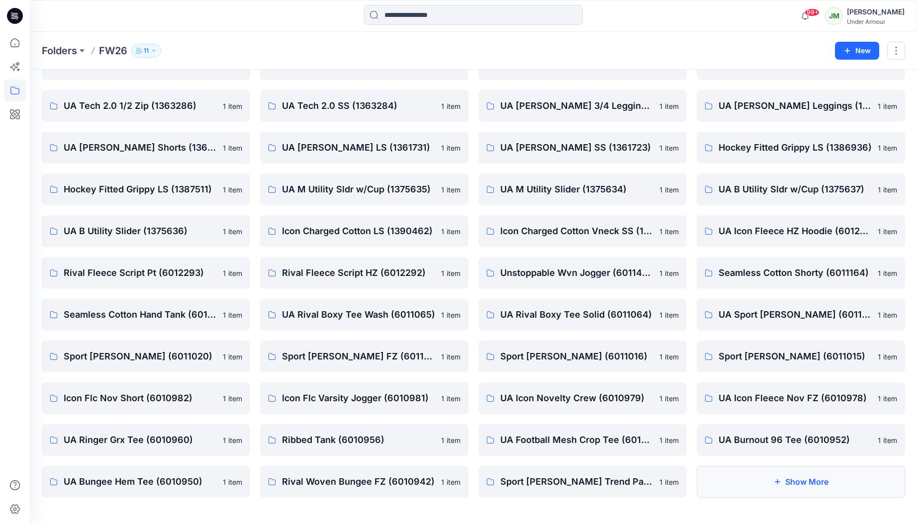
scroll to position [1277, 0]
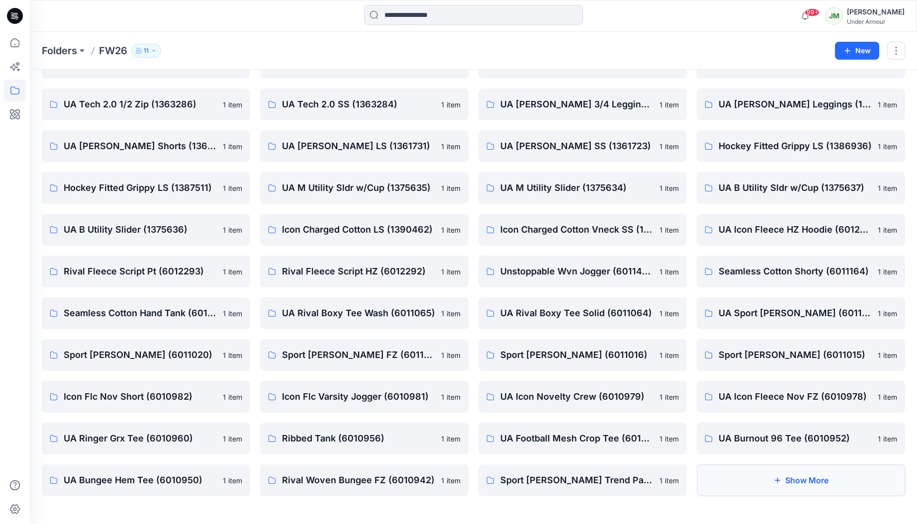
click at [745, 481] on button "Show More" at bounding box center [801, 481] width 208 height 32
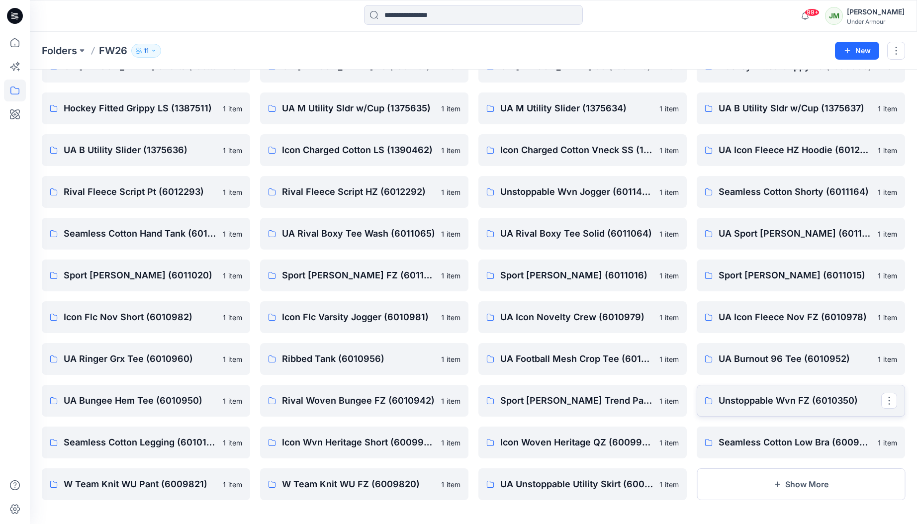
scroll to position [1360, 0]
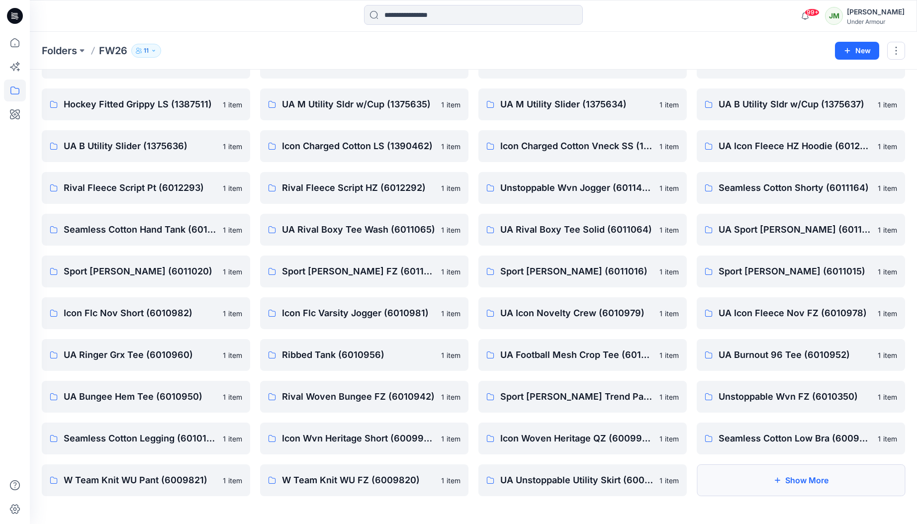
click at [745, 480] on button "Show More" at bounding box center [801, 481] width 208 height 32
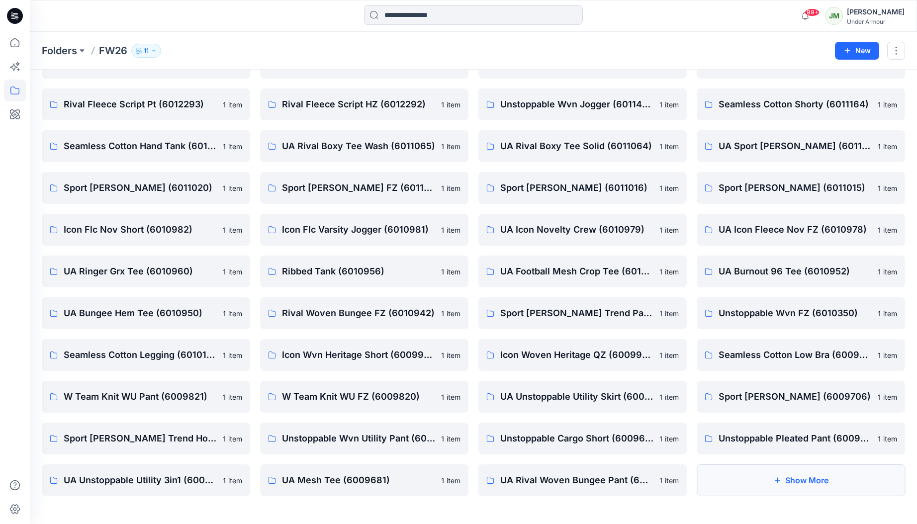
click at [745, 481] on button "Show More" at bounding box center [801, 481] width 208 height 32
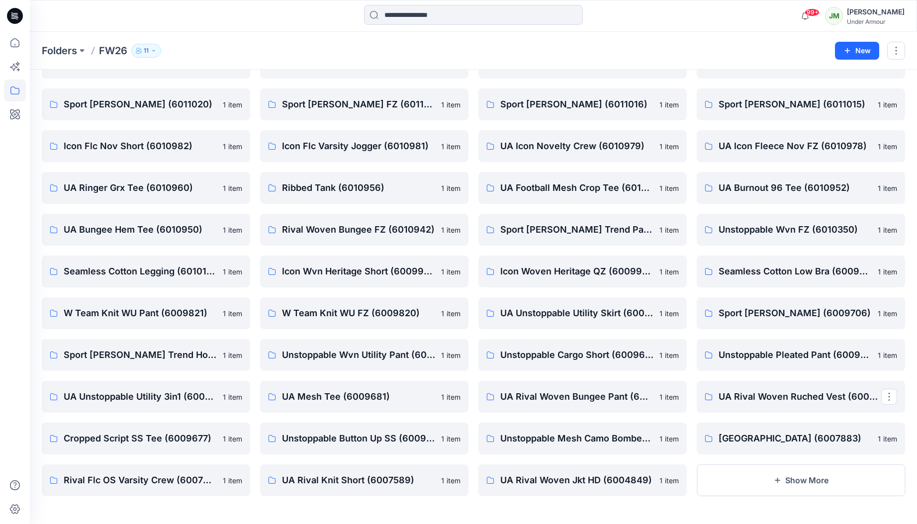
click at [745, 481] on button "Show More" at bounding box center [801, 481] width 208 height 32
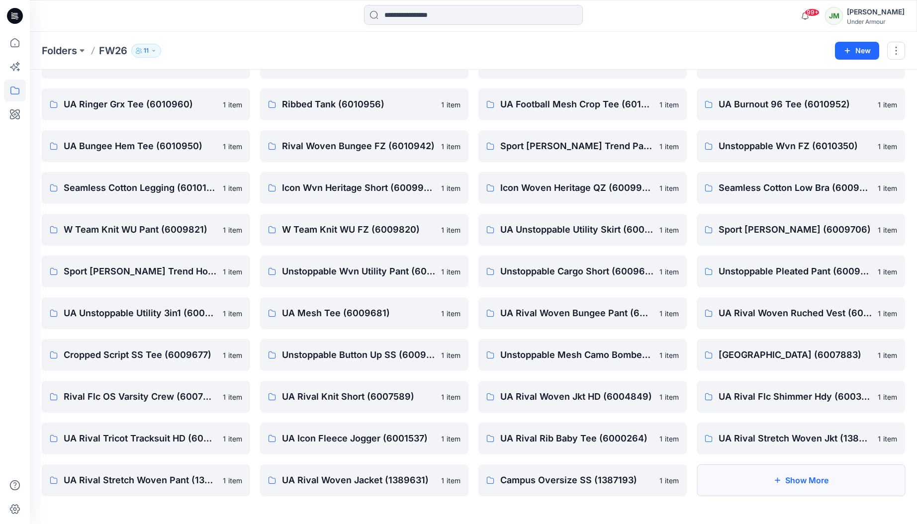
click at [745, 481] on button "Show More" at bounding box center [801, 481] width 208 height 32
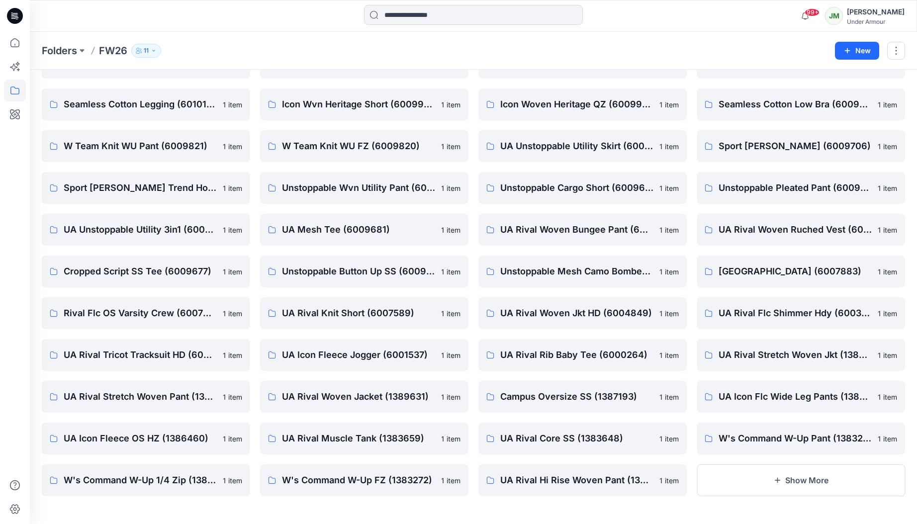
click at [745, 481] on button "Show More" at bounding box center [801, 481] width 208 height 32
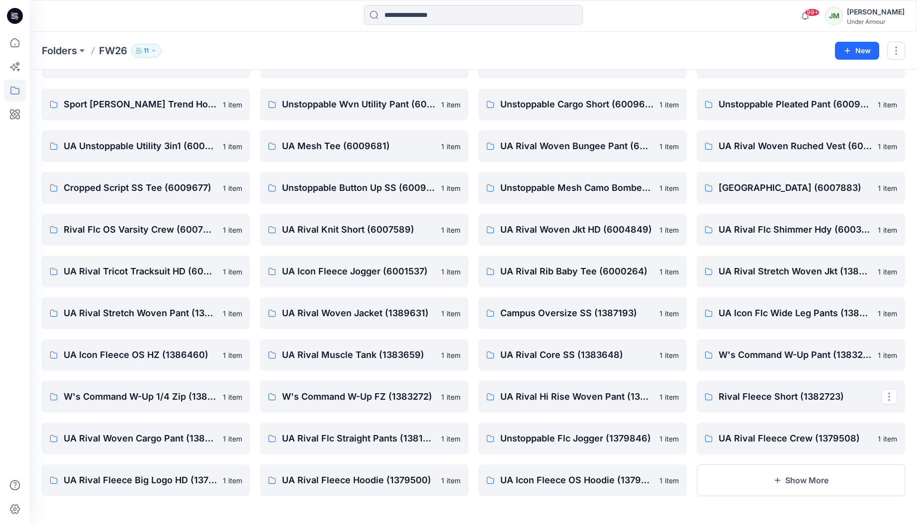
click at [745, 481] on button "Show More" at bounding box center [801, 481] width 208 height 32
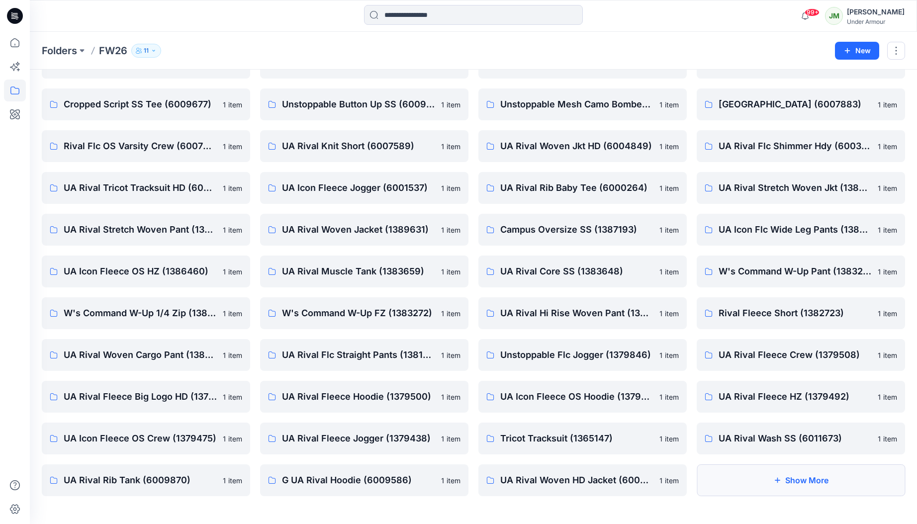
click at [745, 481] on button "Show More" at bounding box center [801, 481] width 208 height 32
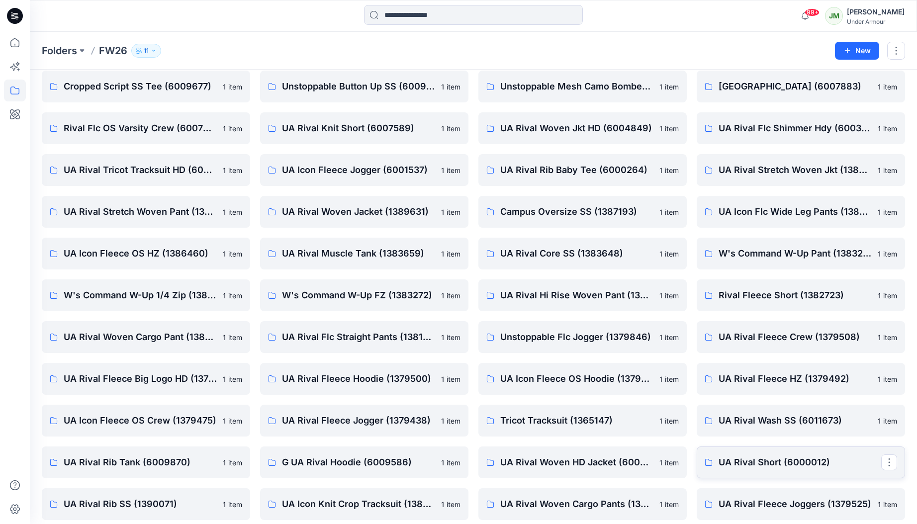
scroll to position [1945, 0]
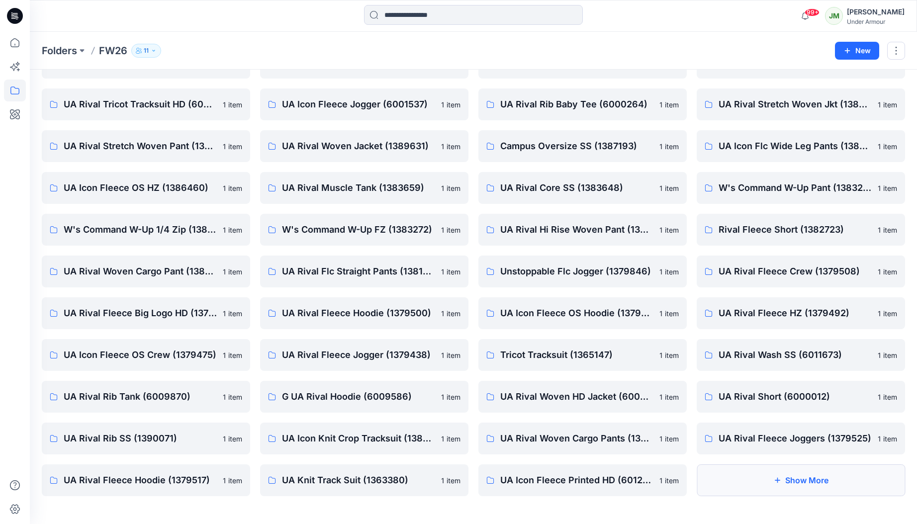
click at [744, 481] on button "Show More" at bounding box center [801, 481] width 208 height 32
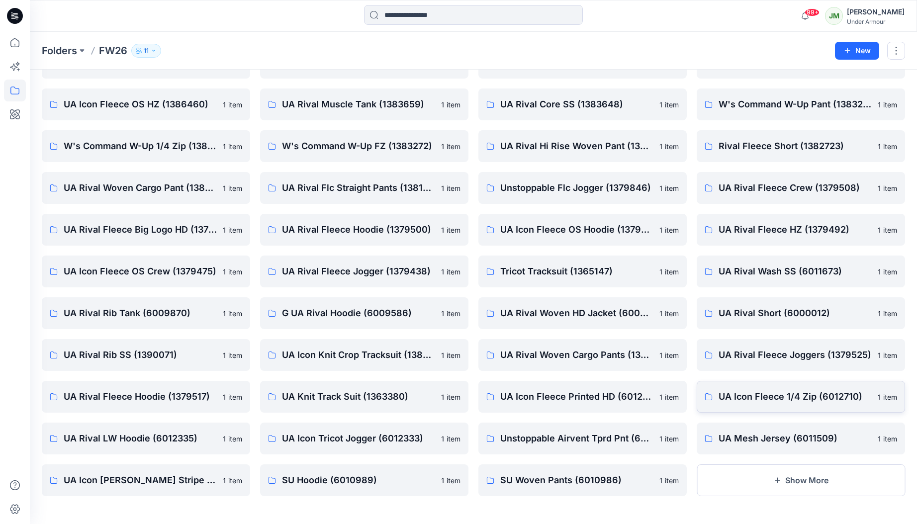
click at [744, 481] on button "Show More" at bounding box center [801, 481] width 208 height 32
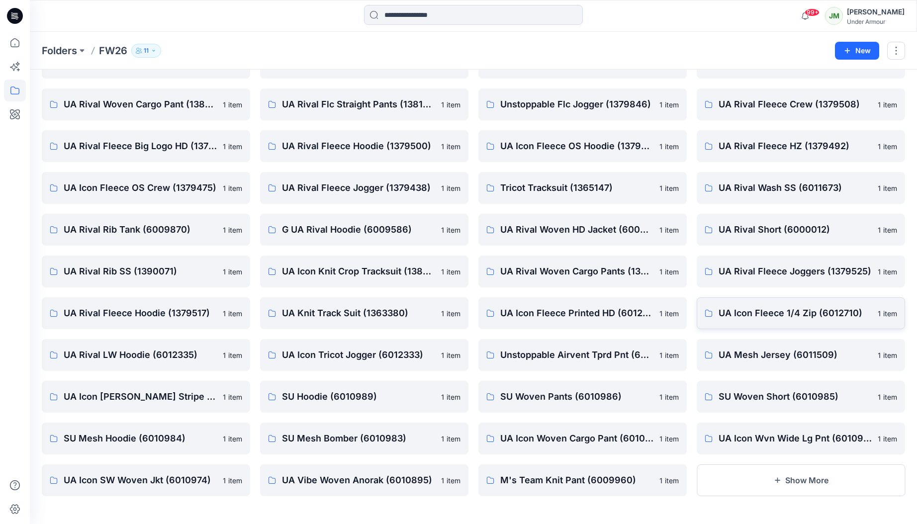
click at [744, 481] on button "Show More" at bounding box center [801, 481] width 208 height 32
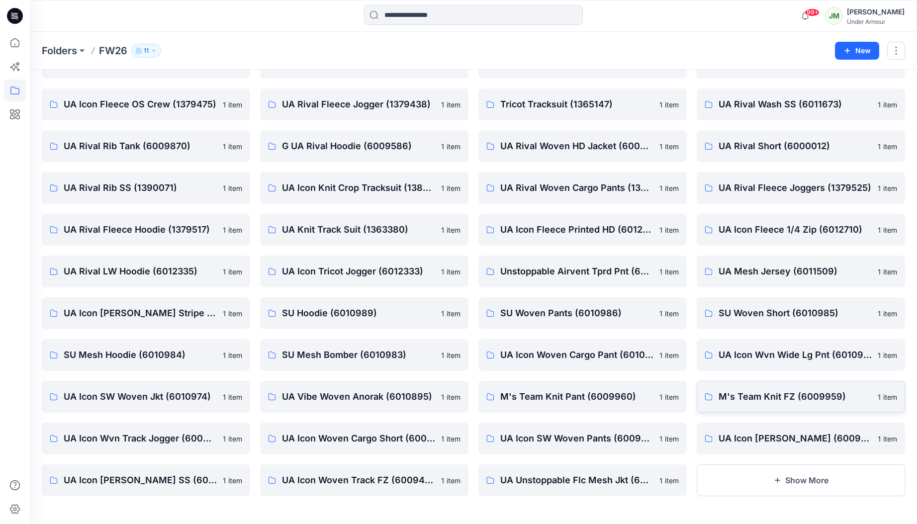
click at [743, 481] on button "Show More" at bounding box center [801, 481] width 208 height 32
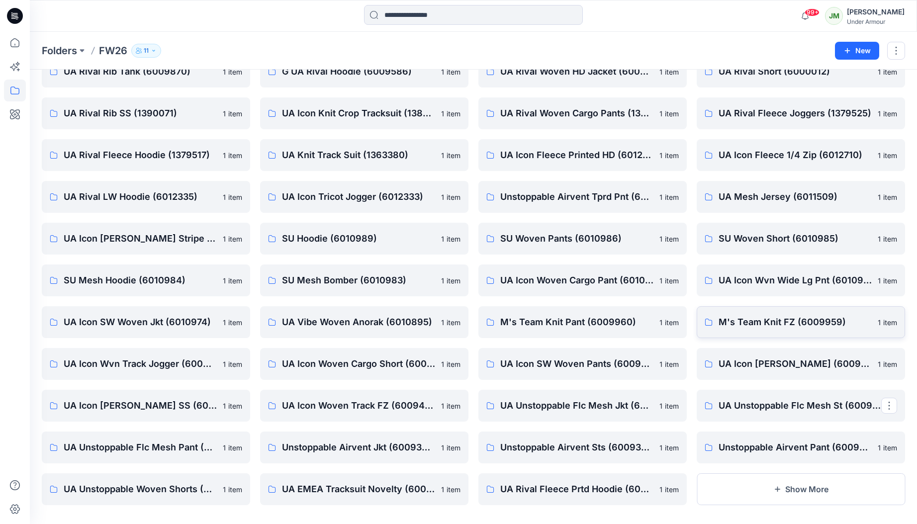
scroll to position [2279, 0]
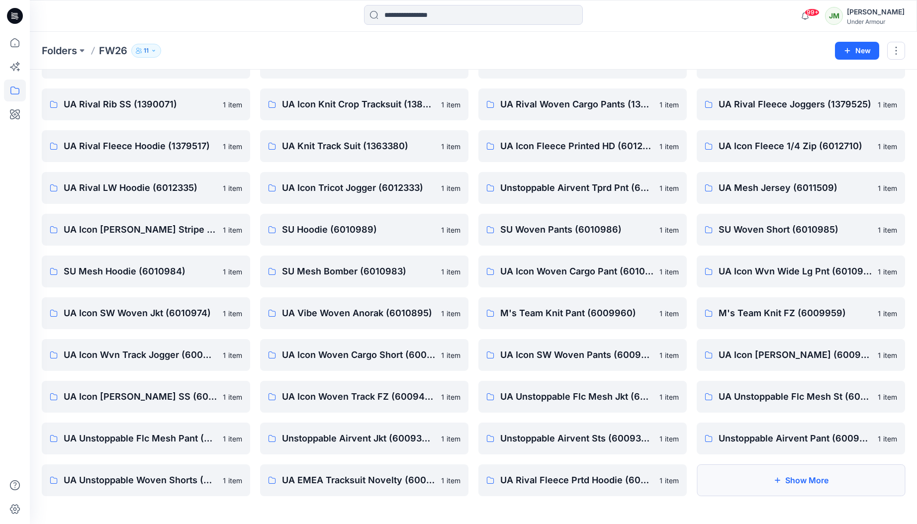
click at [743, 481] on button "Show More" at bounding box center [801, 481] width 208 height 32
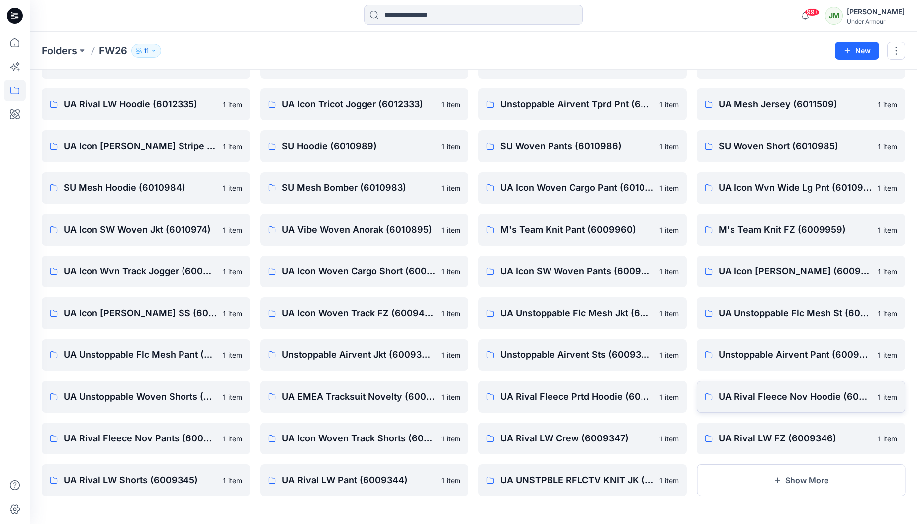
click at [743, 480] on button "Show More" at bounding box center [801, 481] width 208 height 32
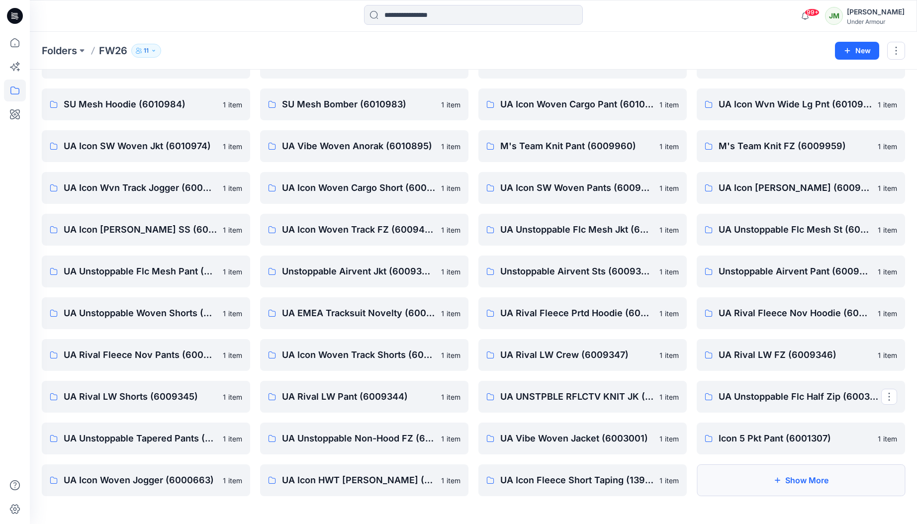
click at [744, 480] on button "Show More" at bounding box center [801, 481] width 208 height 32
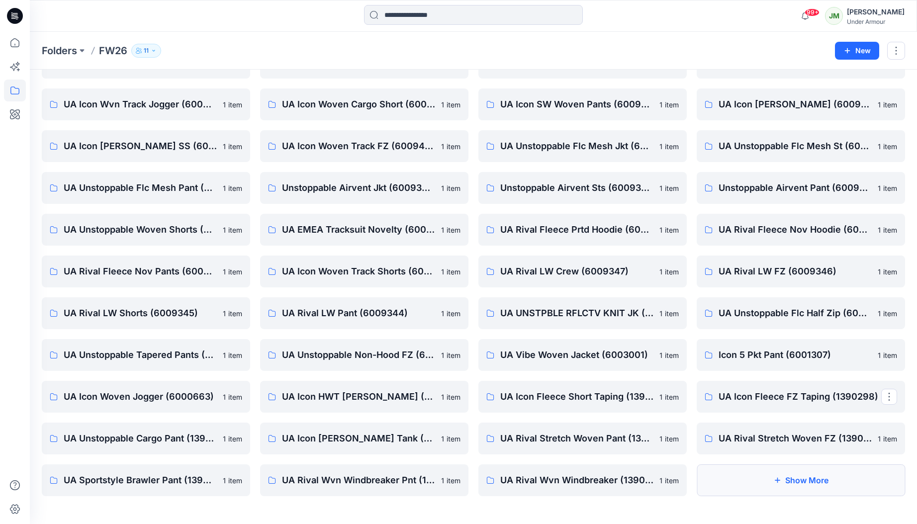
click at [744, 480] on button "Show More" at bounding box center [801, 481] width 208 height 32
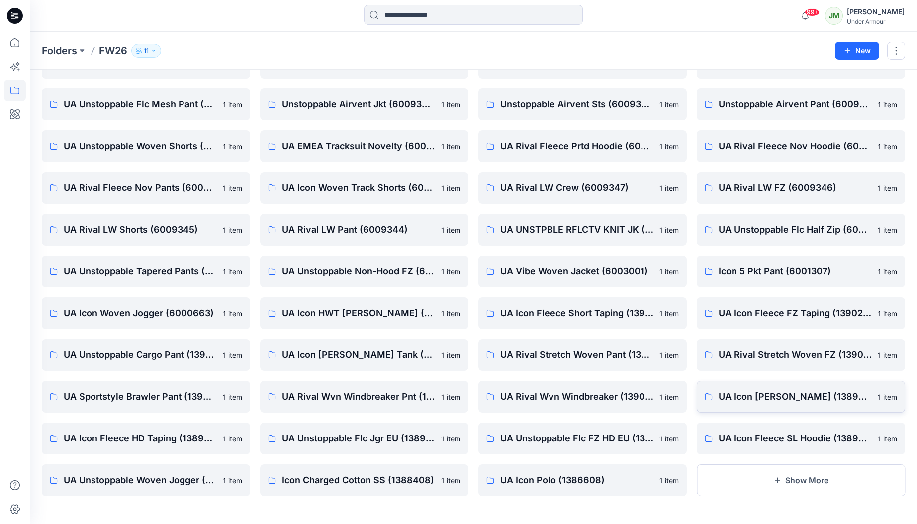
click at [744, 481] on button "Show More" at bounding box center [801, 481] width 208 height 32
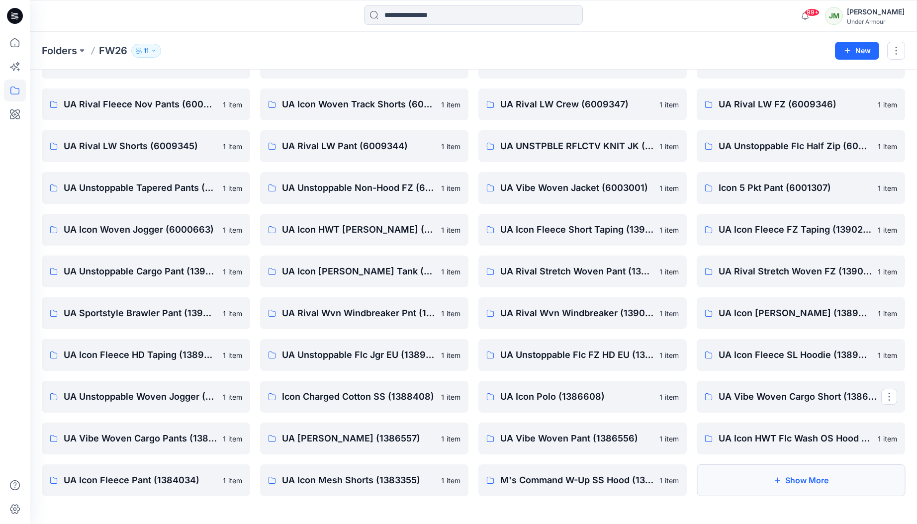
click at [744, 481] on button "Show More" at bounding box center [801, 481] width 208 height 32
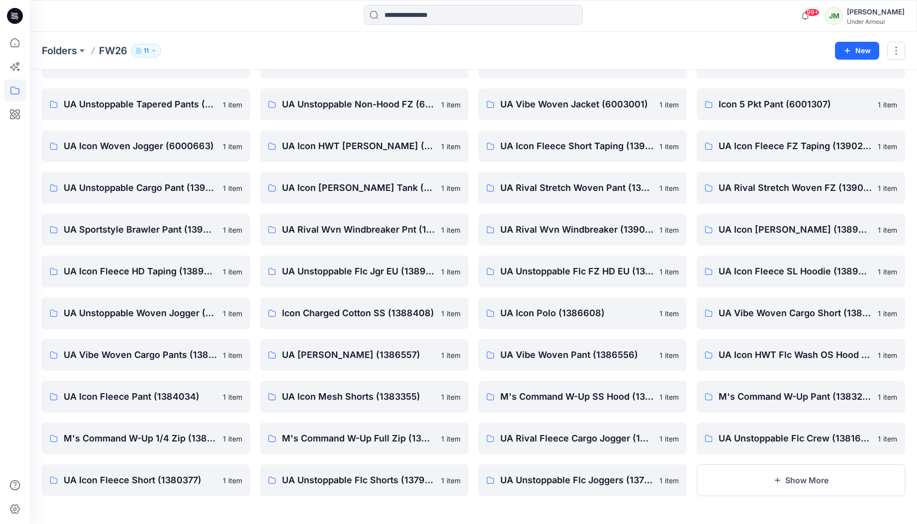
click at [744, 481] on button "Show More" at bounding box center [801, 481] width 208 height 32
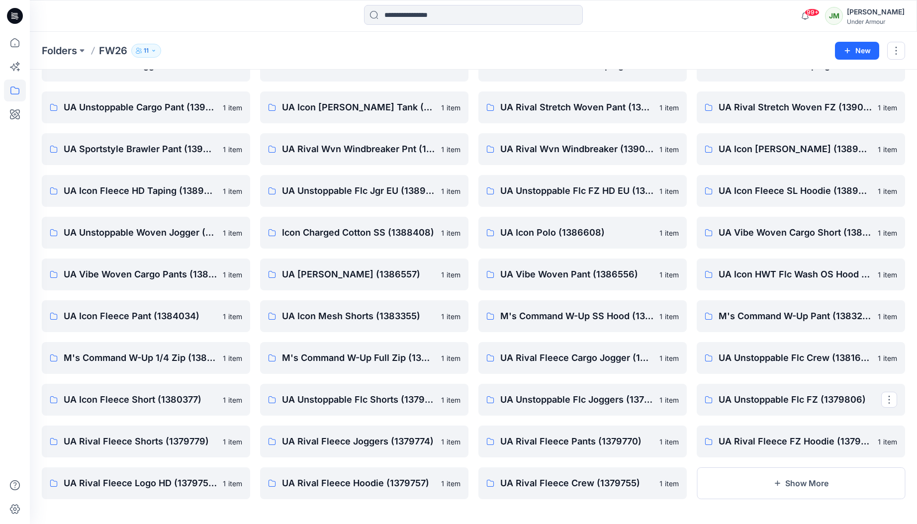
scroll to position [2865, 0]
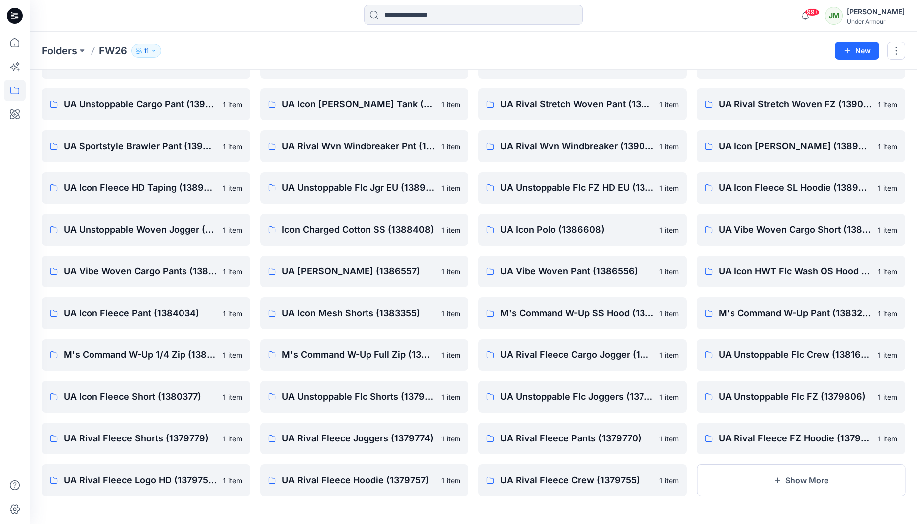
click at [744, 481] on button "Show More" at bounding box center [801, 481] width 208 height 32
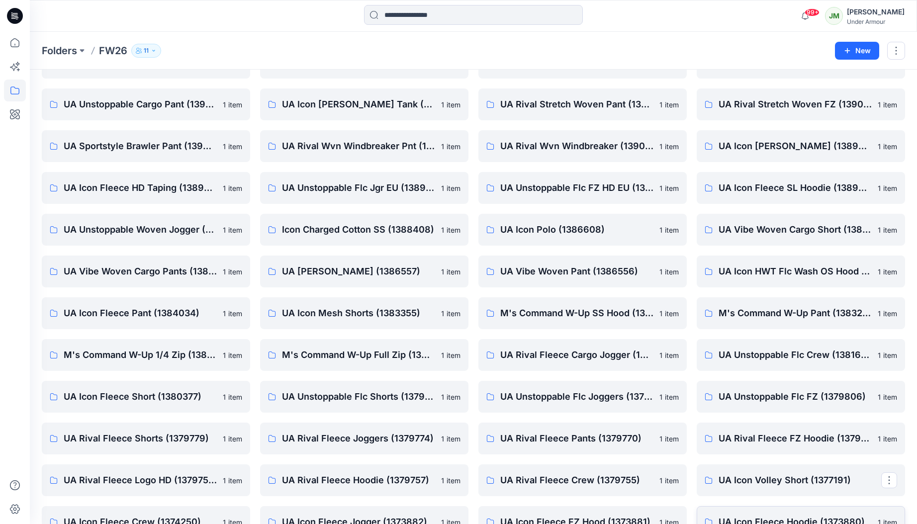
scroll to position [2948, 0]
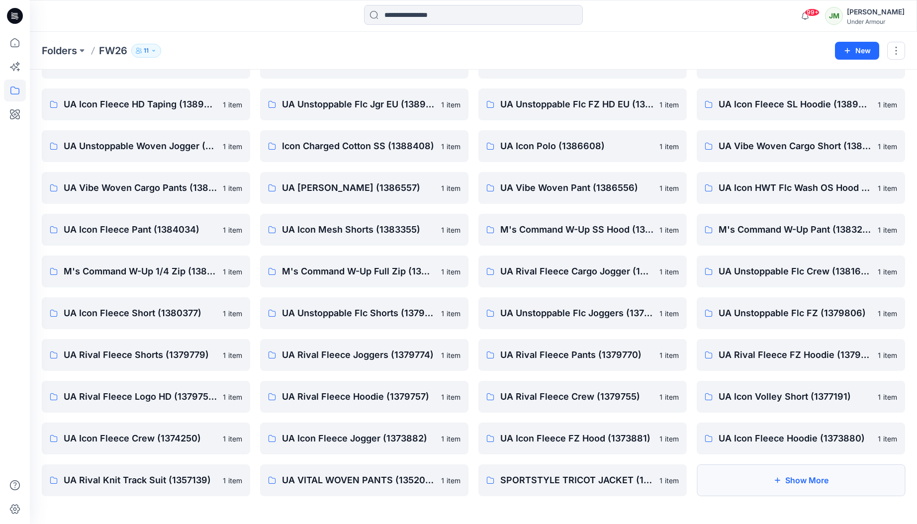
click at [744, 481] on button "Show More" at bounding box center [801, 481] width 208 height 32
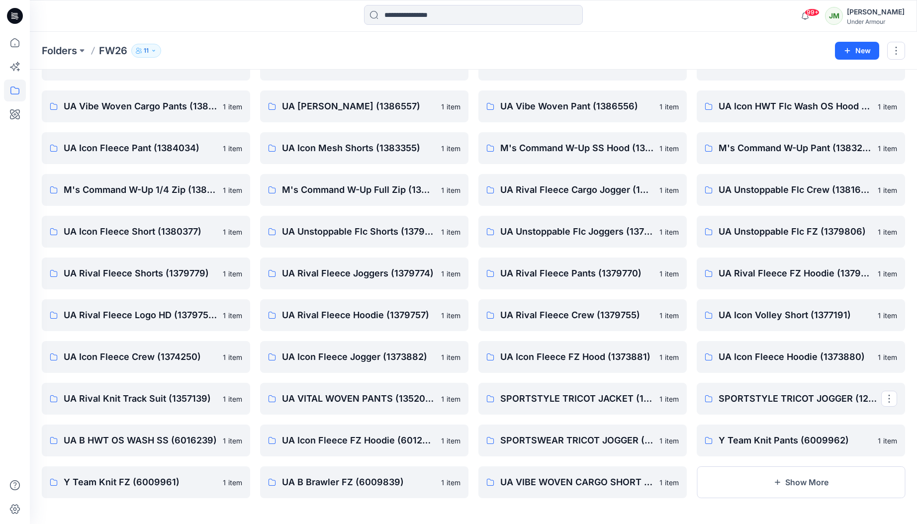
scroll to position [3032, 0]
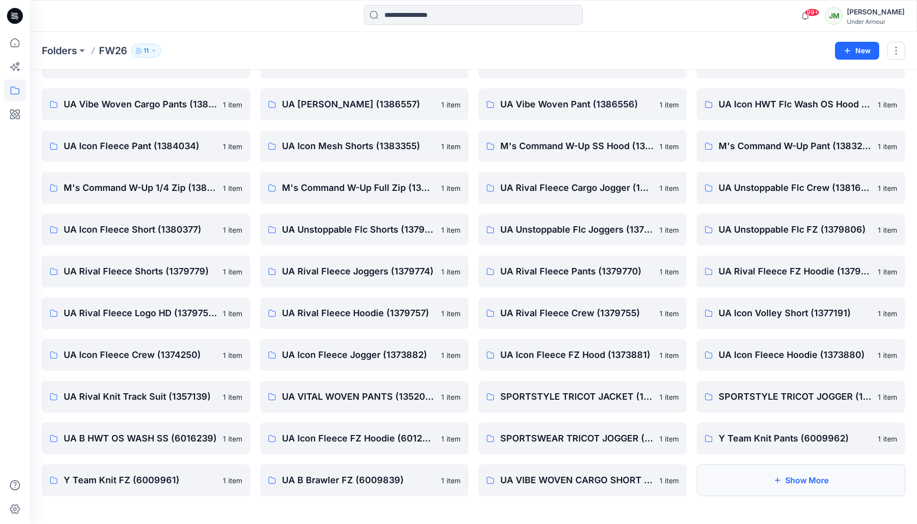
click at [744, 481] on button "Show More" at bounding box center [801, 481] width 208 height 32
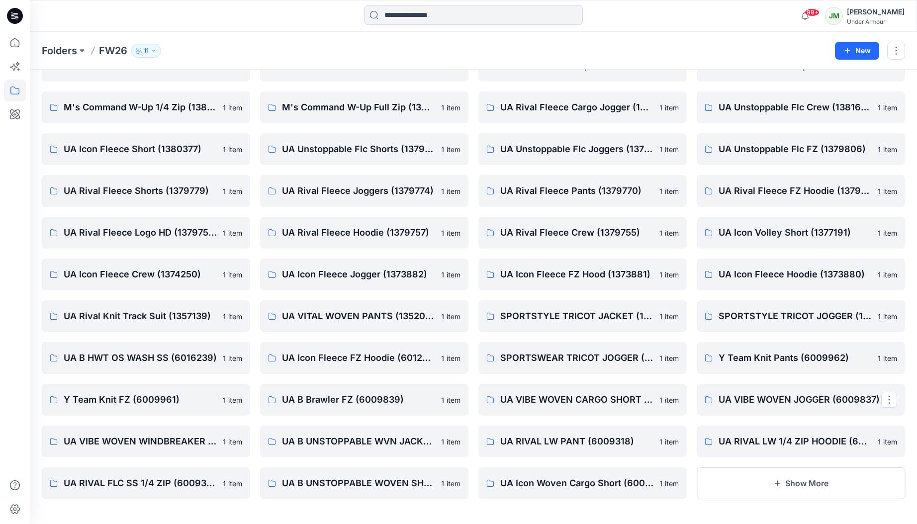
scroll to position [3115, 0]
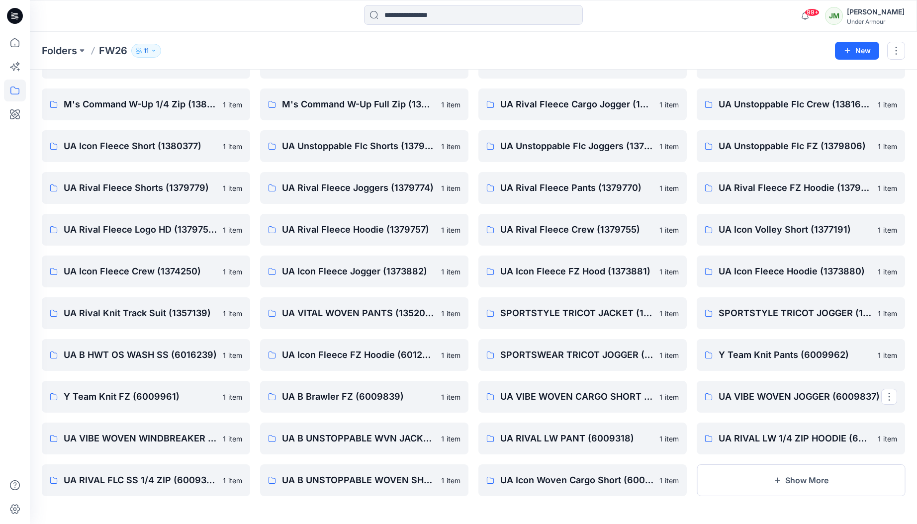
click at [744, 481] on button "Show More" at bounding box center [801, 481] width 208 height 32
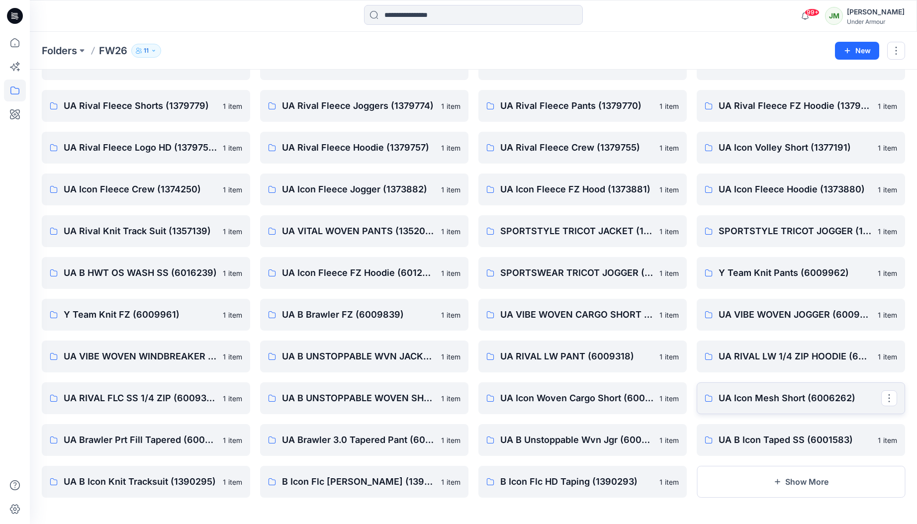
scroll to position [3199, 0]
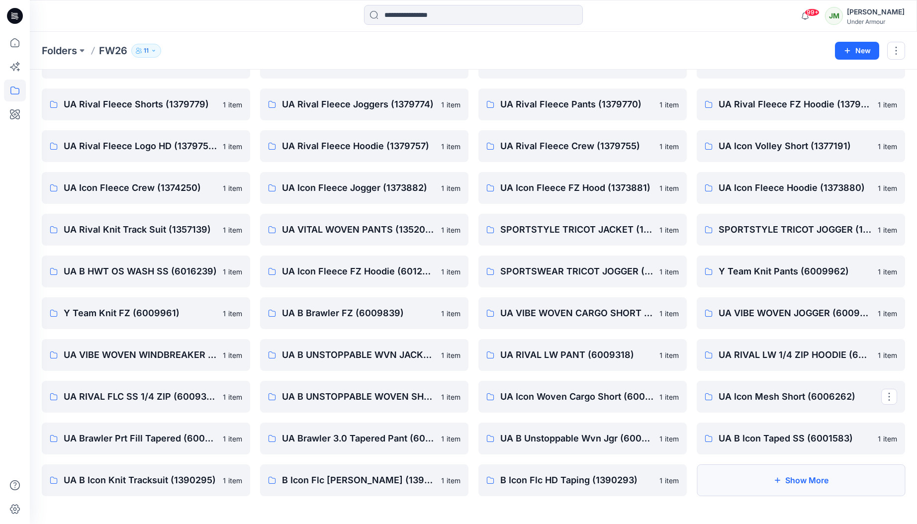
click at [745, 481] on button "Show More" at bounding box center [801, 481] width 208 height 32
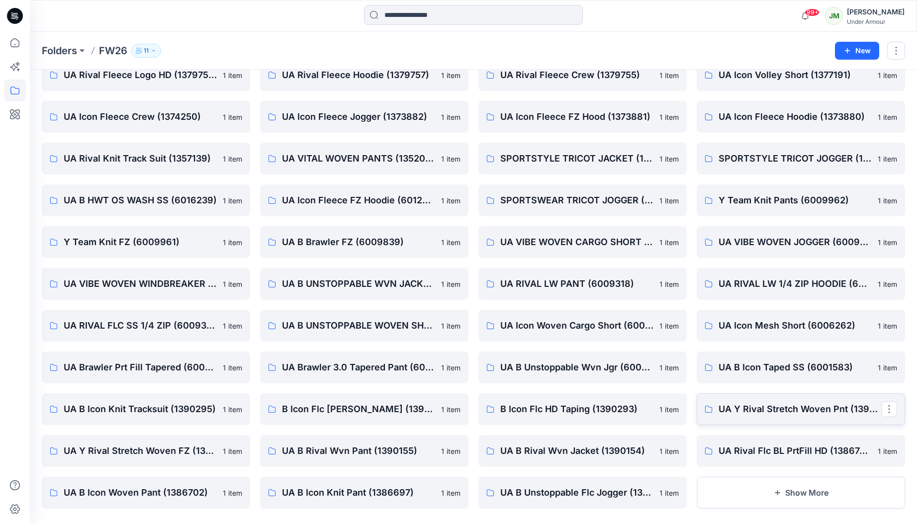
scroll to position [3282, 0]
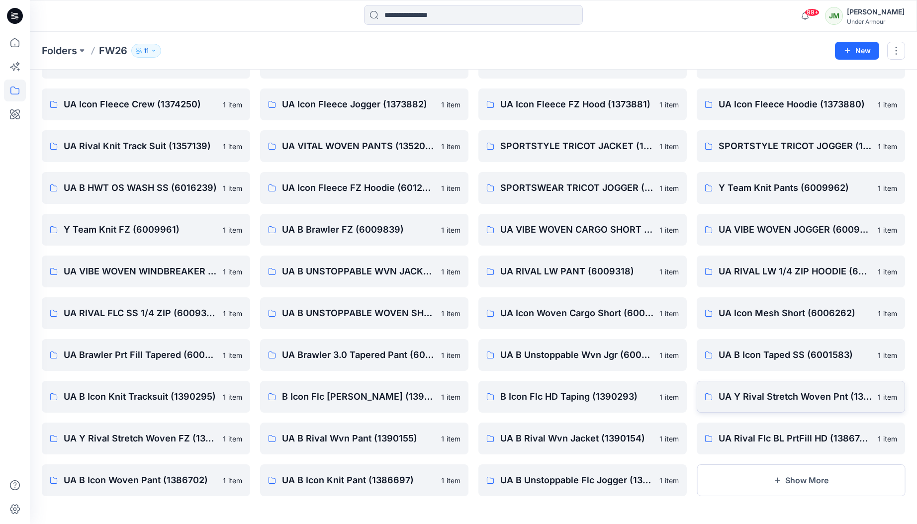
click at [744, 481] on button "Show More" at bounding box center [801, 481] width 208 height 32
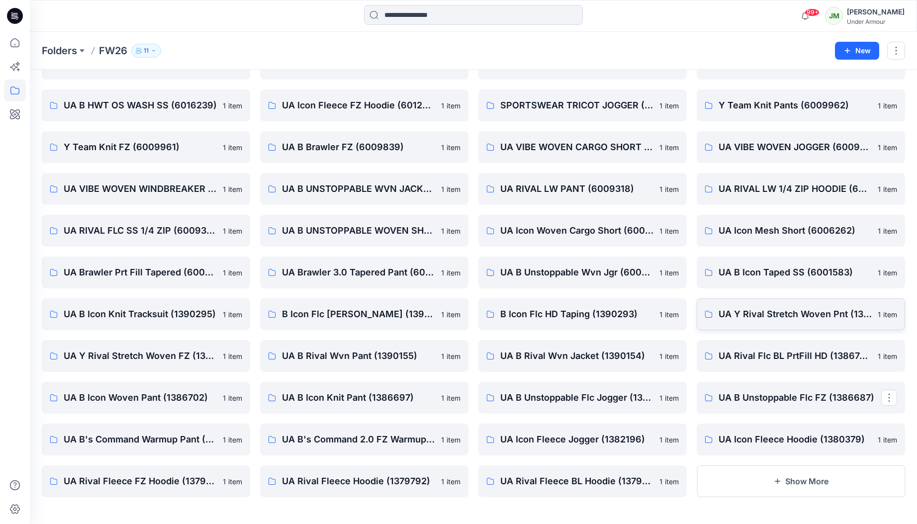
scroll to position [3366, 0]
click at [744, 481] on button "Show More" at bounding box center [801, 481] width 208 height 32
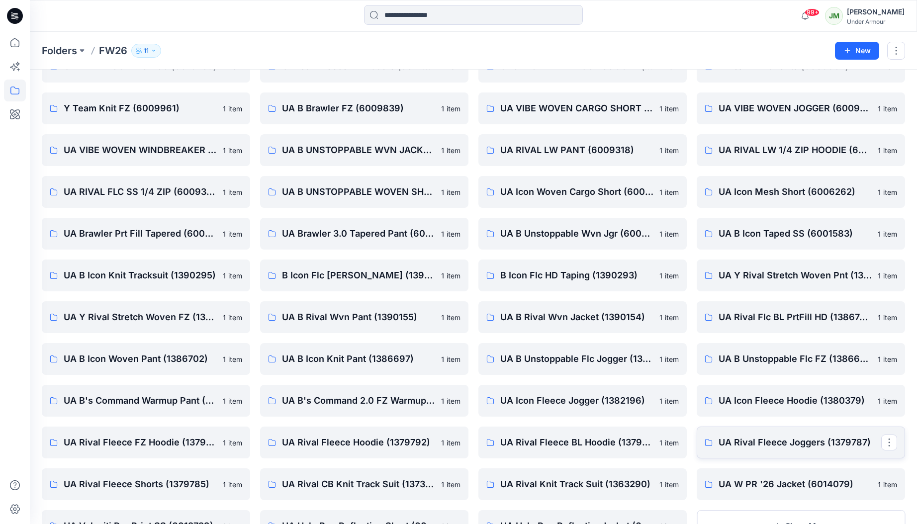
scroll to position [3450, 0]
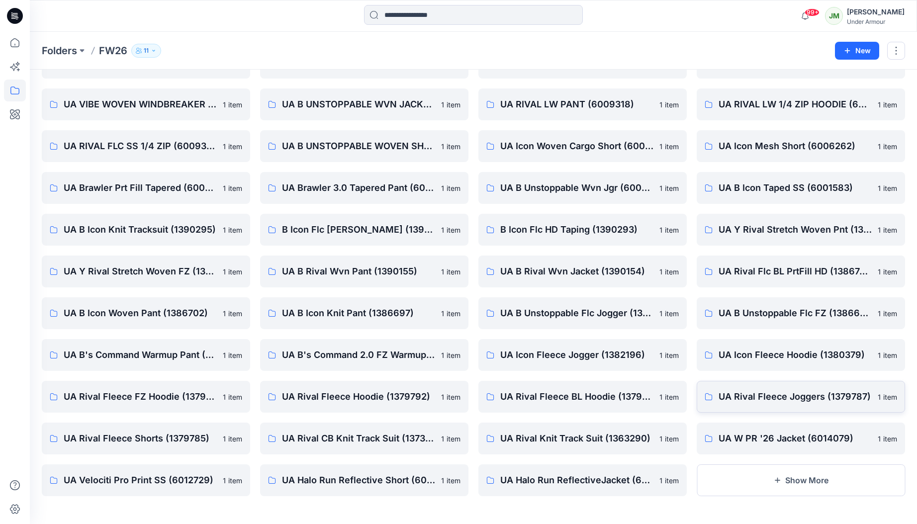
click at [744, 481] on button "Show More" at bounding box center [801, 481] width 208 height 32
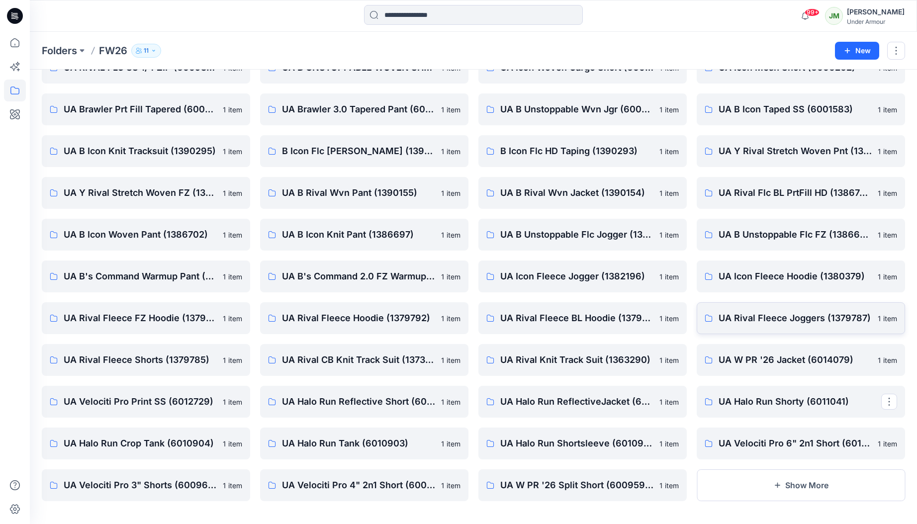
scroll to position [3533, 0]
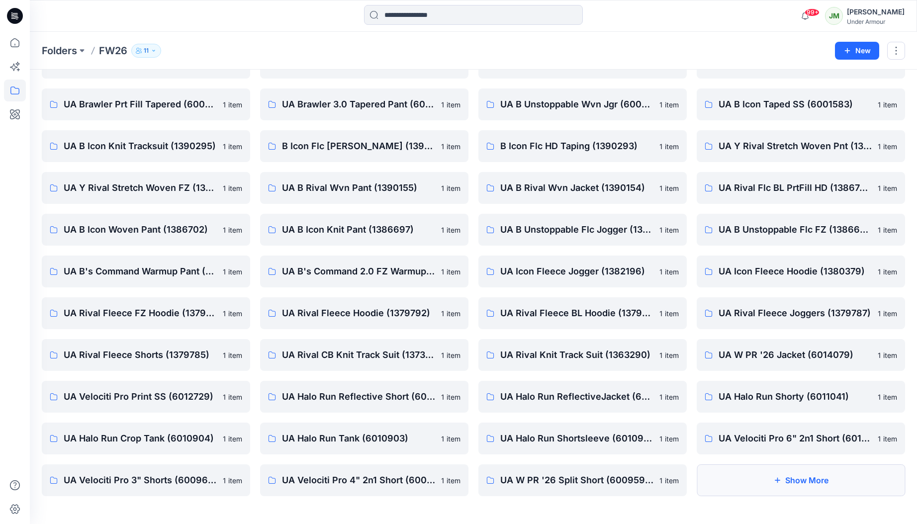
click at [744, 481] on button "Show More" at bounding box center [801, 481] width 208 height 32
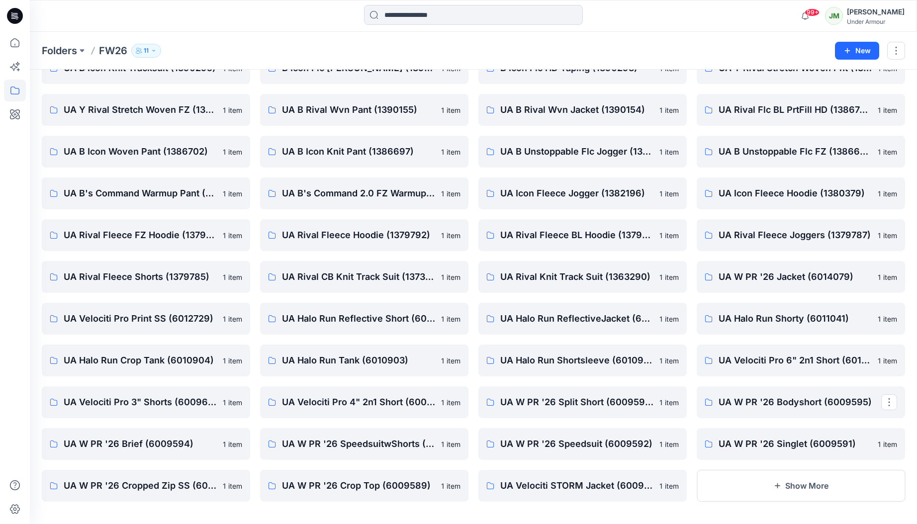
scroll to position [3617, 0]
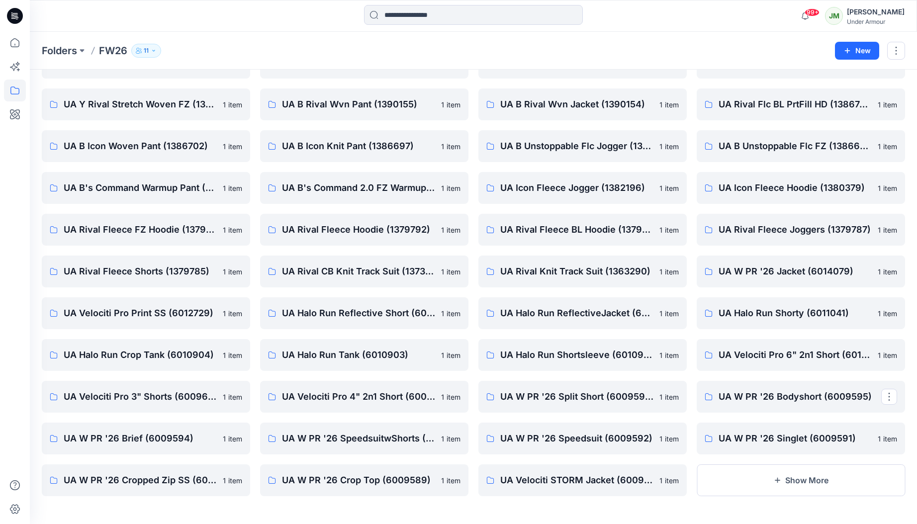
click at [744, 481] on button "Show More" at bounding box center [801, 481] width 208 height 32
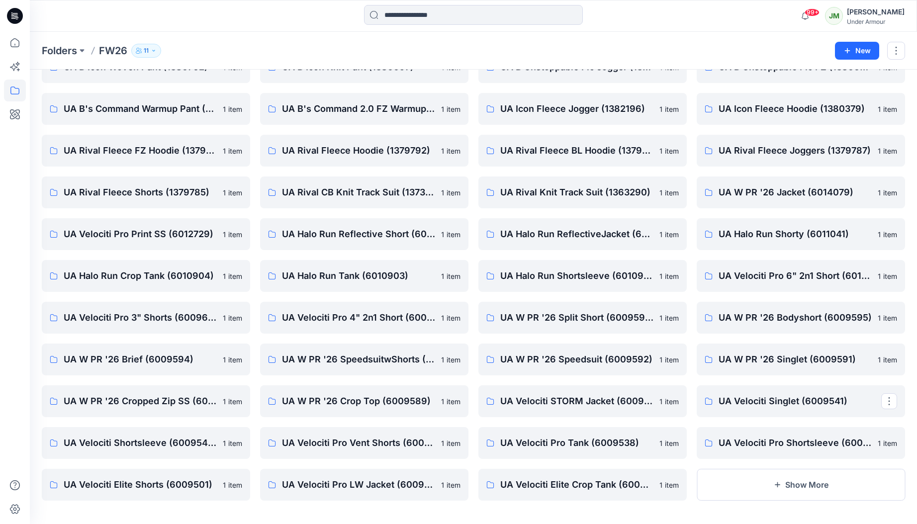
scroll to position [3700, 0]
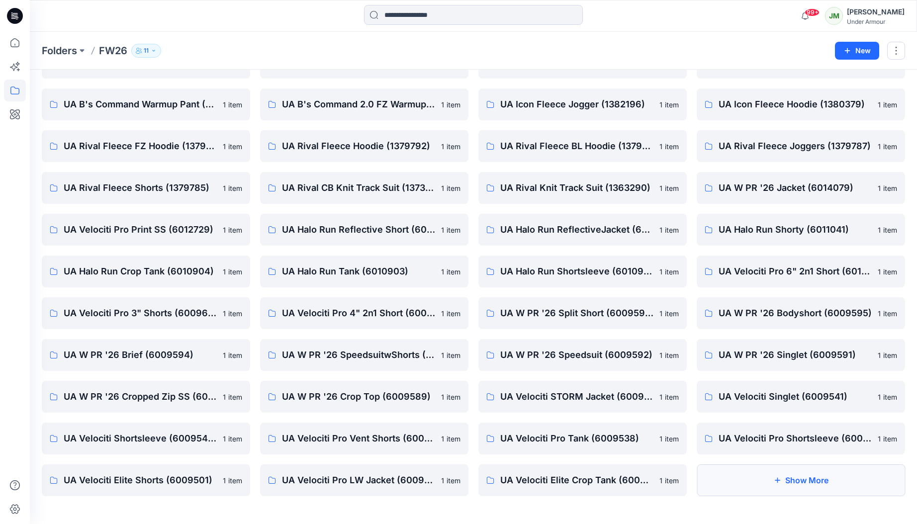
click at [744, 481] on button "Show More" at bounding box center [801, 481] width 208 height 32
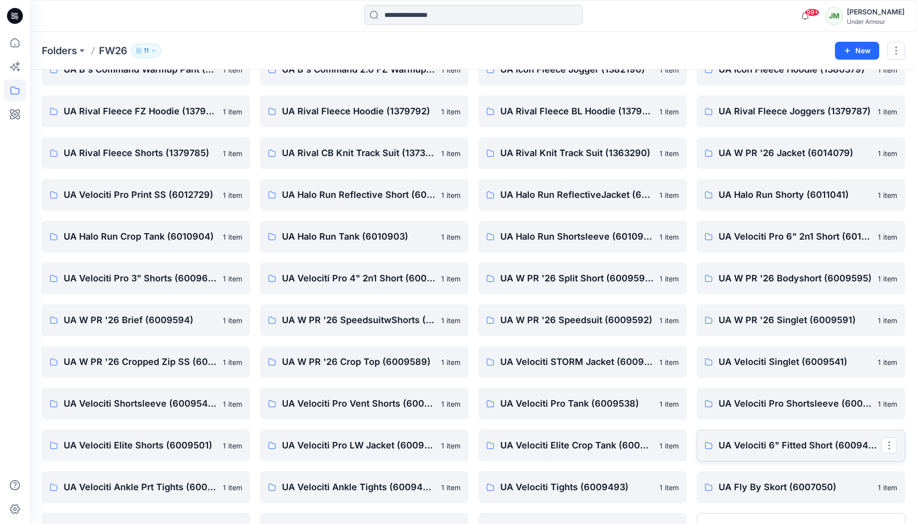
scroll to position [3784, 0]
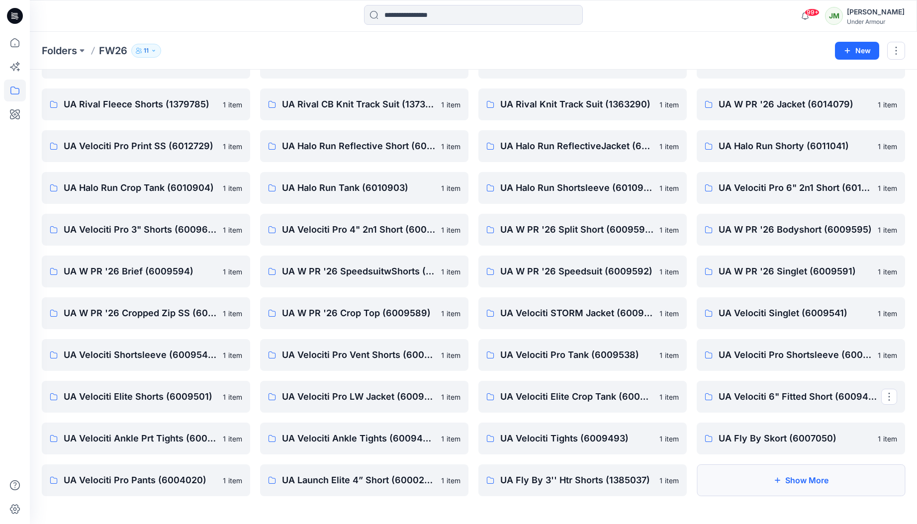
click at [745, 482] on button "Show More" at bounding box center [801, 481] width 208 height 32
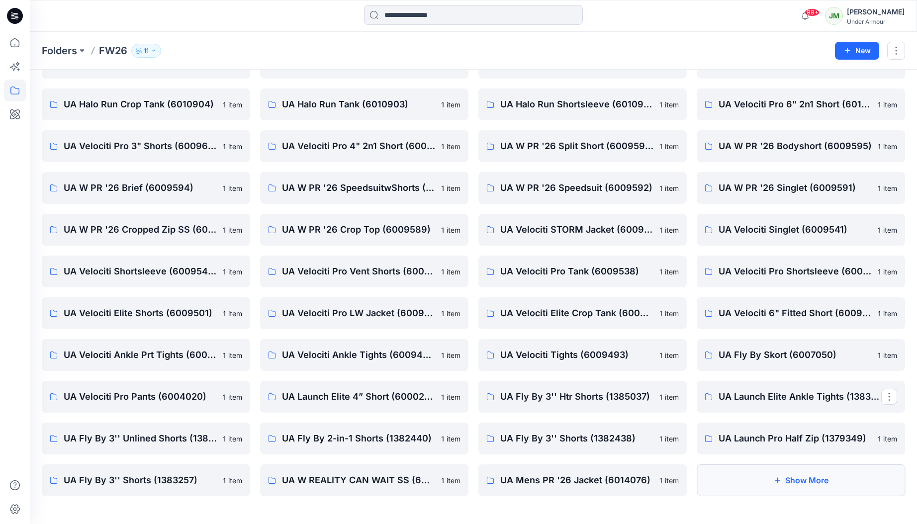
click at [745, 482] on button "Show More" at bounding box center [801, 481] width 208 height 32
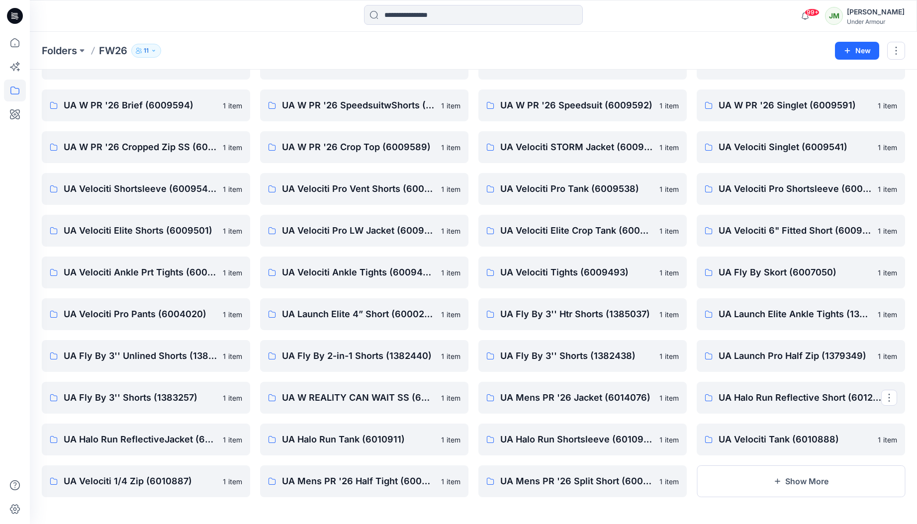
scroll to position [3951, 0]
click at [745, 482] on button "Show More" at bounding box center [801, 481] width 208 height 32
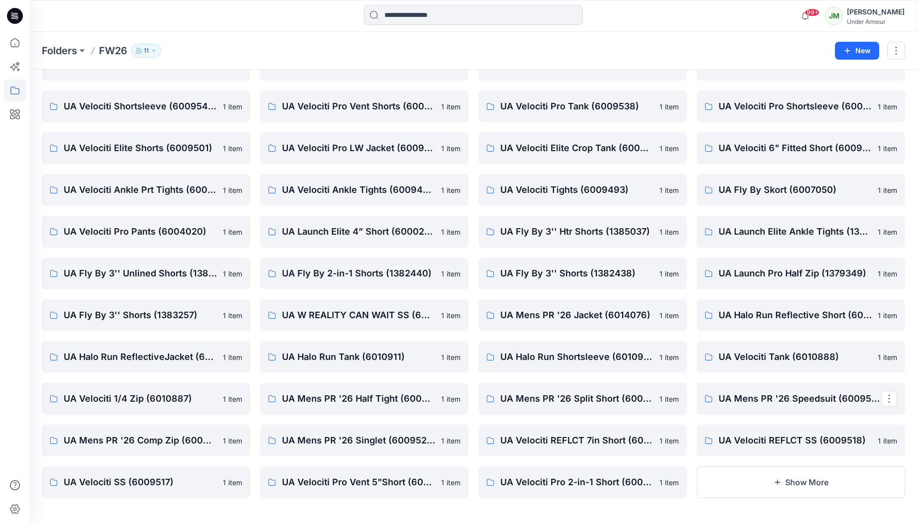
scroll to position [4035, 0]
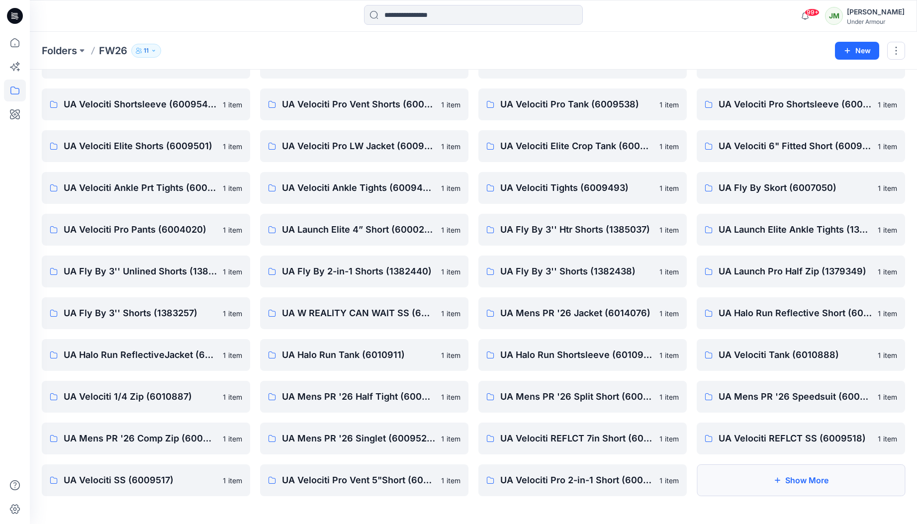
click at [745, 482] on button "Show More" at bounding box center [801, 481] width 208 height 32
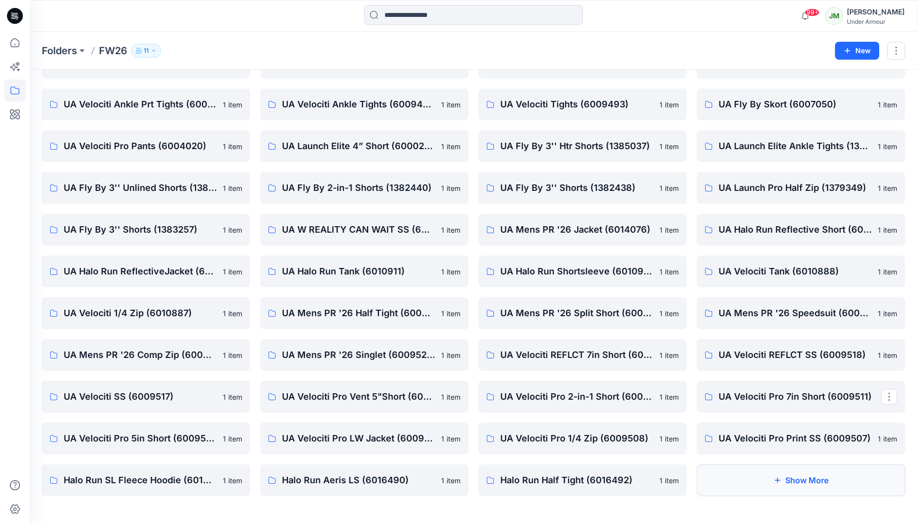
click at [745, 482] on button "Show More" at bounding box center [801, 481] width 208 height 32
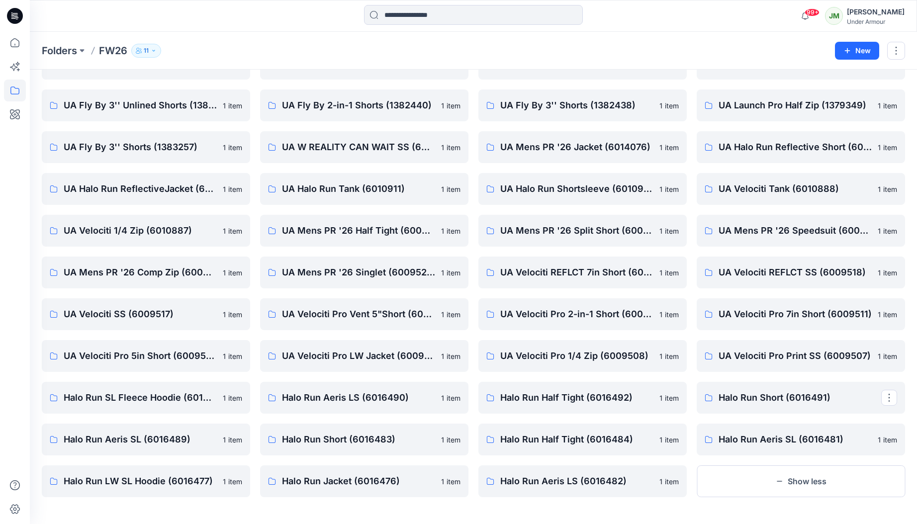
scroll to position [4202, 0]
click at [745, 482] on button "Show less" at bounding box center [801, 481] width 208 height 32
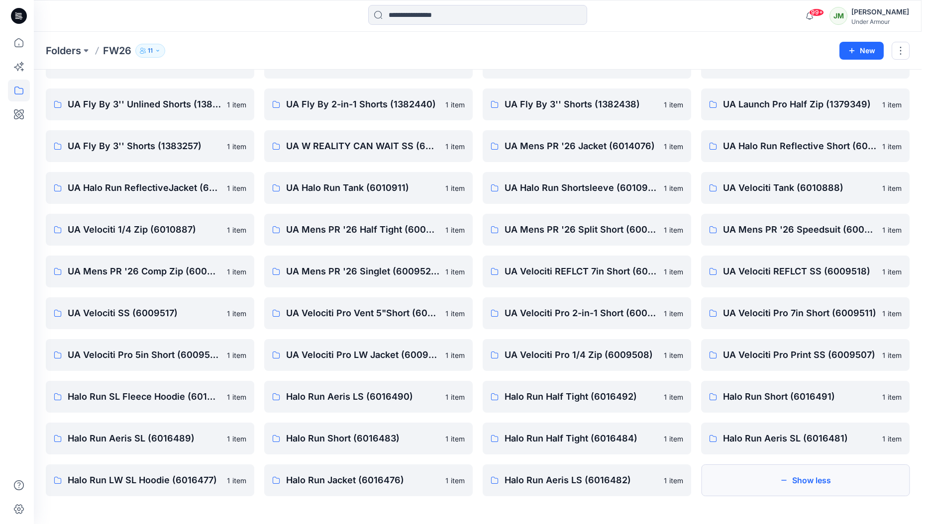
scroll to position [0, 0]
